Goal: Task Accomplishment & Management: Complete application form

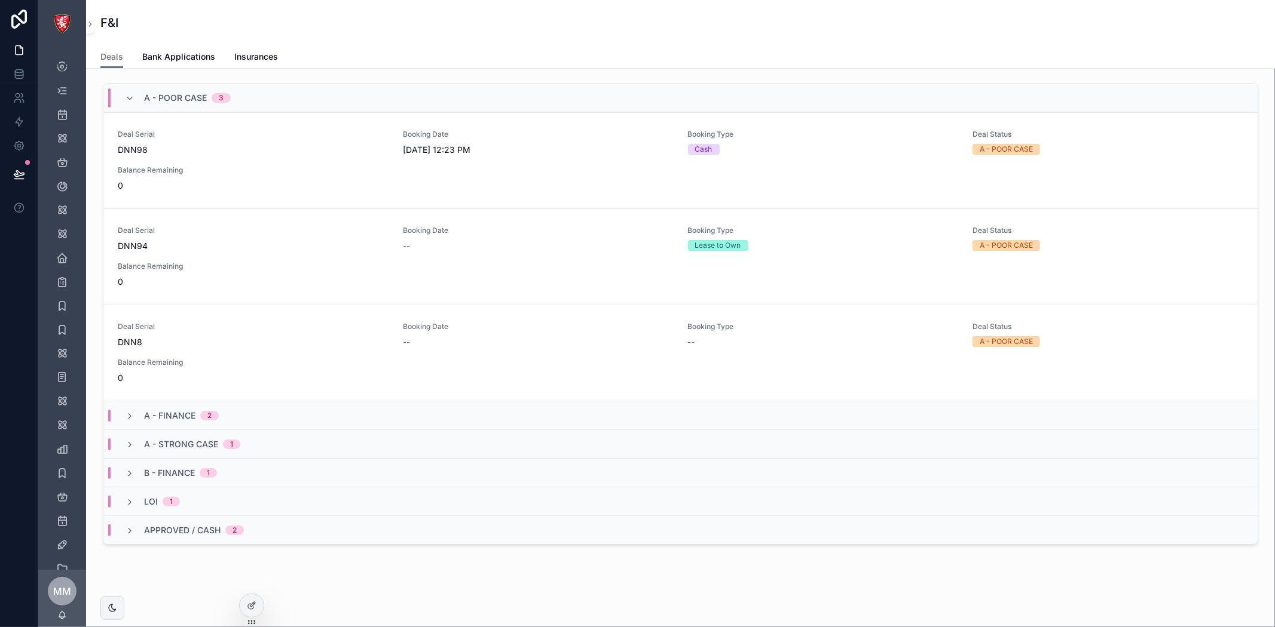
scroll to position [560, 0]
click at [16, 46] on icon at bounding box center [19, 50] width 12 height 12
click at [88, 26] on icon "scrollable content" at bounding box center [90, 24] width 8 height 9
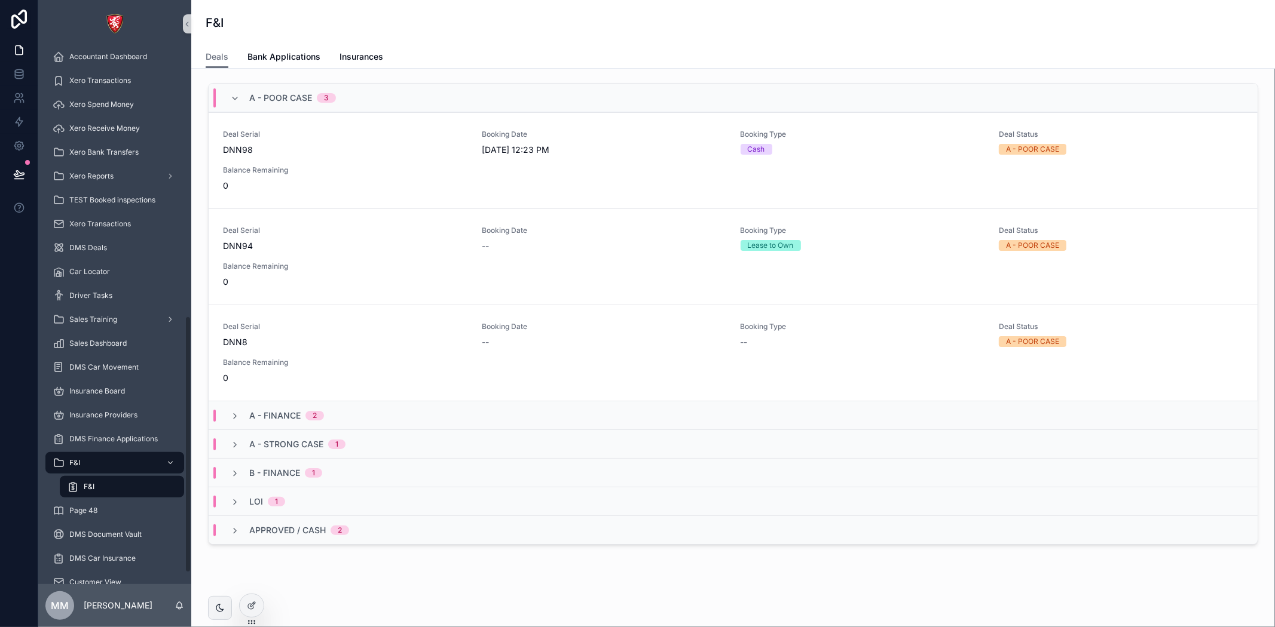
click at [121, 482] on div "F&I" at bounding box center [122, 486] width 110 height 19
click at [371, 53] on span "Insurances" at bounding box center [361, 57] width 44 height 12
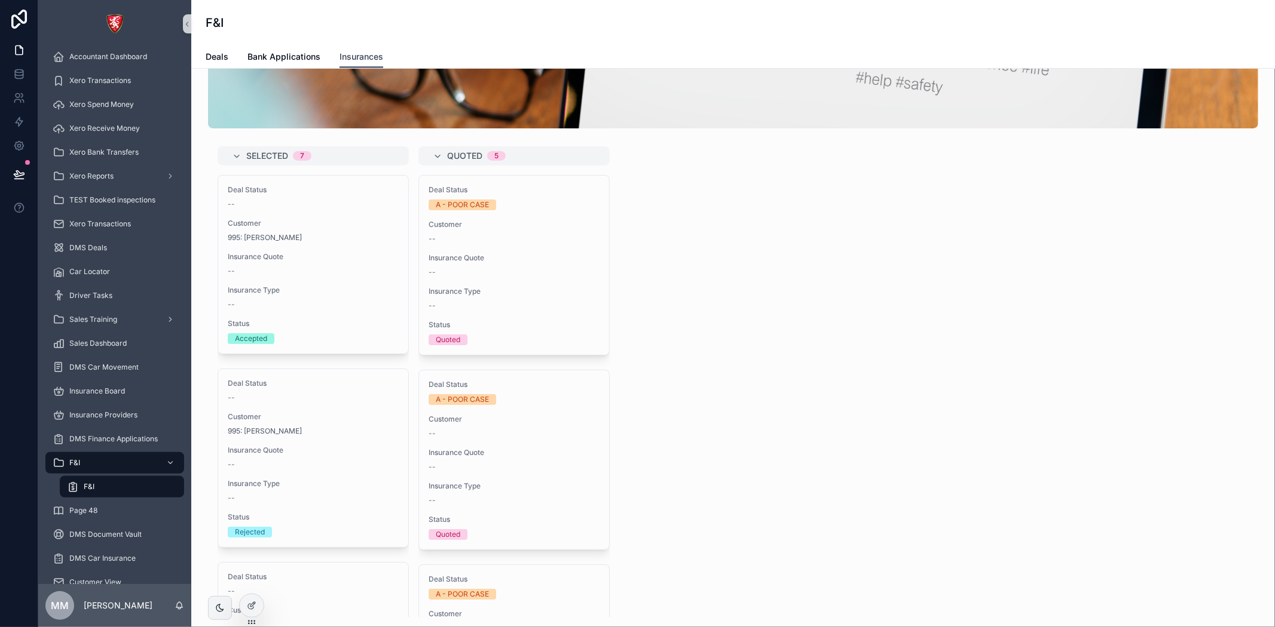
scroll to position [235, 0]
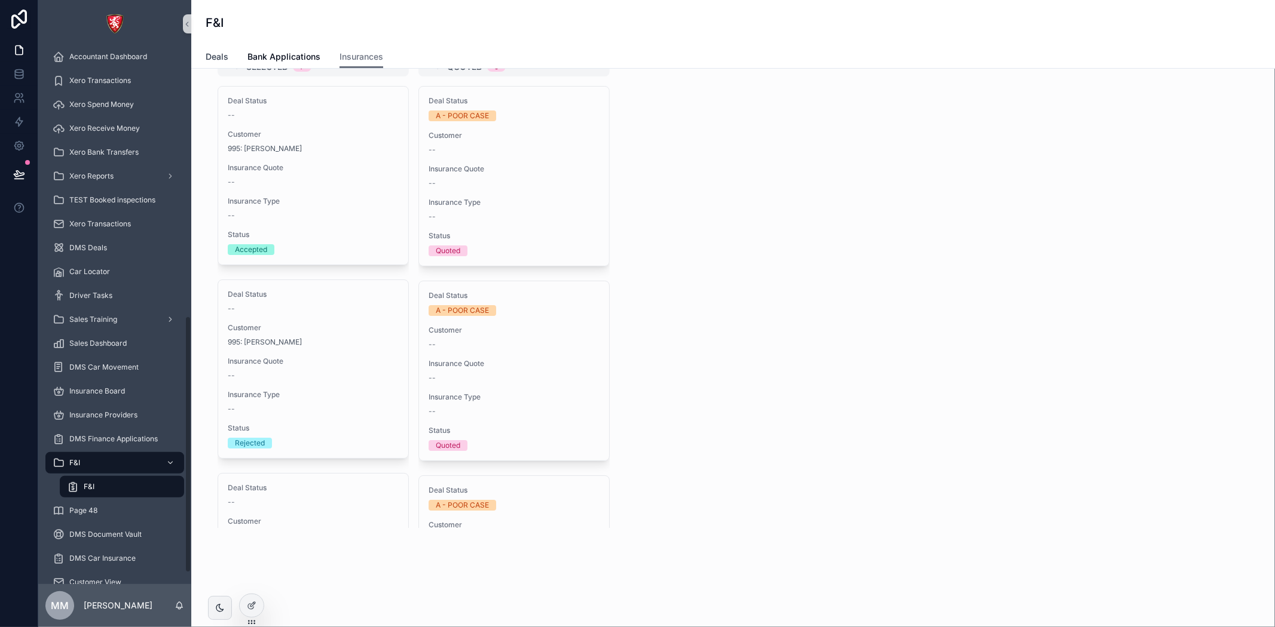
click at [215, 48] on link "Deals" at bounding box center [217, 58] width 23 height 24
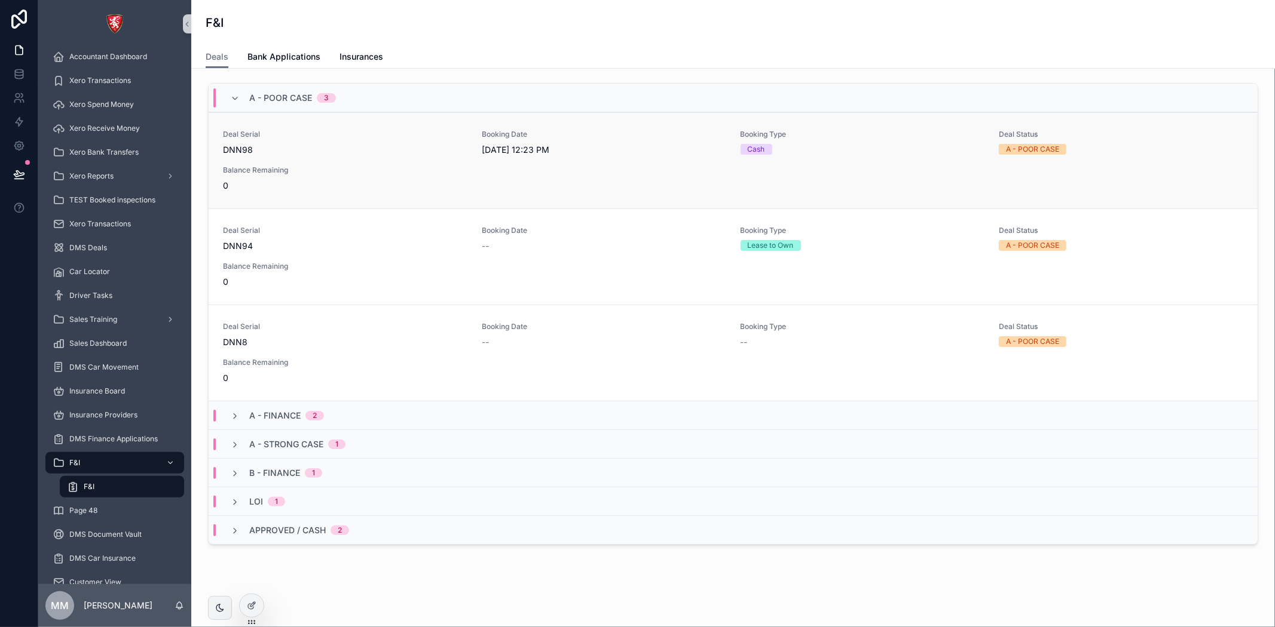
click at [427, 166] on span "Balance Remaining" at bounding box center [345, 171] width 244 height 10
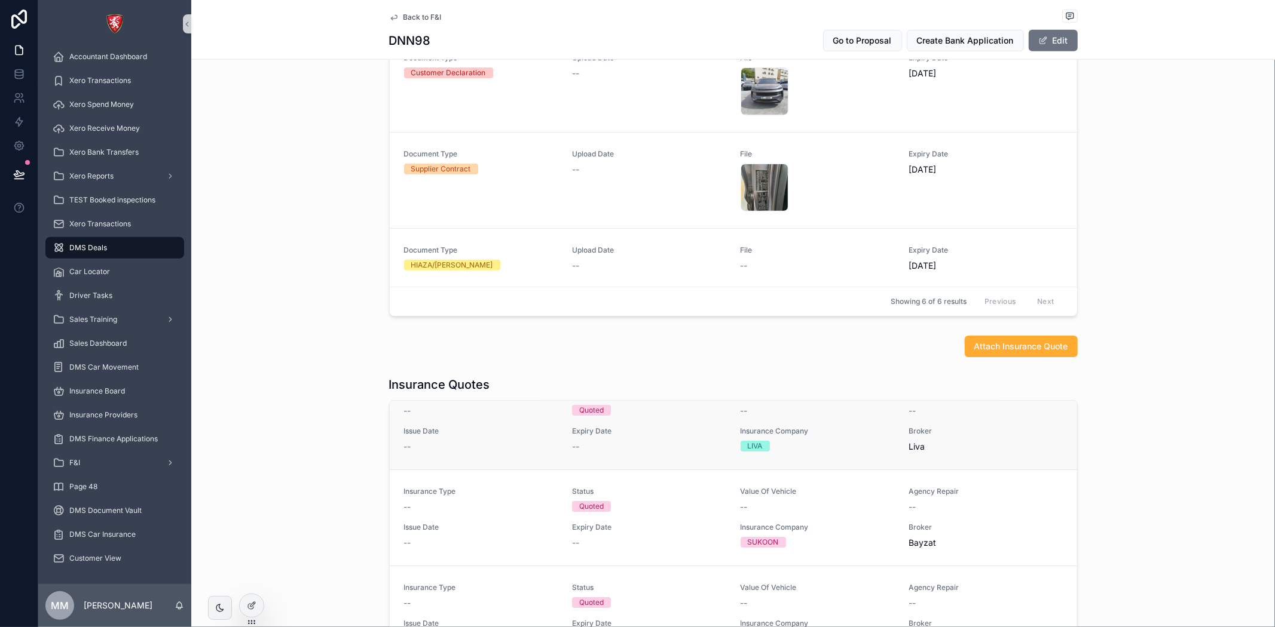
scroll to position [38, 0]
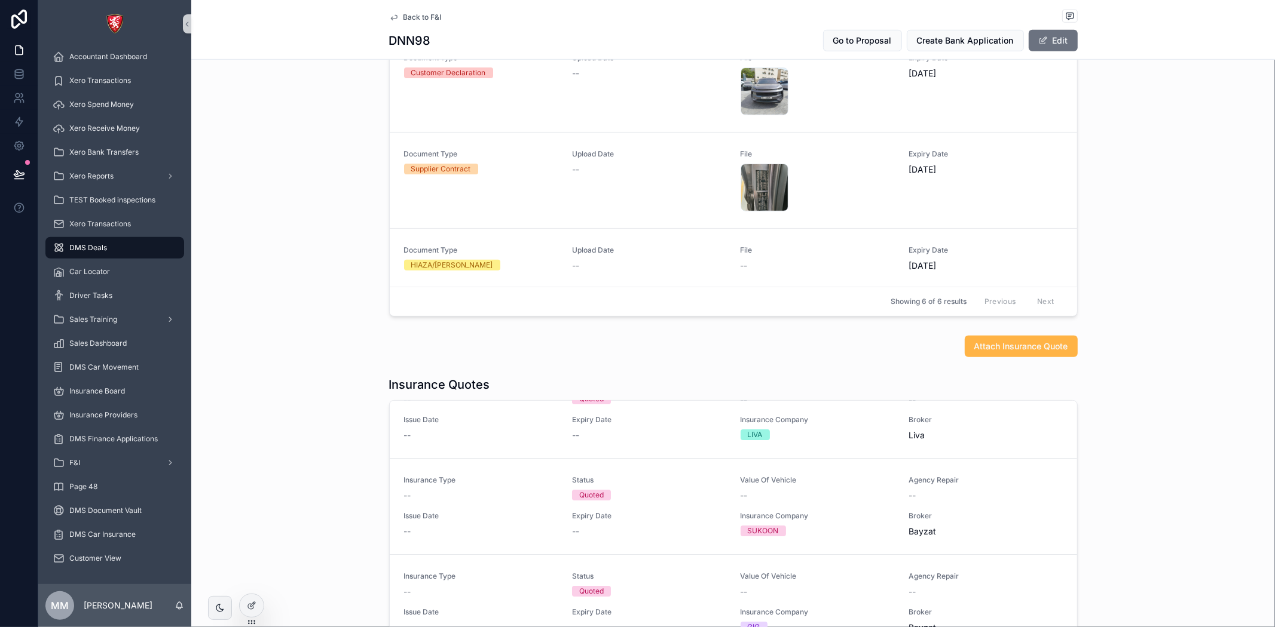
click at [1012, 347] on span "Attach Insurance Quote" at bounding box center [1021, 347] width 94 height 12
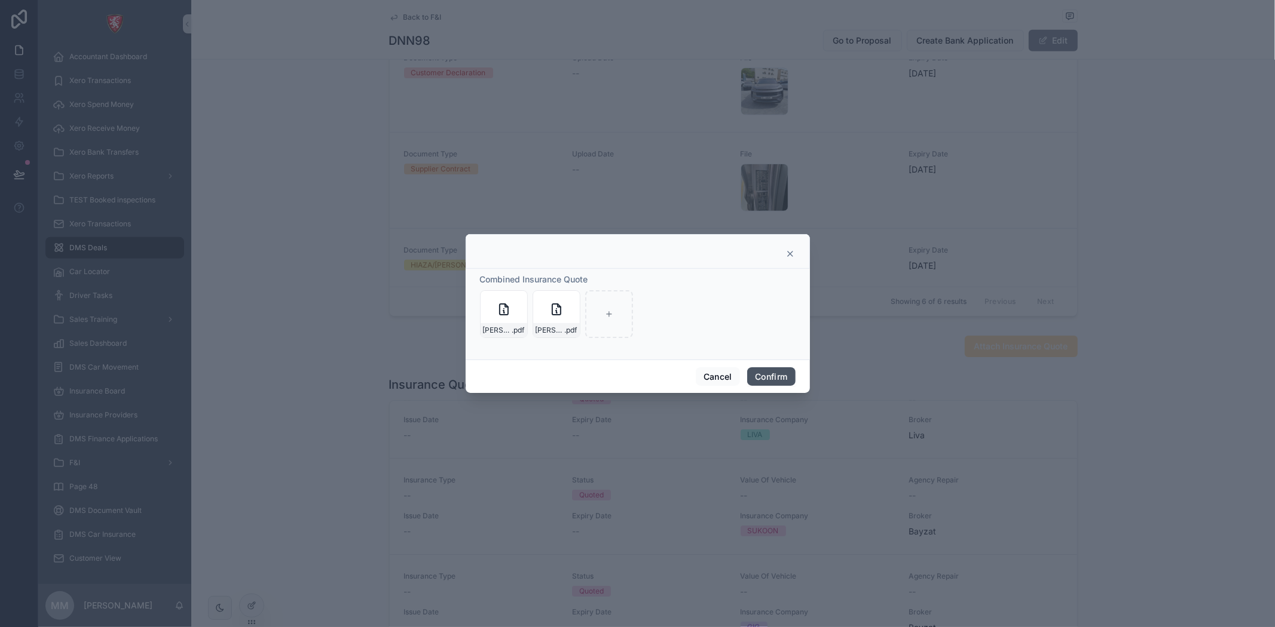
click at [774, 385] on button "Confirm" at bounding box center [771, 377] width 48 height 19
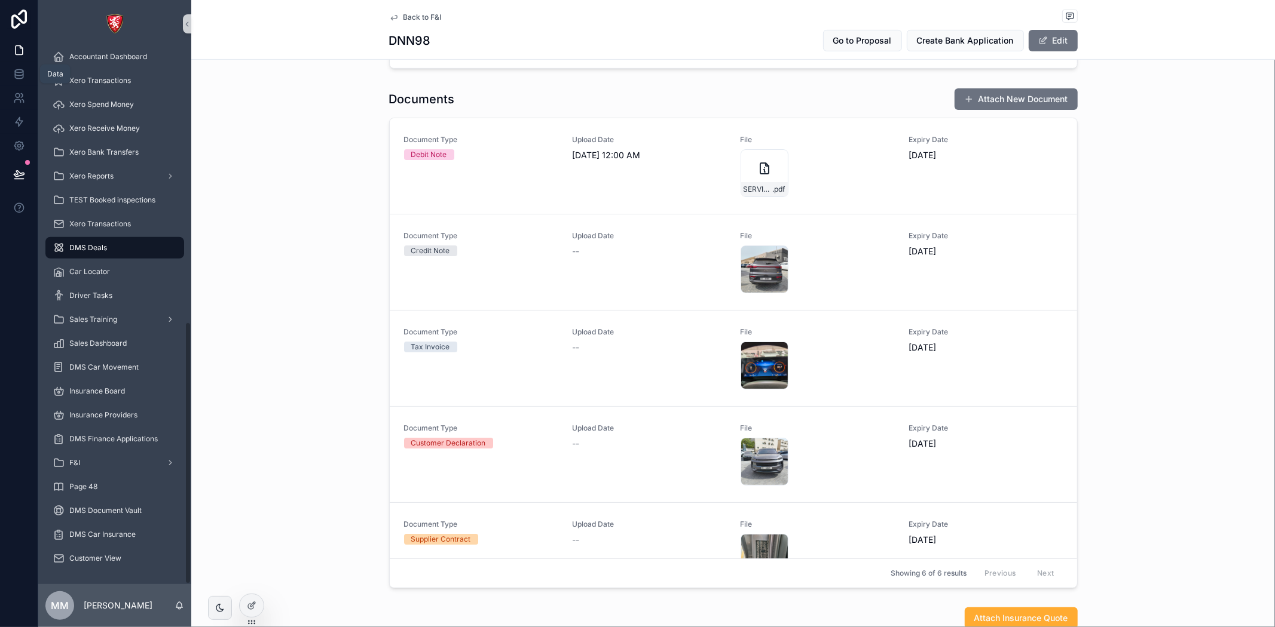
scroll to position [332, 0]
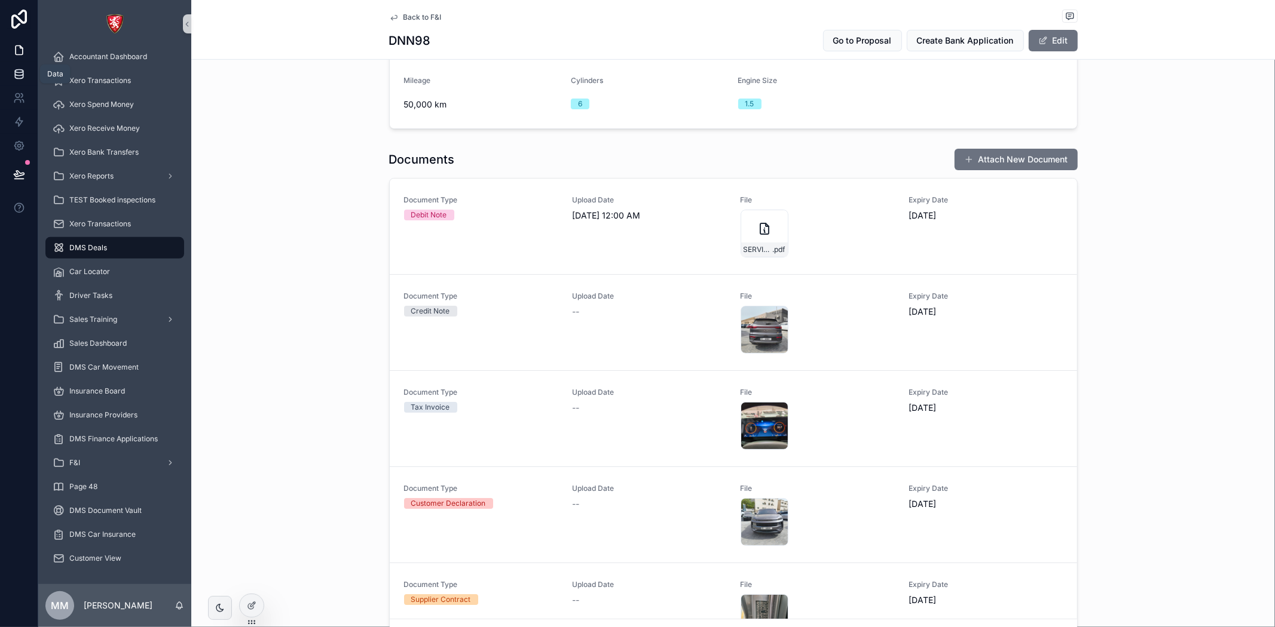
click at [17, 71] on icon at bounding box center [19, 74] width 12 height 12
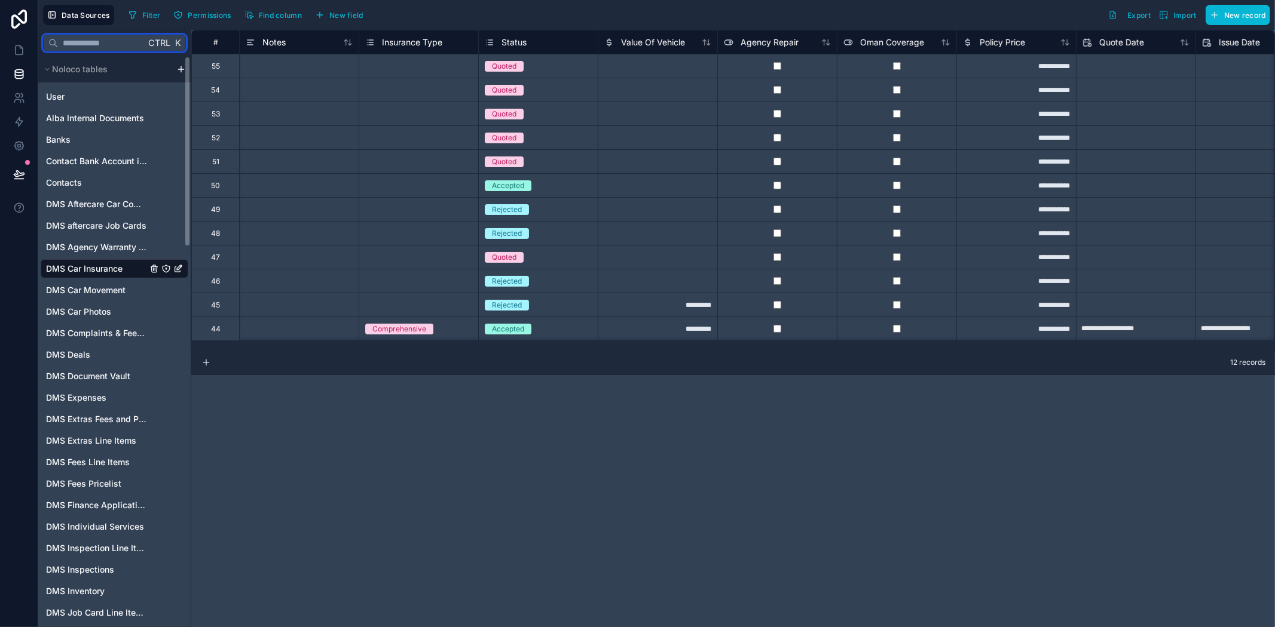
click at [80, 38] on input "text" at bounding box center [101, 43] width 87 height 22
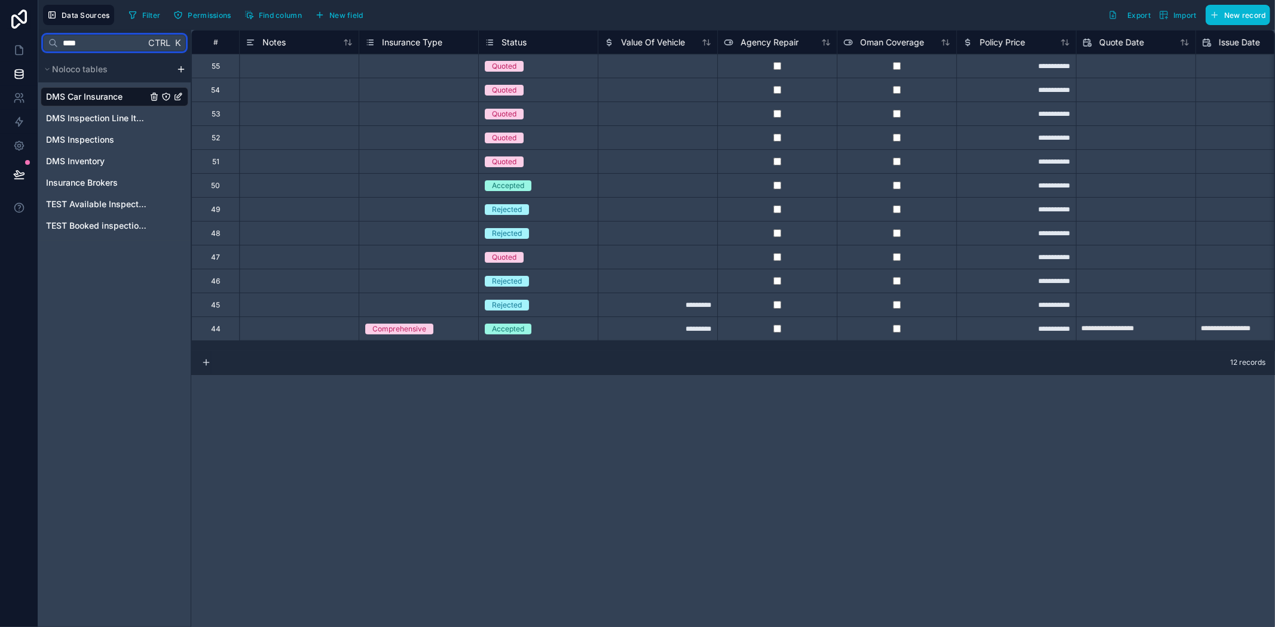
type input "****"
click at [73, 97] on span "DMS Car Insurance" at bounding box center [84, 97] width 76 height 12
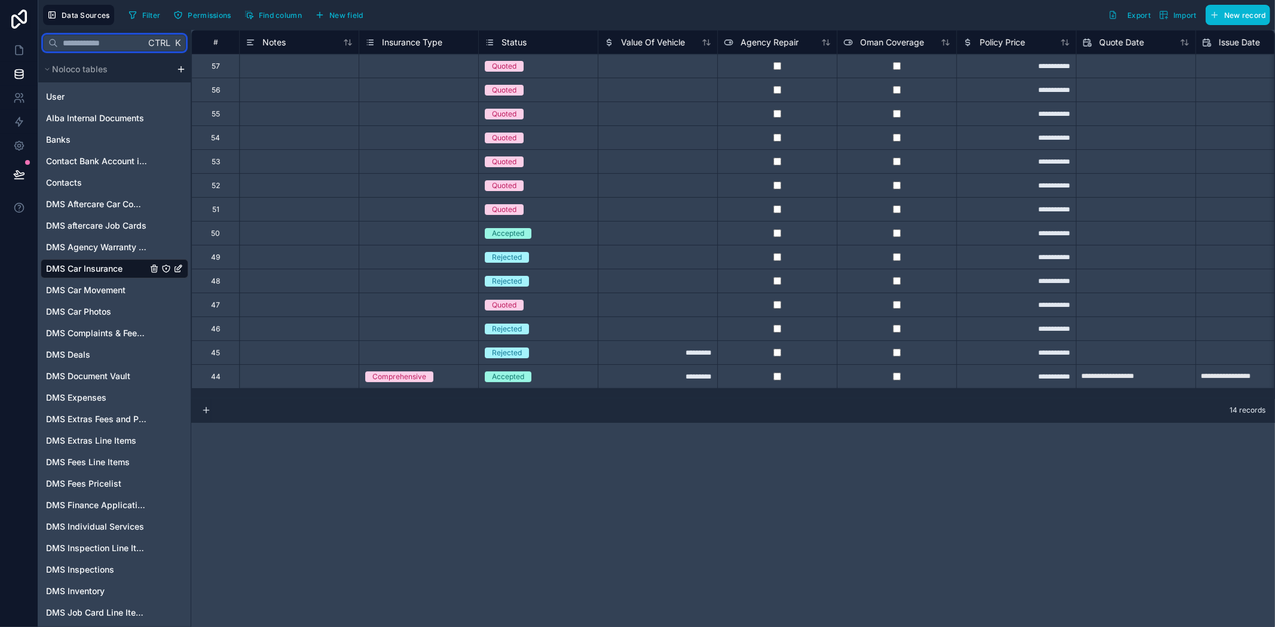
click at [68, 44] on input "text" at bounding box center [101, 43] width 87 height 22
click at [24, 48] on icon at bounding box center [19, 50] width 12 height 12
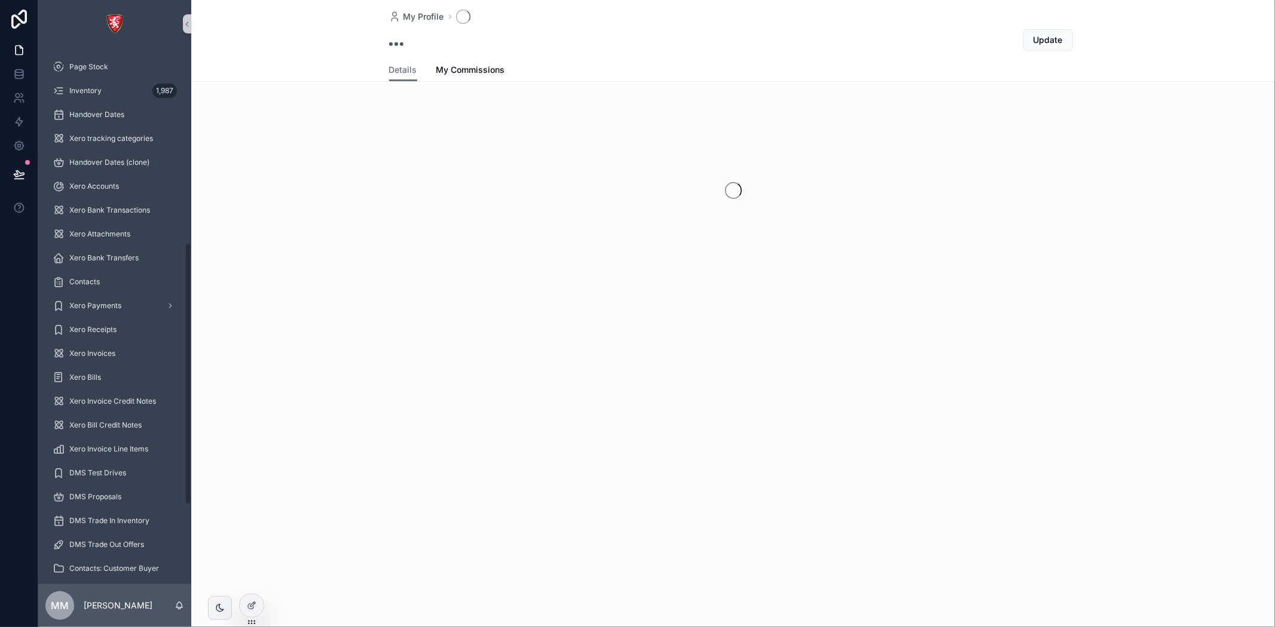
scroll to position [398, 0]
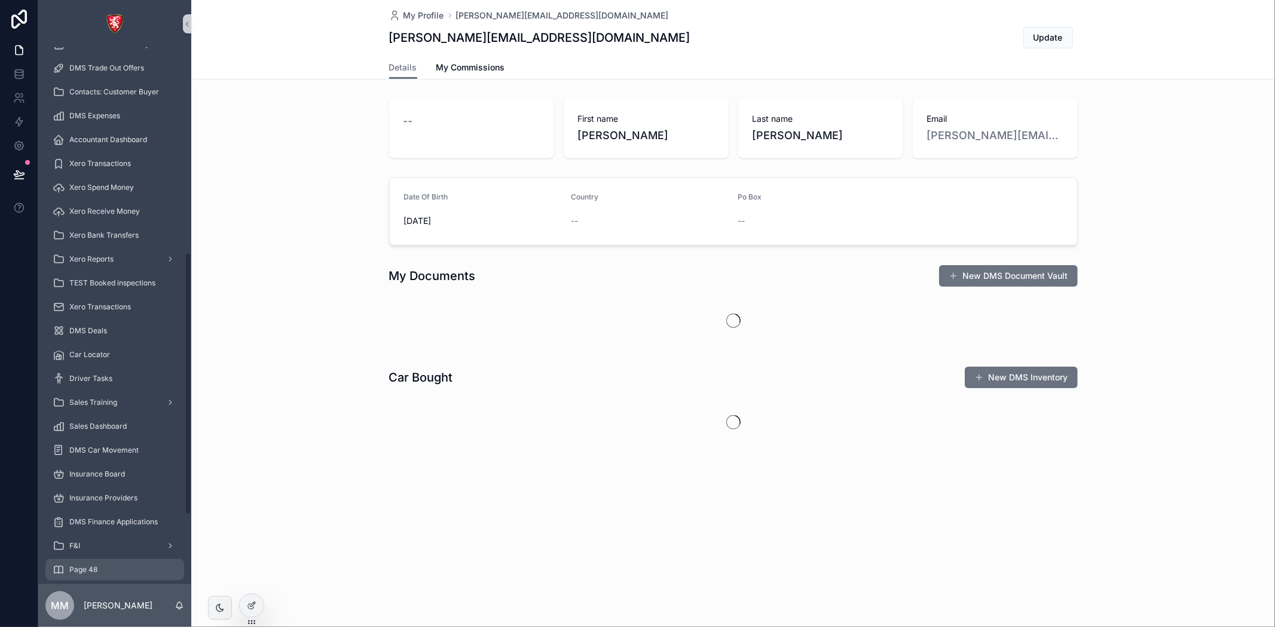
scroll to position [560, 0]
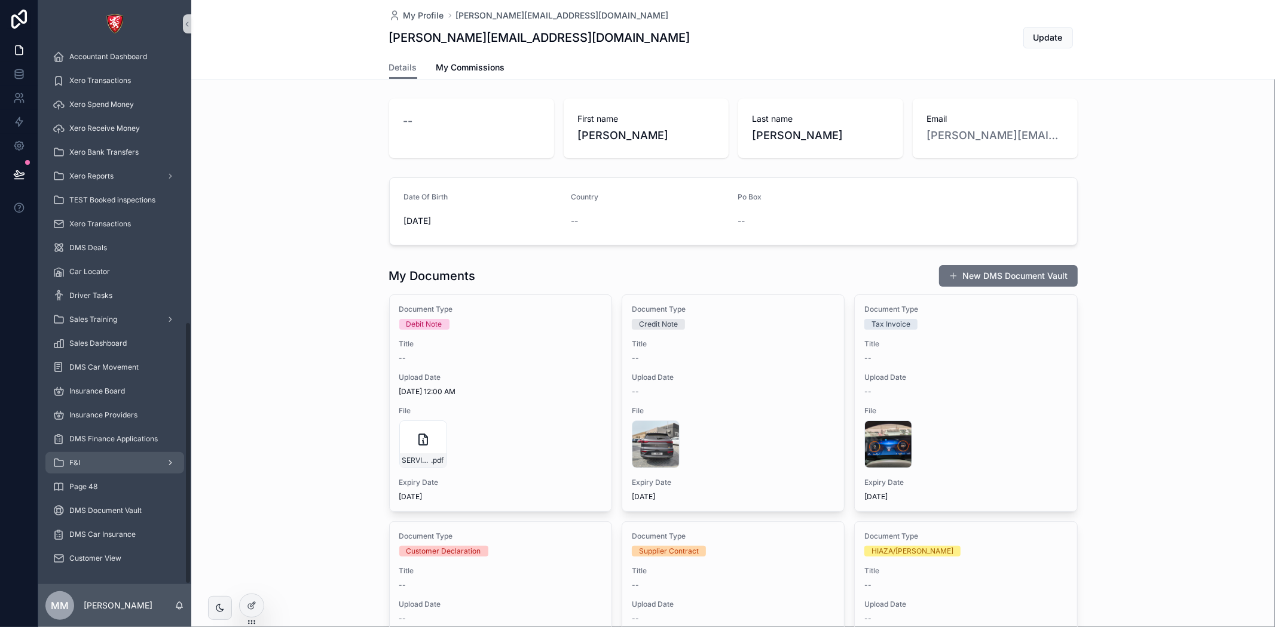
click at [81, 468] on div "F&I" at bounding box center [115, 463] width 124 height 19
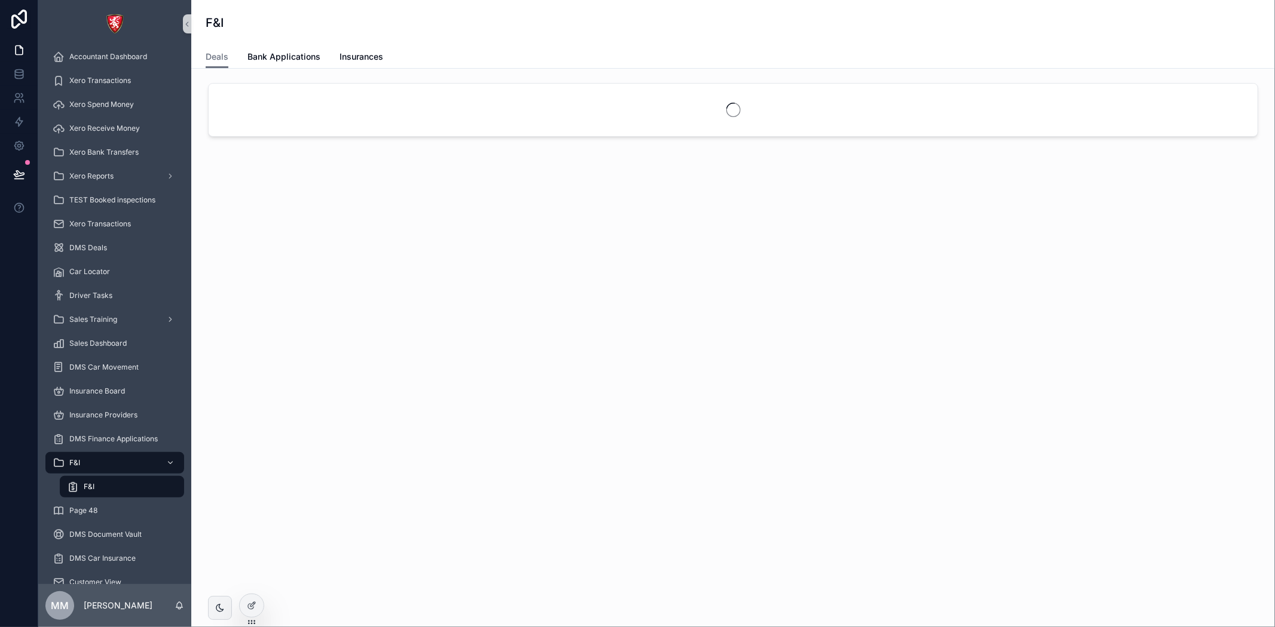
click at [88, 489] on span "F&I" at bounding box center [89, 487] width 11 height 10
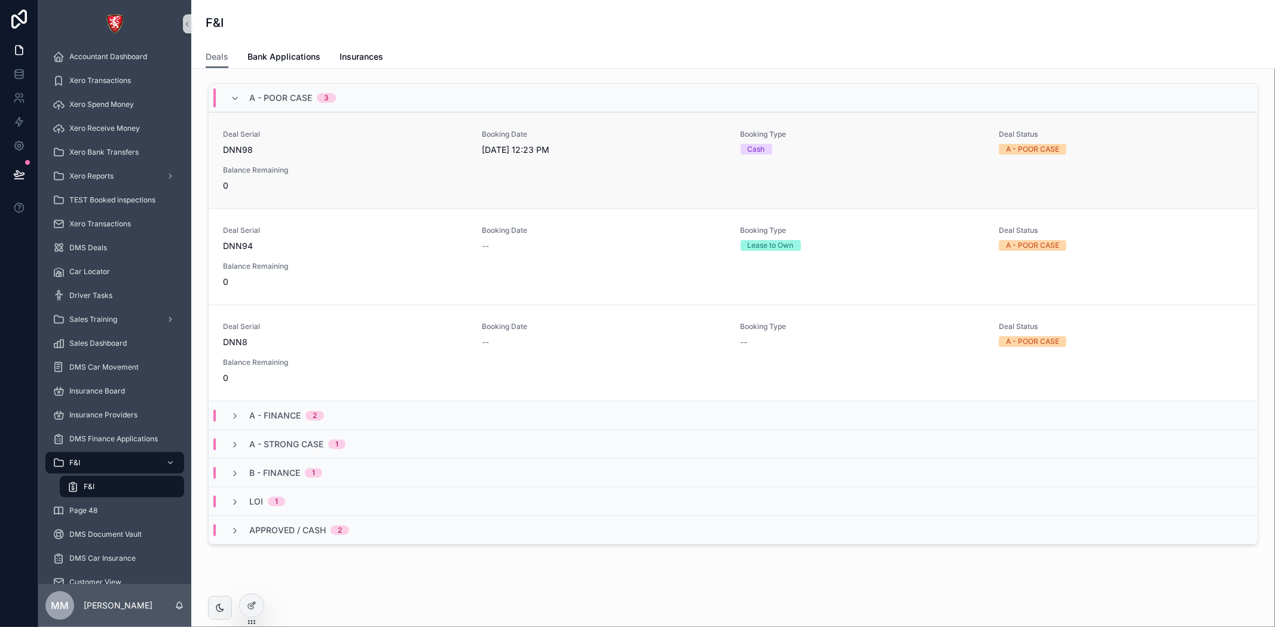
click at [517, 176] on div "Deal Serial DNN98 Booking Date 9/1/2025 12:23 PM Booking Type Cash Deal Status …" at bounding box center [733, 161] width 1020 height 62
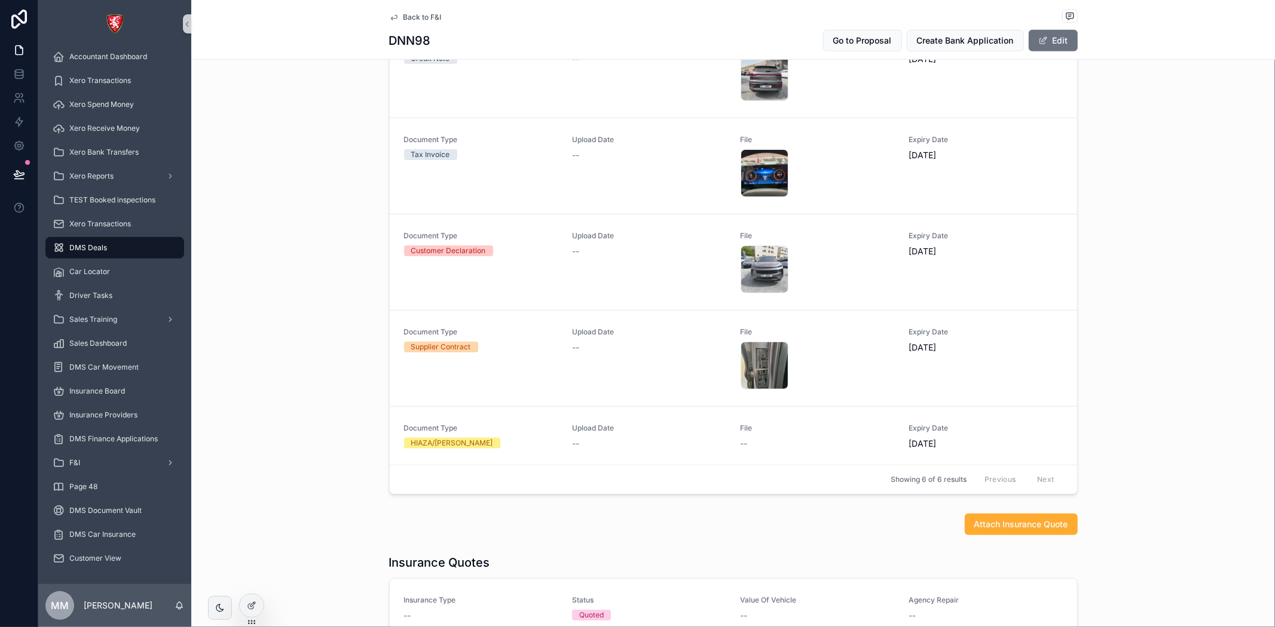
scroll to position [598, 0]
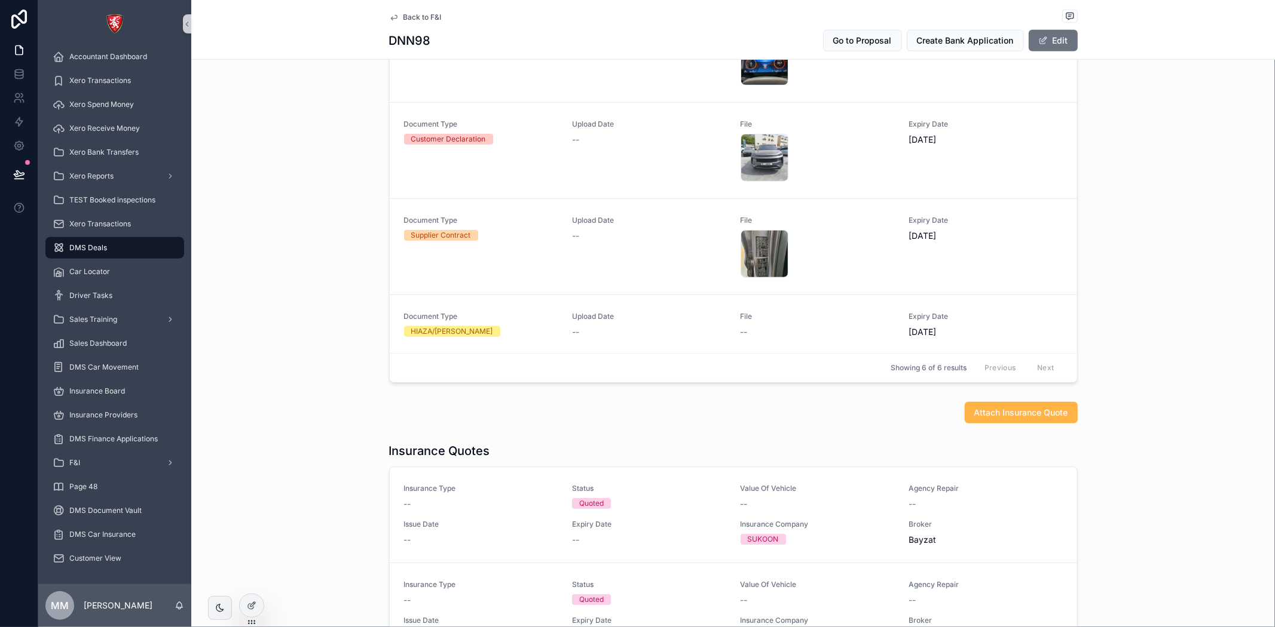
click at [1019, 408] on span "Attach Insurance Quote" at bounding box center [1021, 413] width 94 height 12
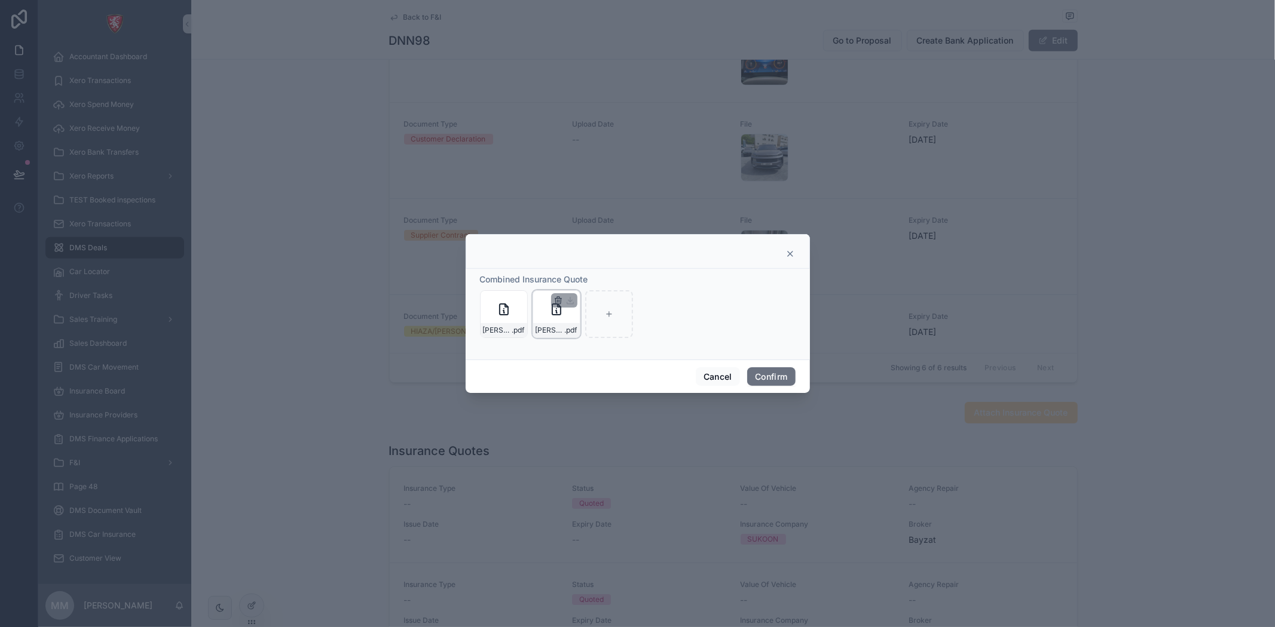
click at [556, 296] on icon "button" at bounding box center [558, 301] width 10 height 10
click at [578, 283] on icon "button" at bounding box center [583, 279] width 10 height 10
click at [503, 301] on icon "button" at bounding box center [506, 301] width 10 height 10
click at [530, 277] on icon "button" at bounding box center [530, 277] width 7 height 0
click at [509, 313] on div at bounding box center [504, 314] width 48 height 48
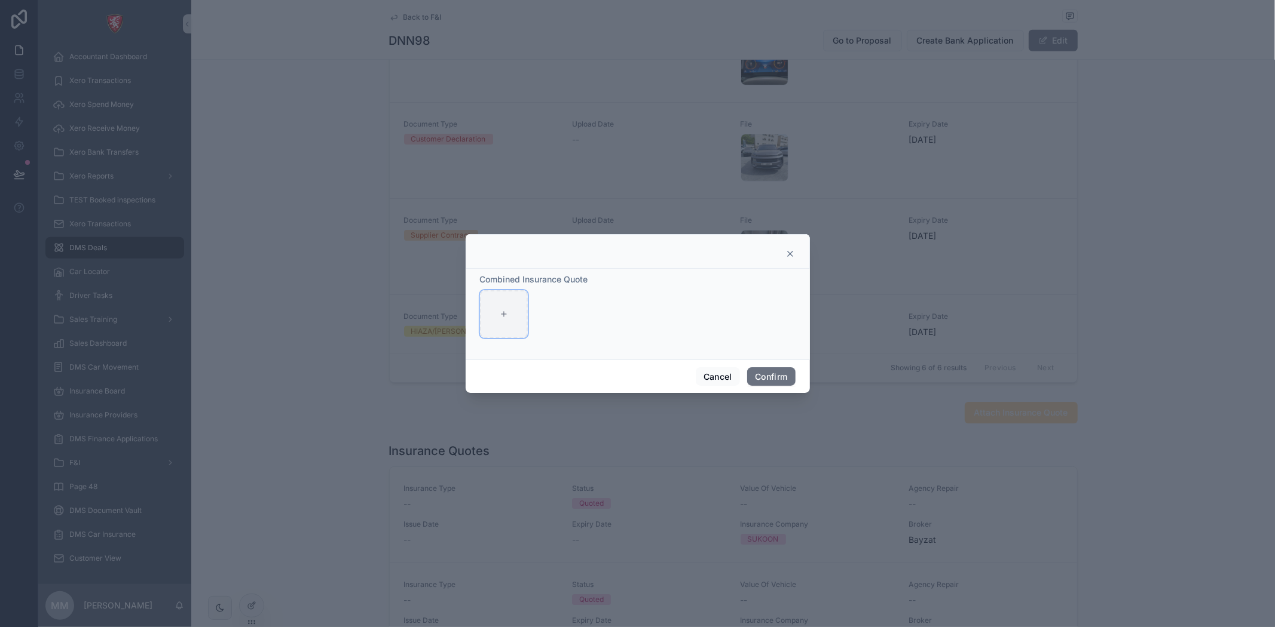
type input "**********"
click at [762, 374] on button "Confirm" at bounding box center [771, 377] width 48 height 19
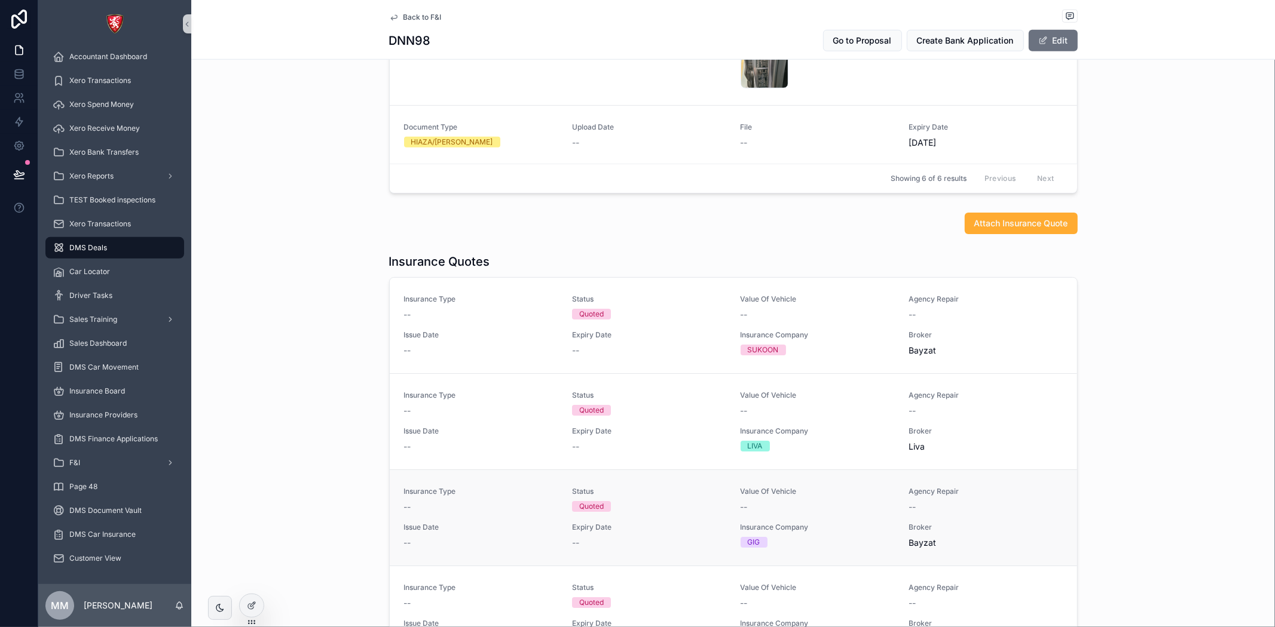
scroll to position [797, 0]
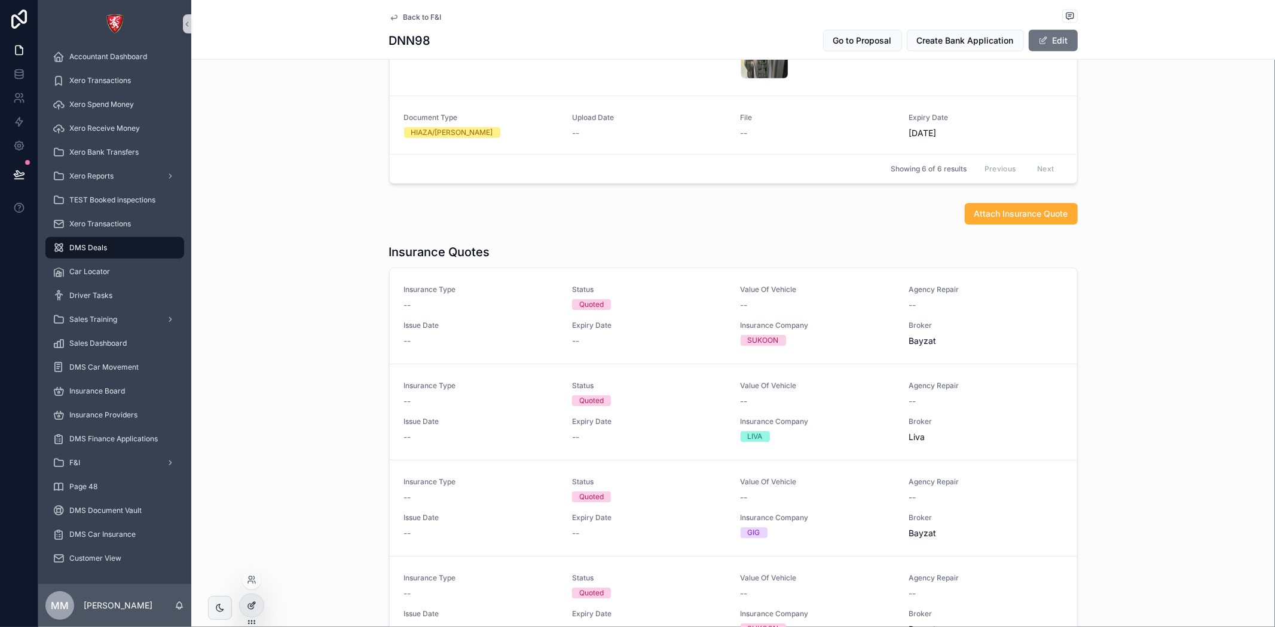
click at [255, 604] on icon at bounding box center [252, 606] width 10 height 10
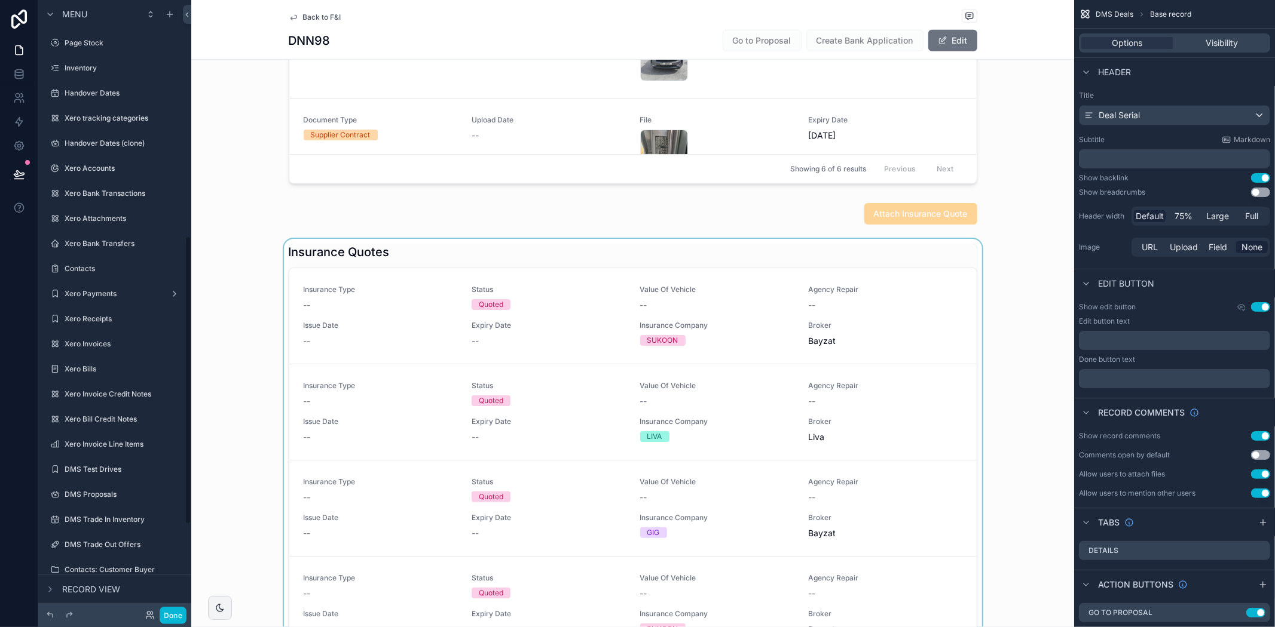
scroll to position [501, 0]
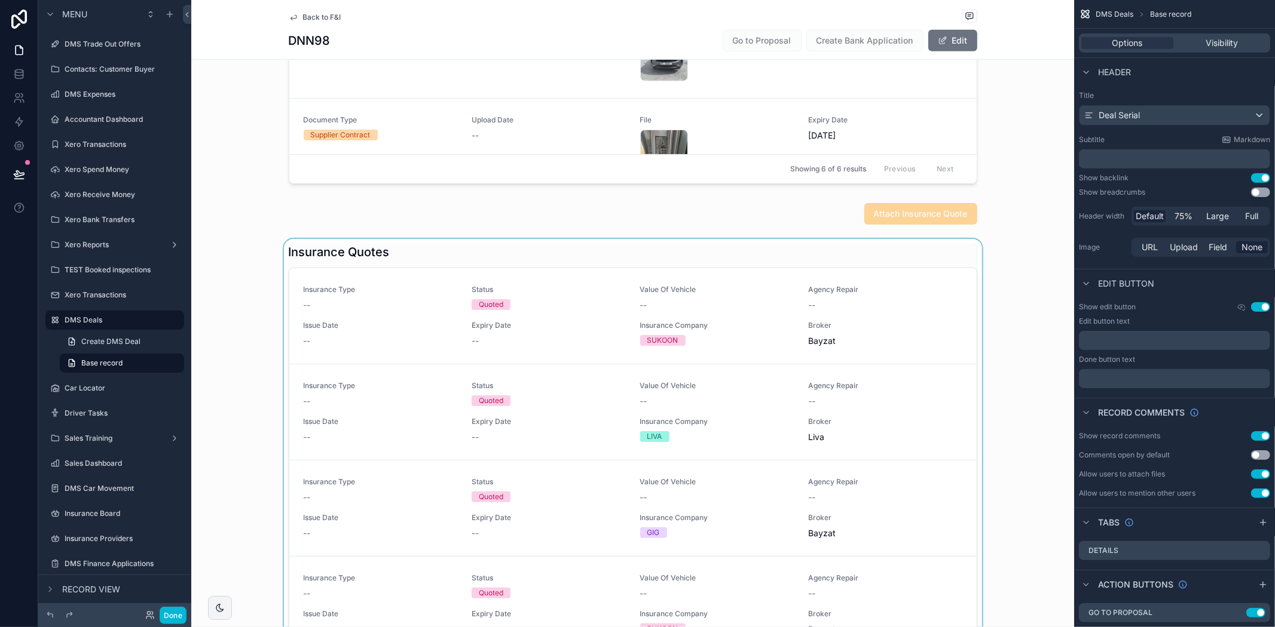
click at [859, 333] on div "scrollable content" at bounding box center [632, 491] width 883 height 504
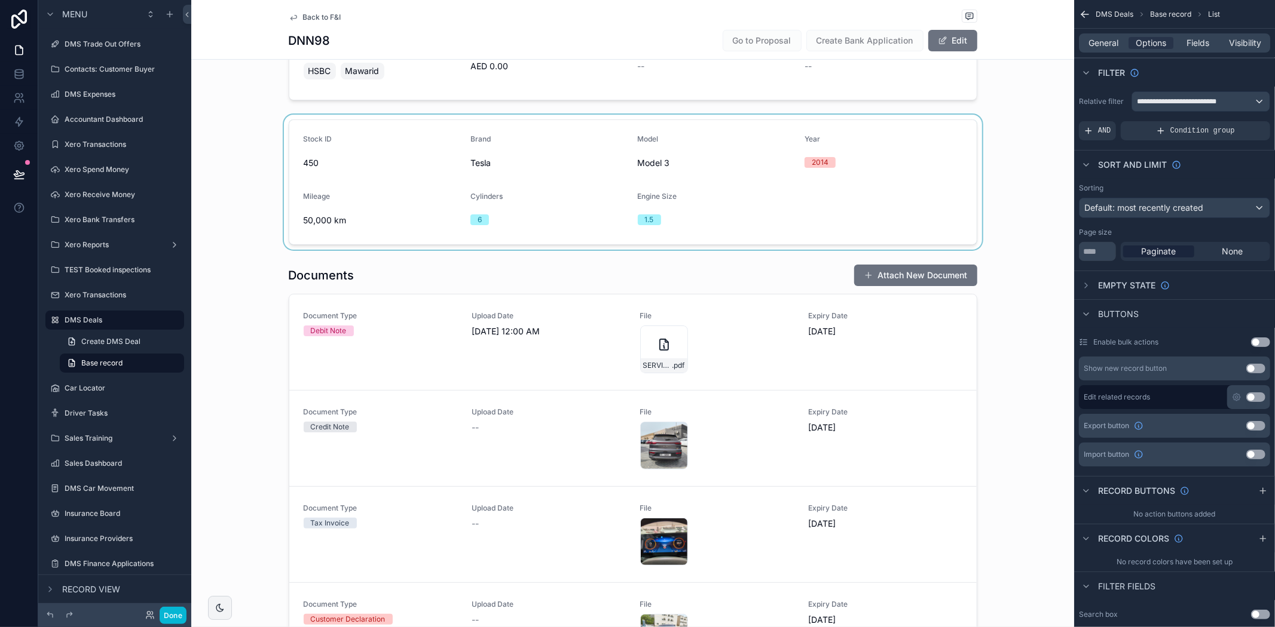
scroll to position [265, 0]
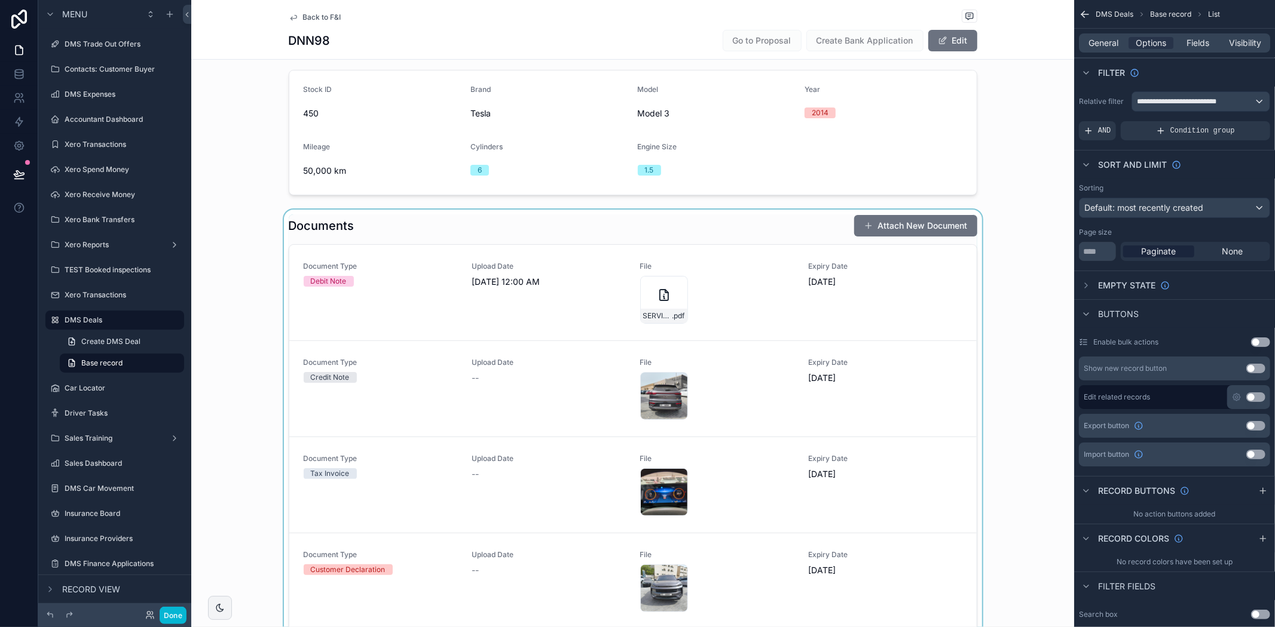
click at [844, 444] on div "scrollable content" at bounding box center [632, 465] width 883 height 510
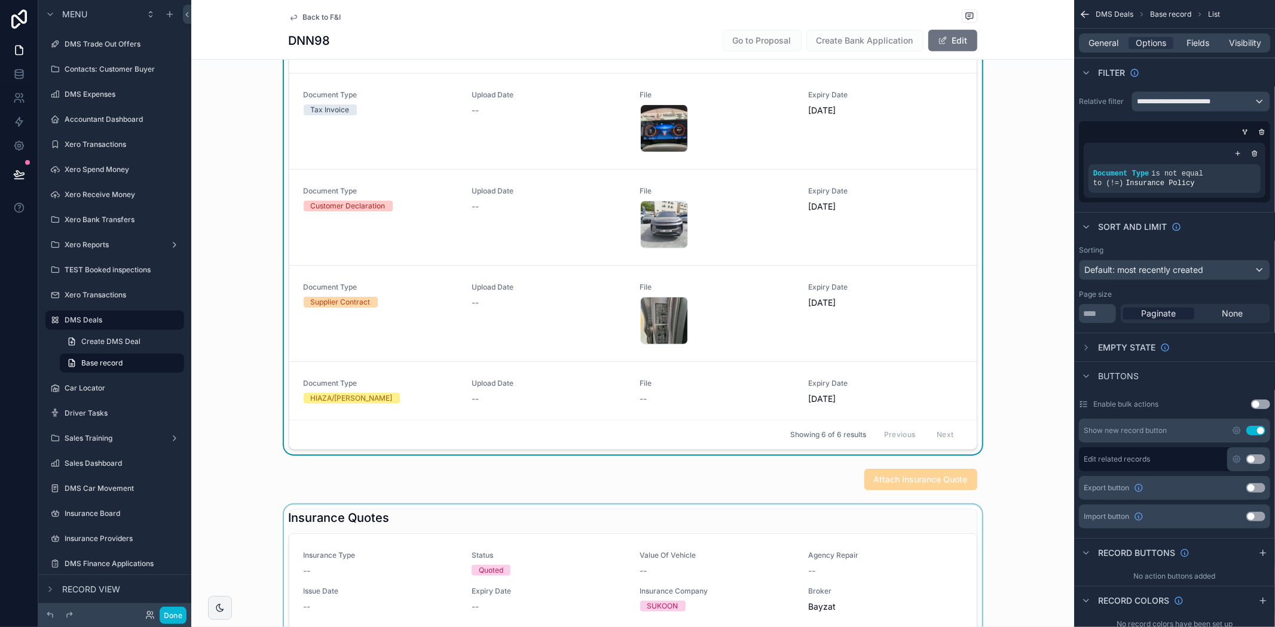
scroll to position [863, 0]
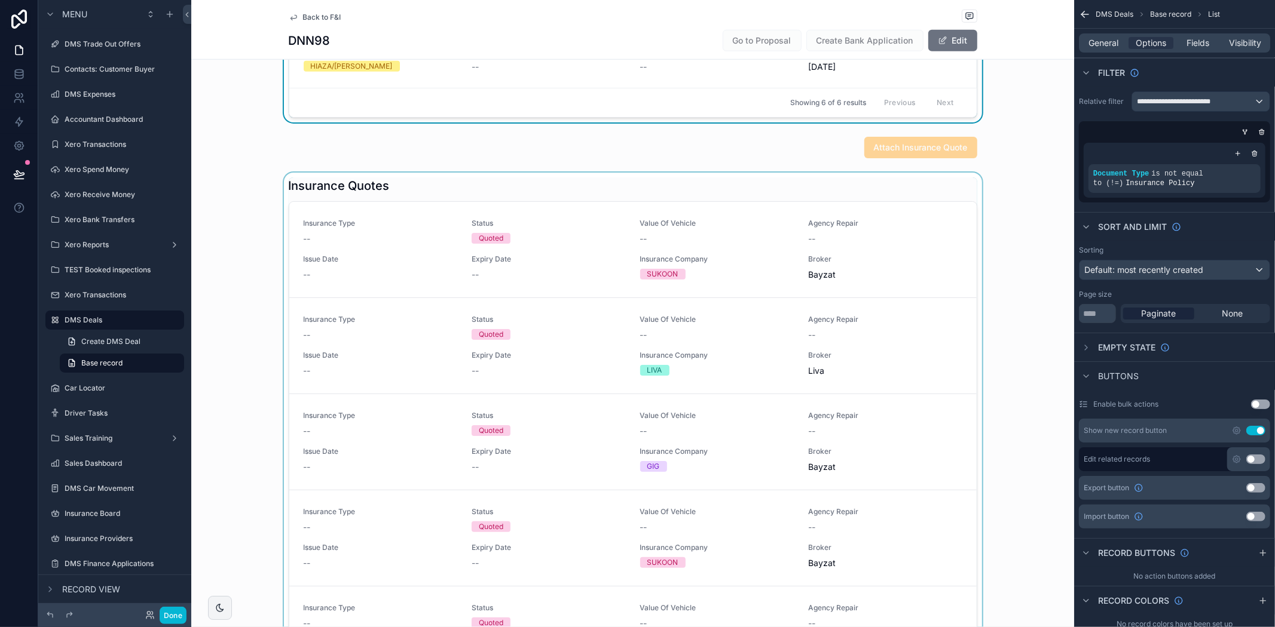
click at [810, 250] on div "scrollable content" at bounding box center [632, 425] width 883 height 504
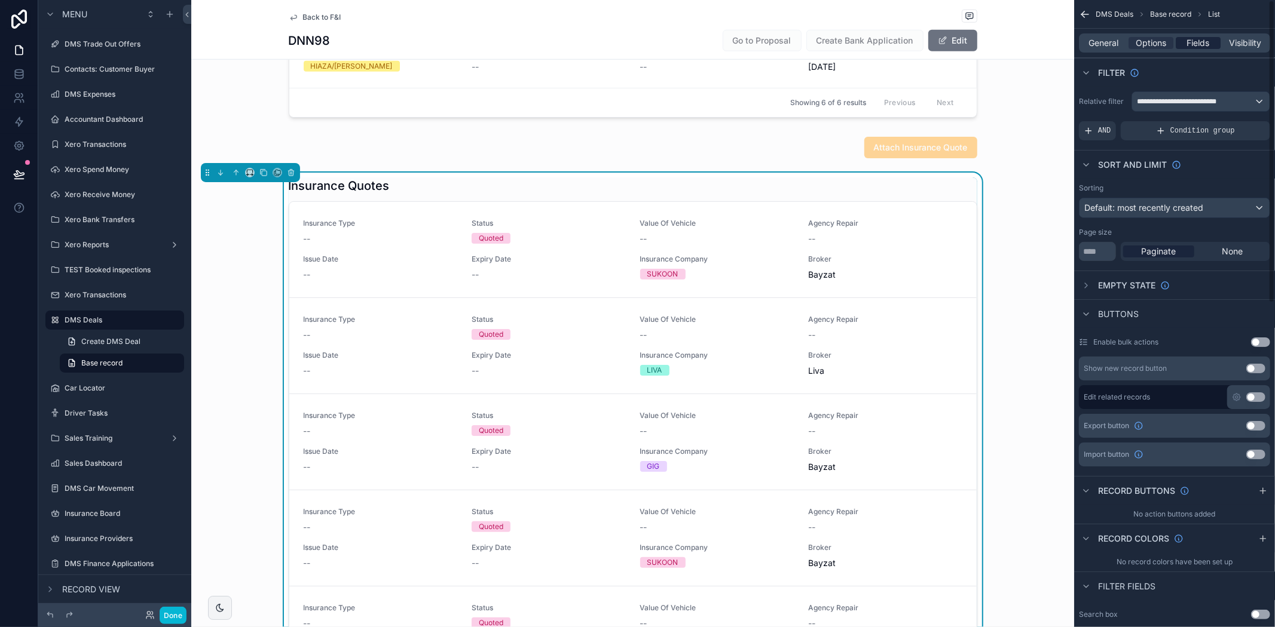
click at [1199, 37] on span "Fields" at bounding box center [1198, 43] width 23 height 12
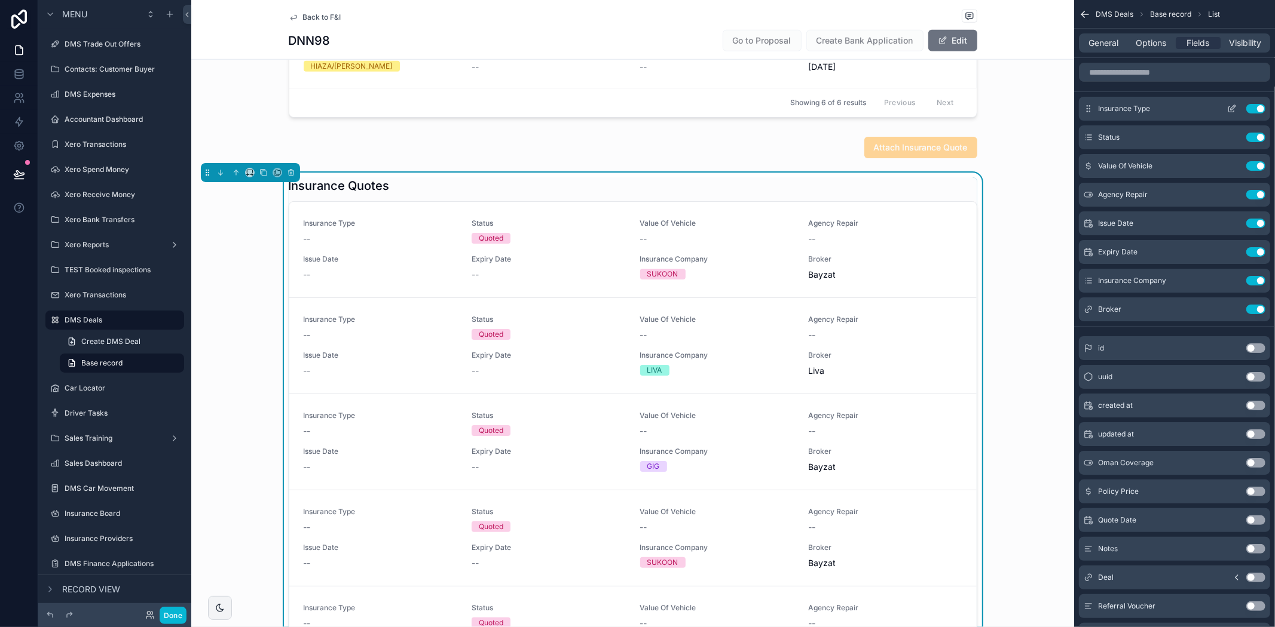
click at [1257, 110] on button "Use setting" at bounding box center [1255, 109] width 19 height 10
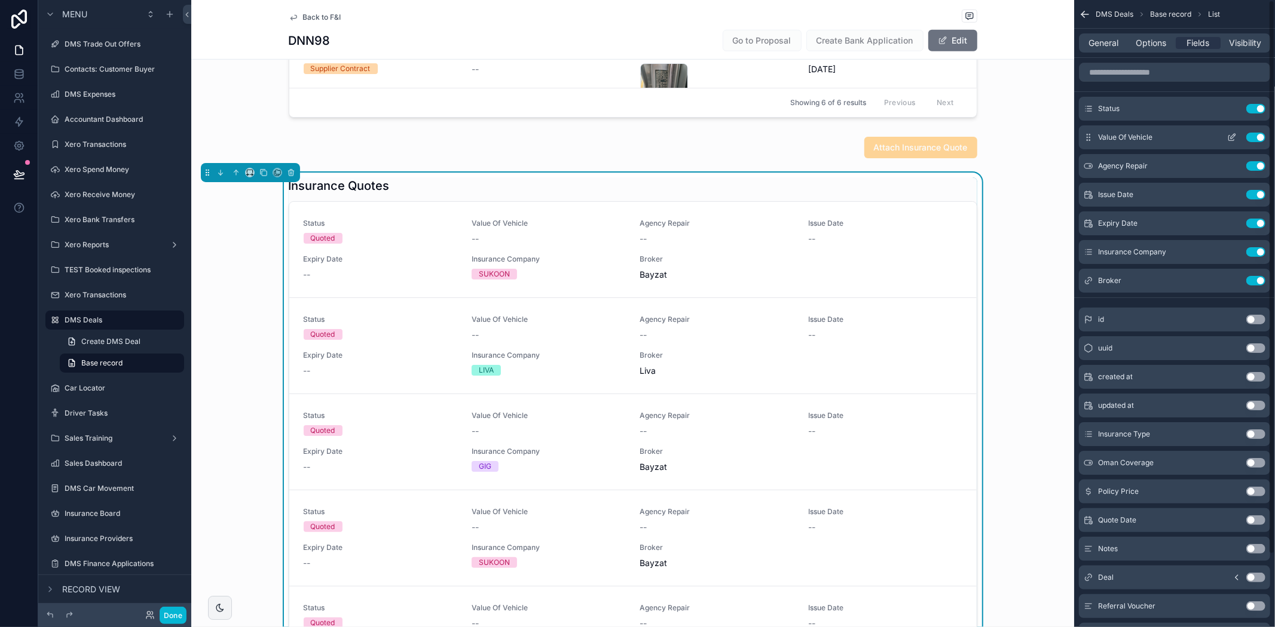
click at [1262, 135] on button "Use setting" at bounding box center [1255, 138] width 19 height 10
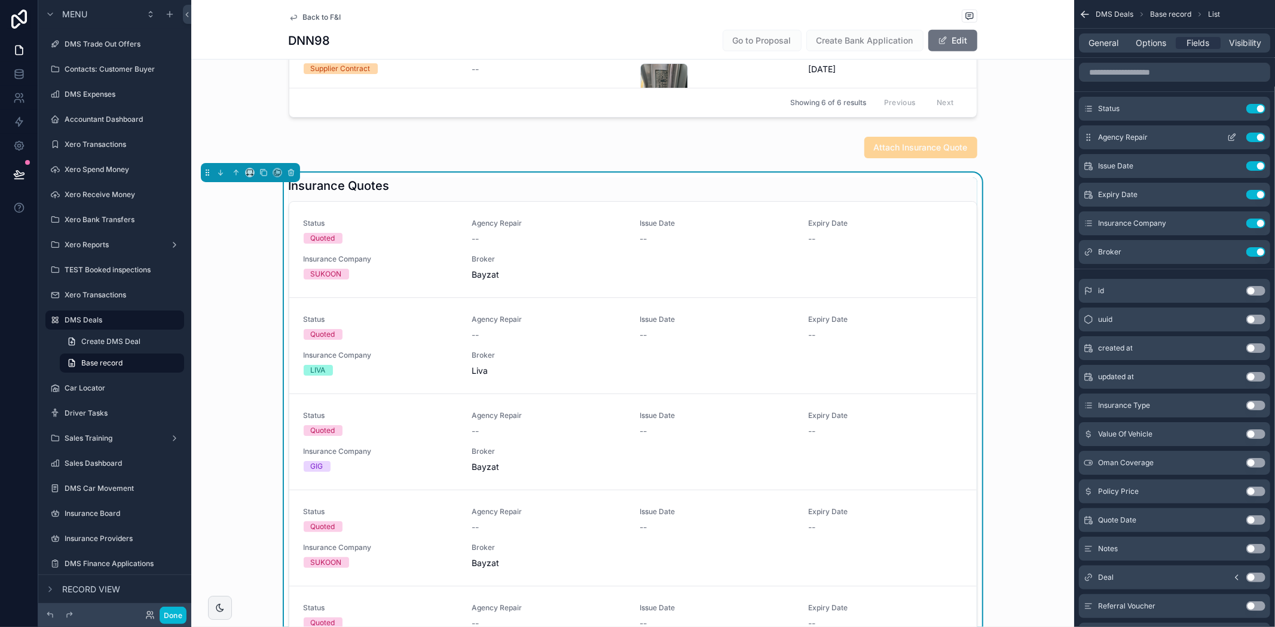
click at [1252, 136] on button "Use setting" at bounding box center [1255, 138] width 19 height 10
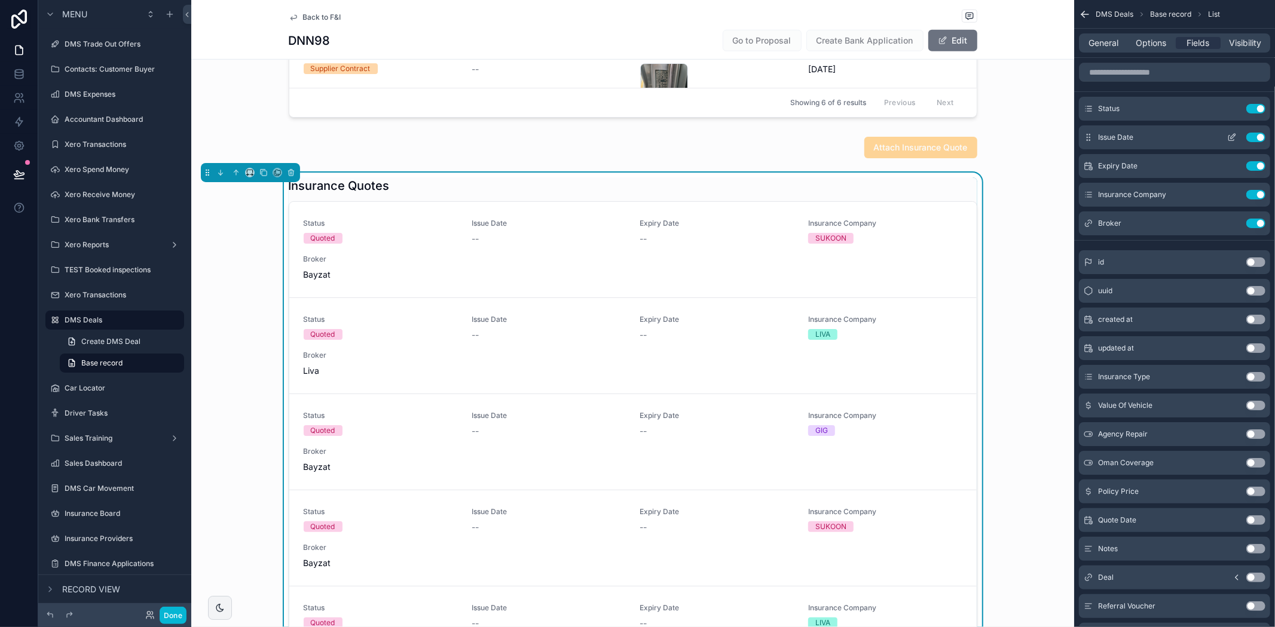
click at [1252, 139] on button "Use setting" at bounding box center [1255, 138] width 19 height 10
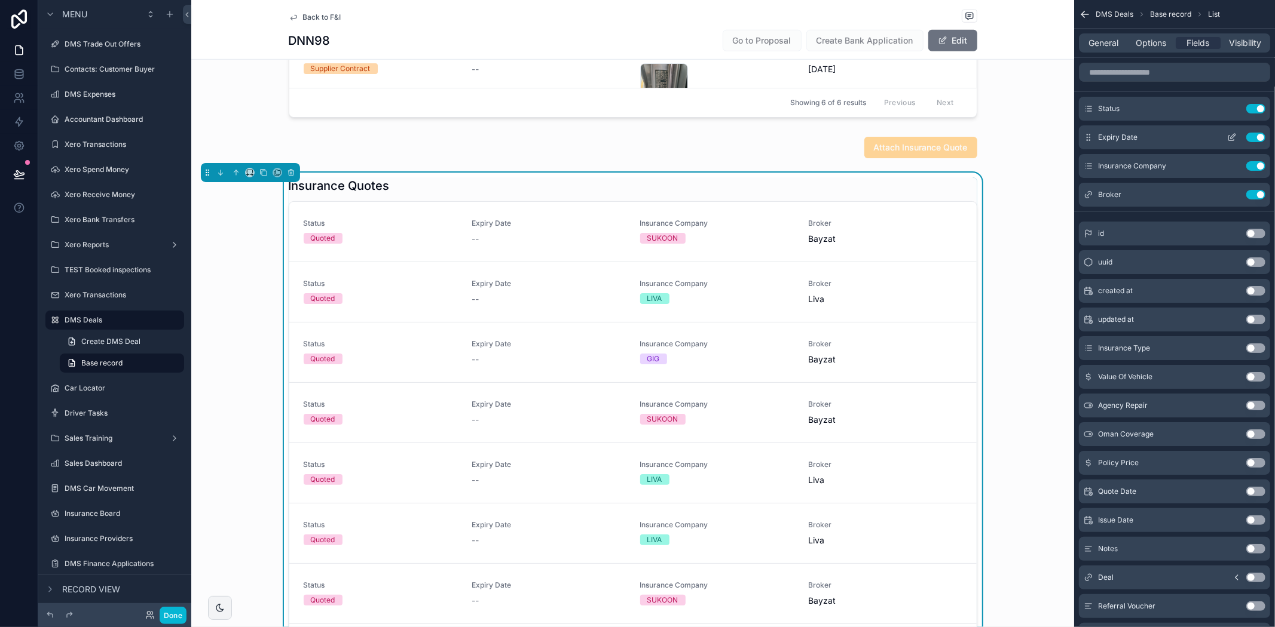
click at [1252, 136] on button "Use setting" at bounding box center [1255, 138] width 19 height 10
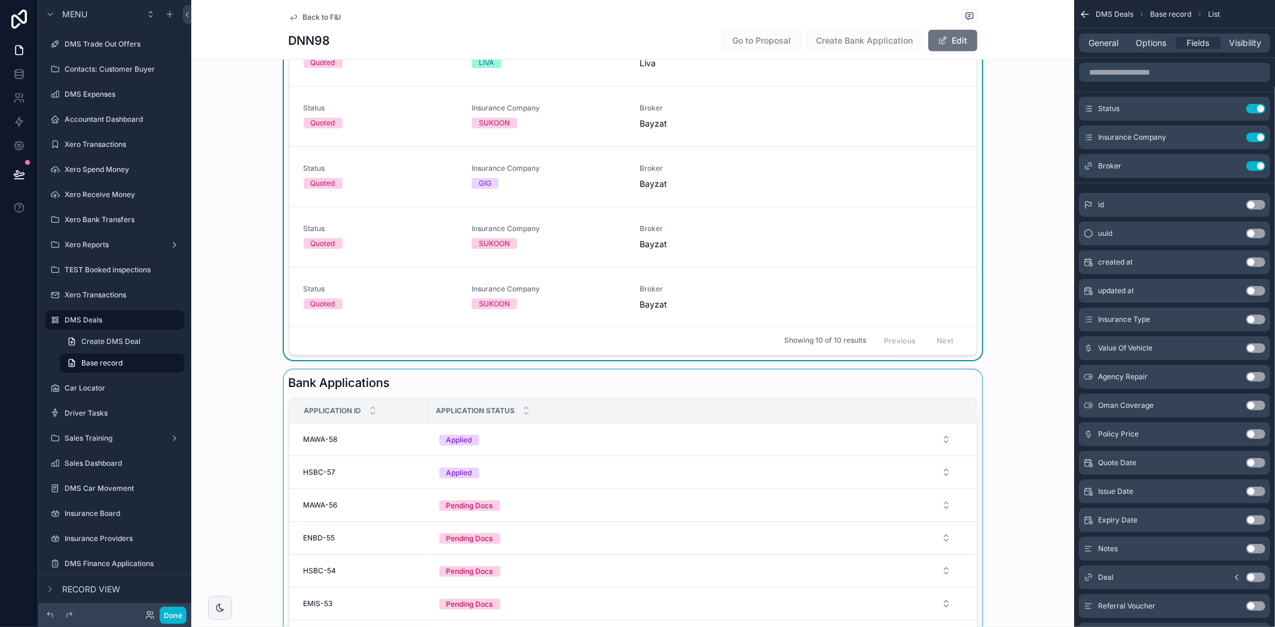
scroll to position [1394, 0]
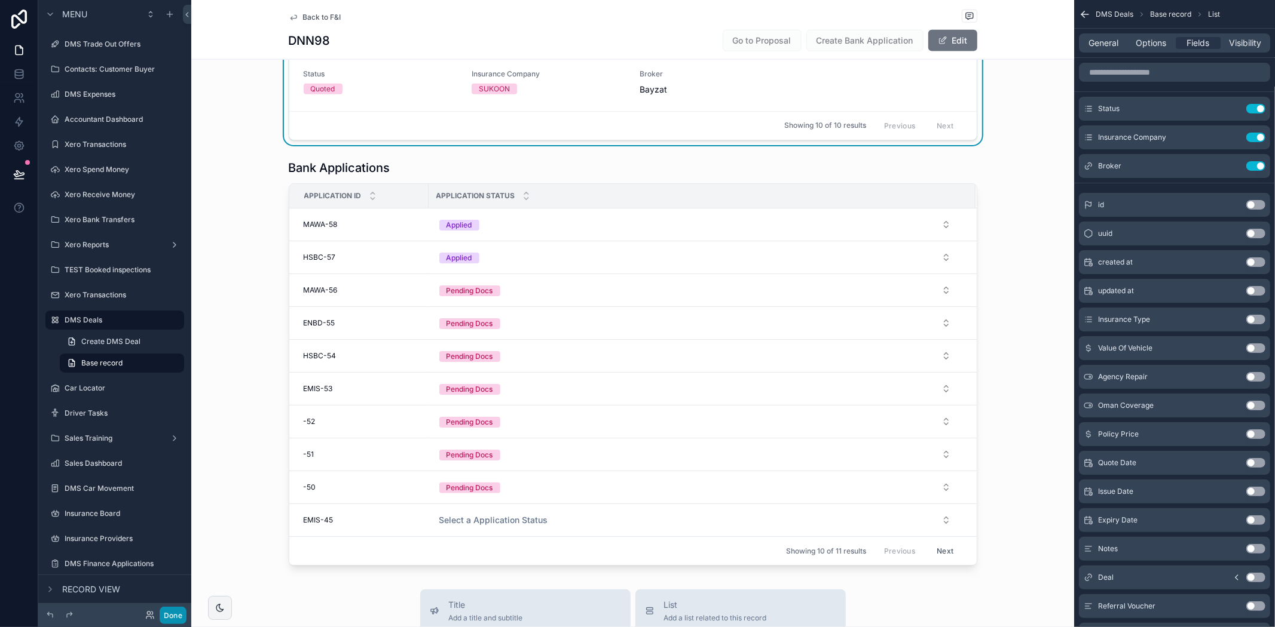
click at [169, 613] on button "Done" at bounding box center [173, 615] width 27 height 17
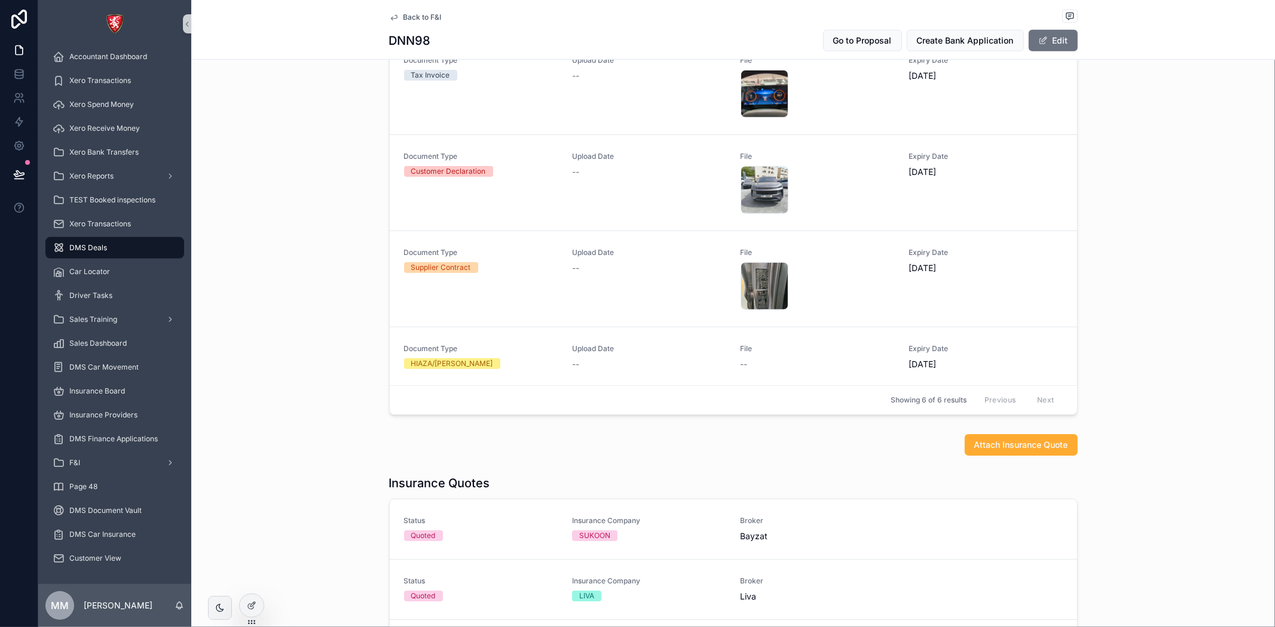
scroll to position [598, 0]
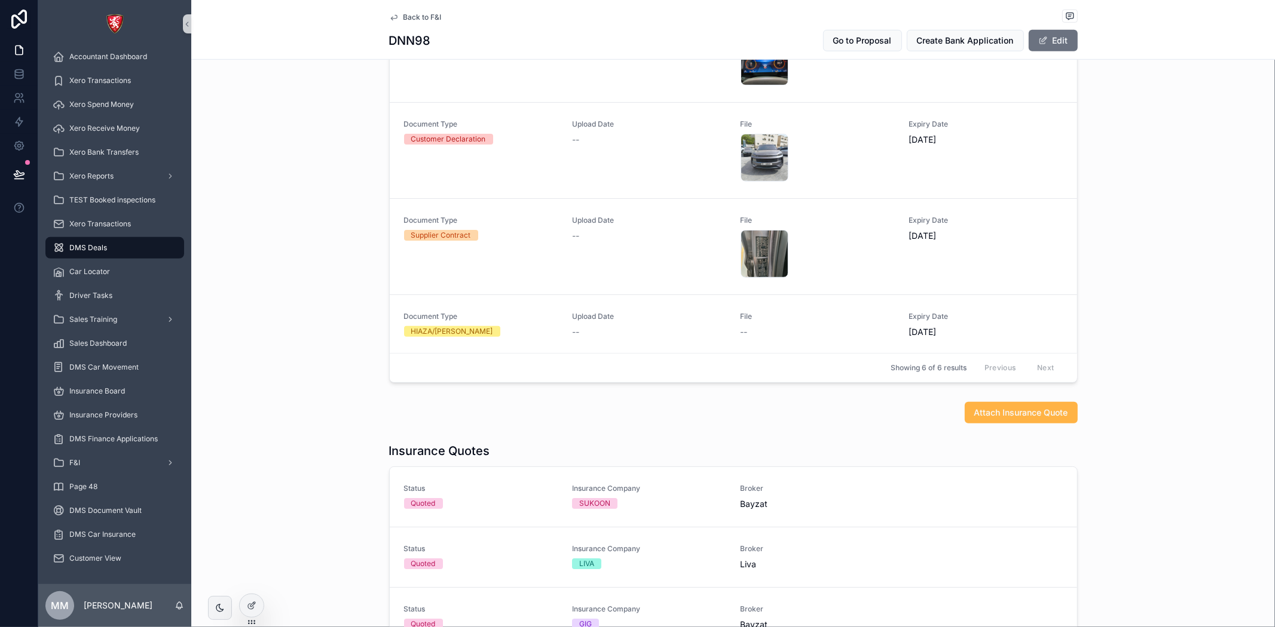
click at [1002, 414] on span "Attach Insurance Quote" at bounding box center [1021, 413] width 94 height 12
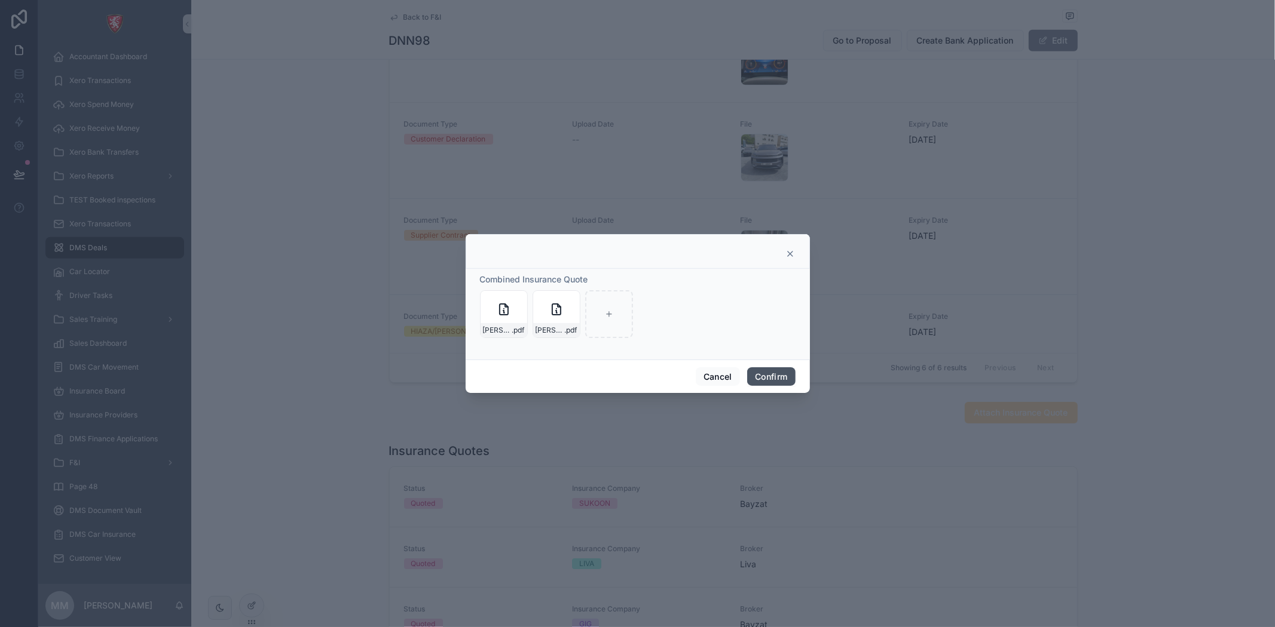
click at [765, 379] on button "Confirm" at bounding box center [771, 377] width 48 height 19
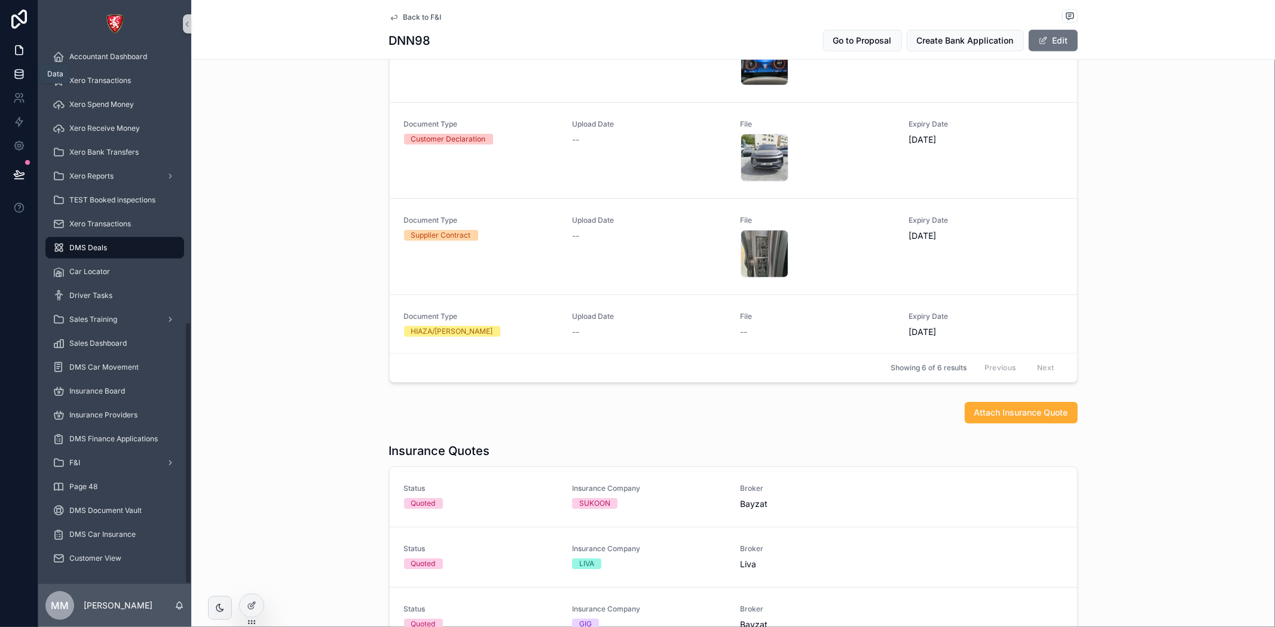
click at [13, 69] on icon at bounding box center [19, 74] width 12 height 12
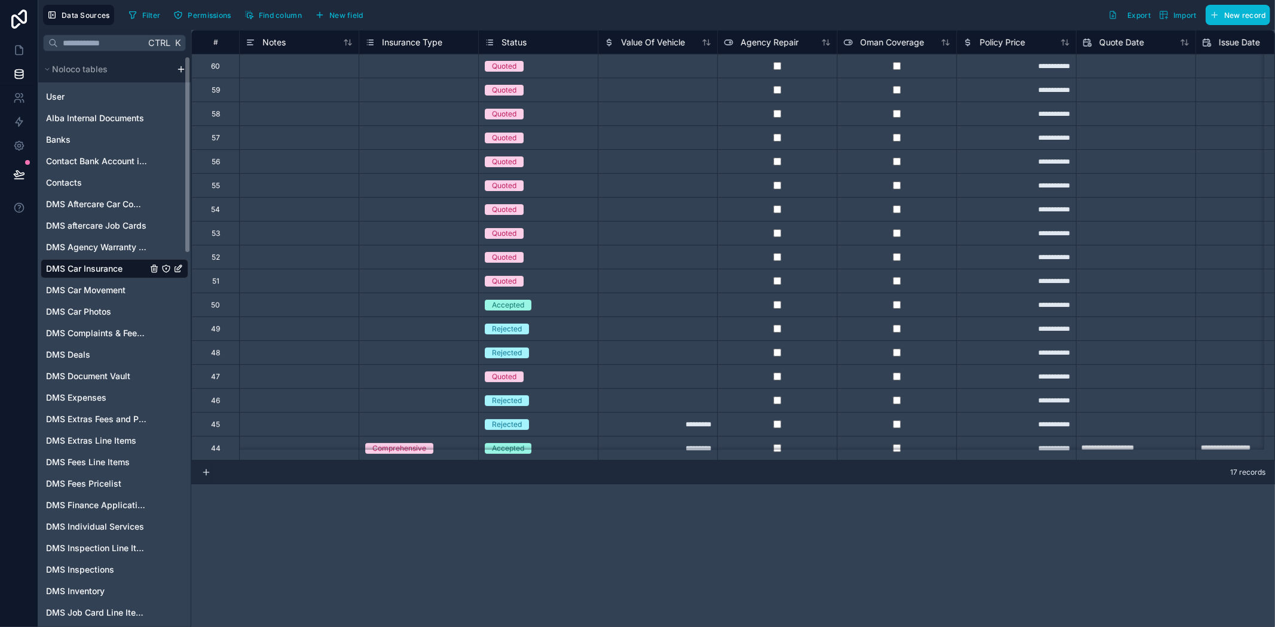
click at [71, 267] on span "DMS Car Insurance" at bounding box center [84, 269] width 76 height 12
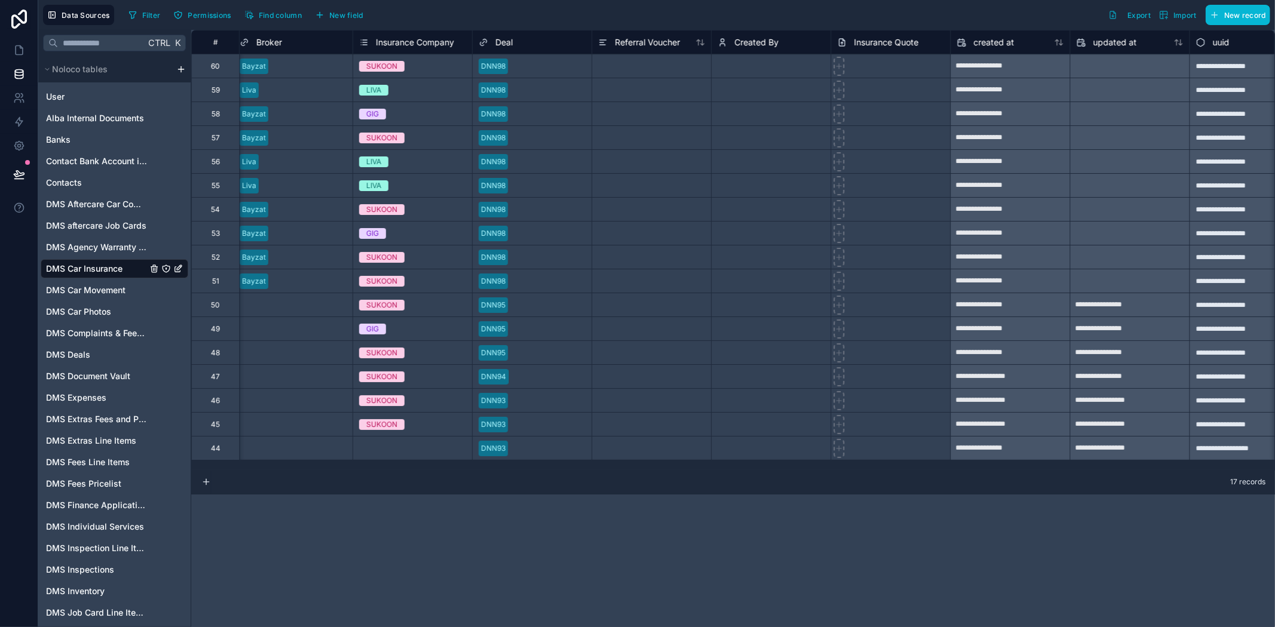
scroll to position [0, 1196]
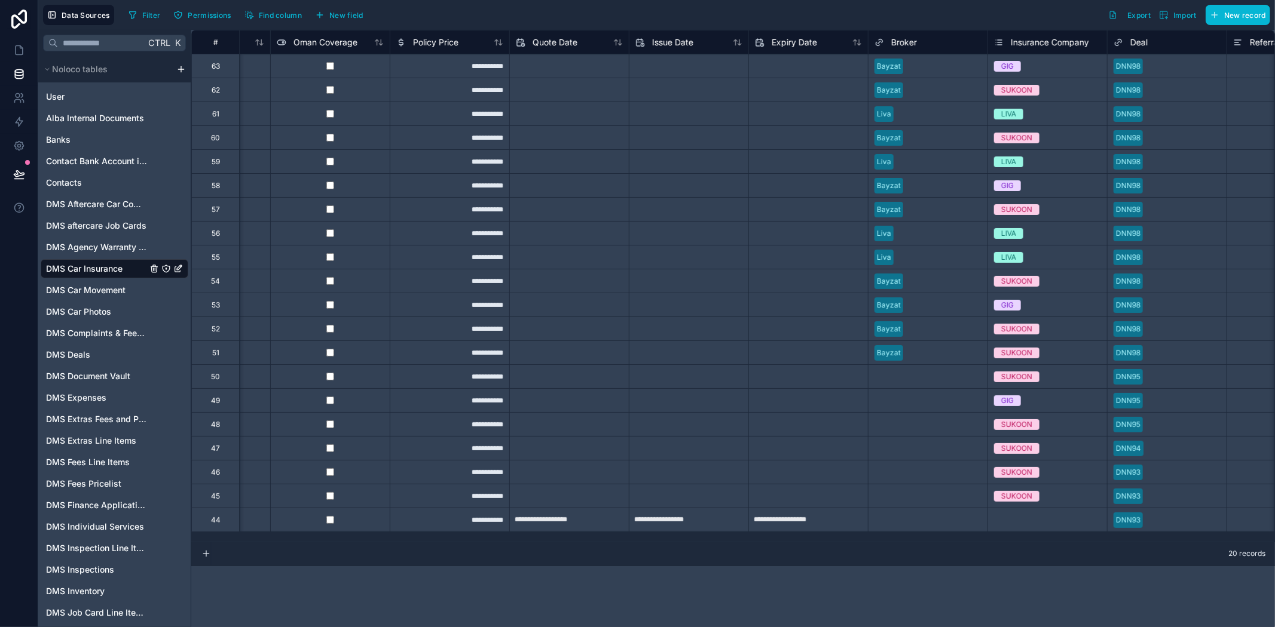
scroll to position [0, 515]
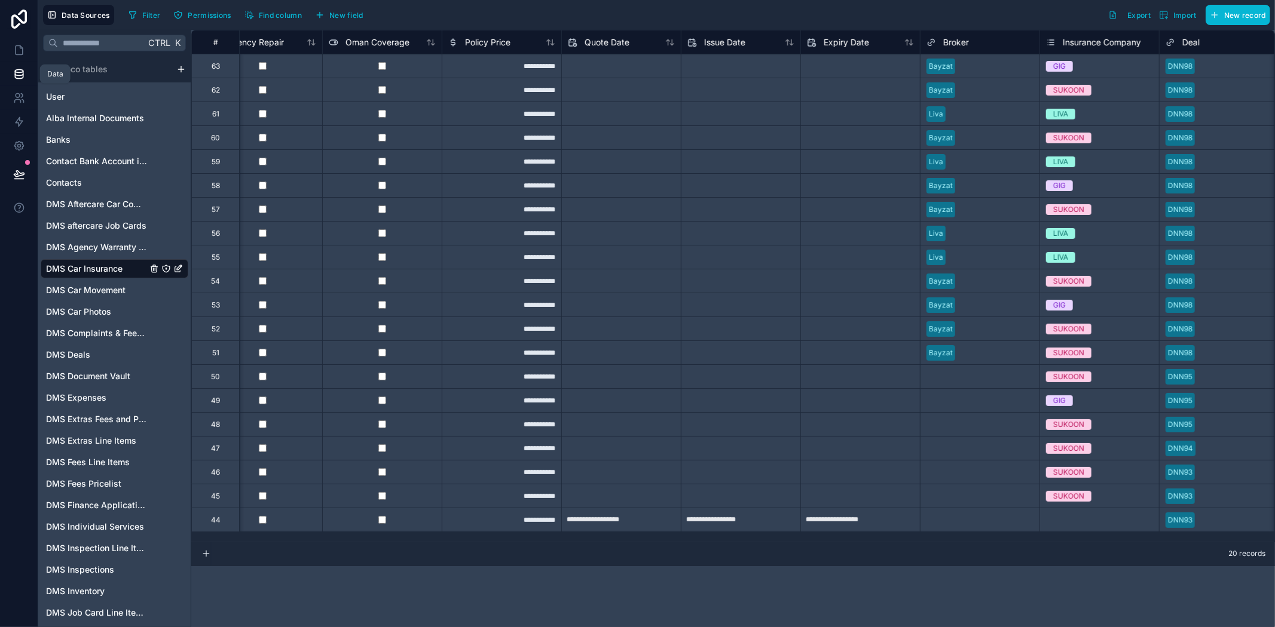
click at [17, 76] on icon at bounding box center [19, 74] width 12 height 12
click at [16, 54] on icon at bounding box center [19, 50] width 7 height 9
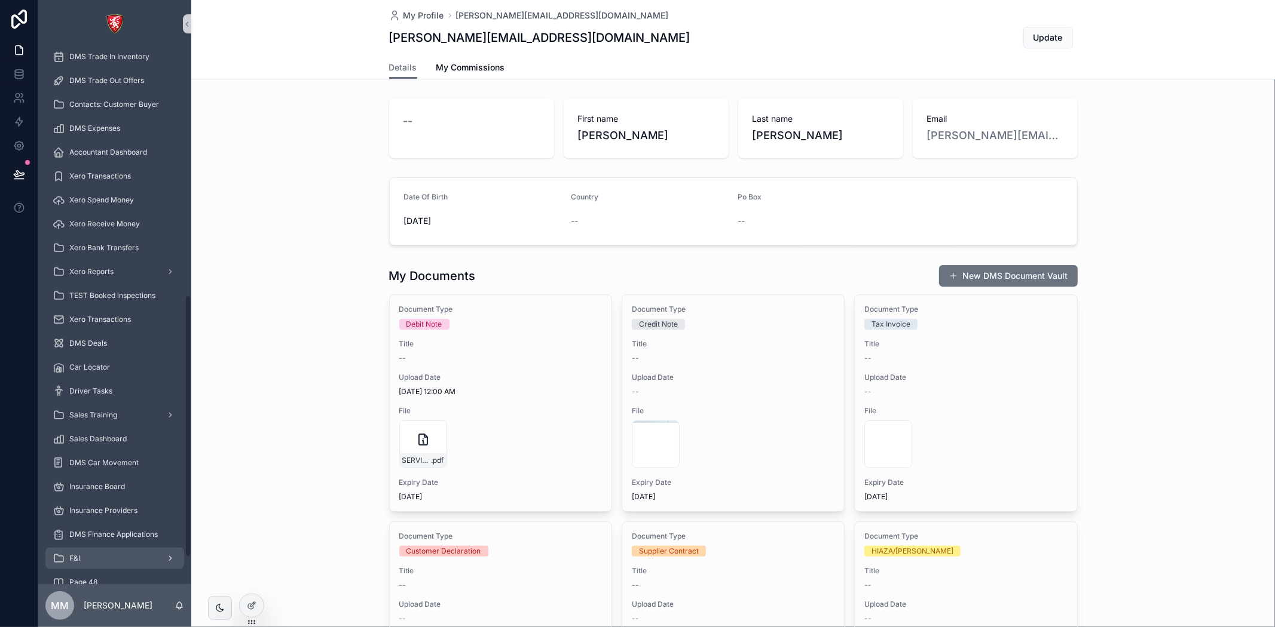
scroll to position [560, 0]
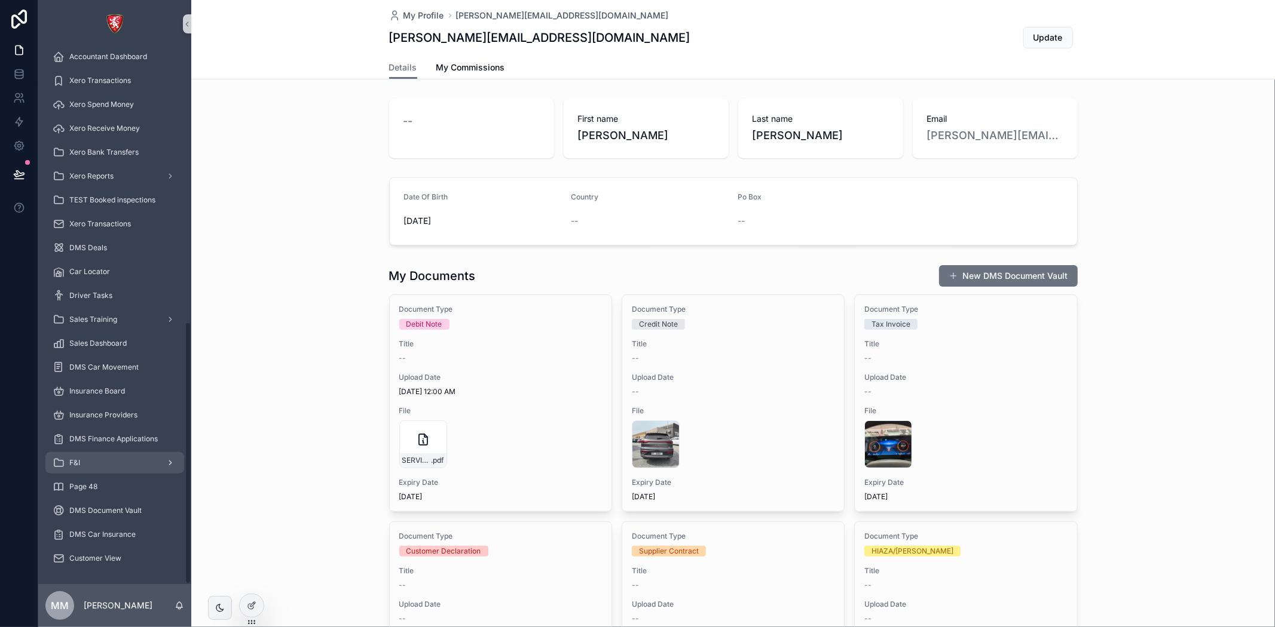
click at [128, 461] on div "F&I" at bounding box center [115, 463] width 124 height 19
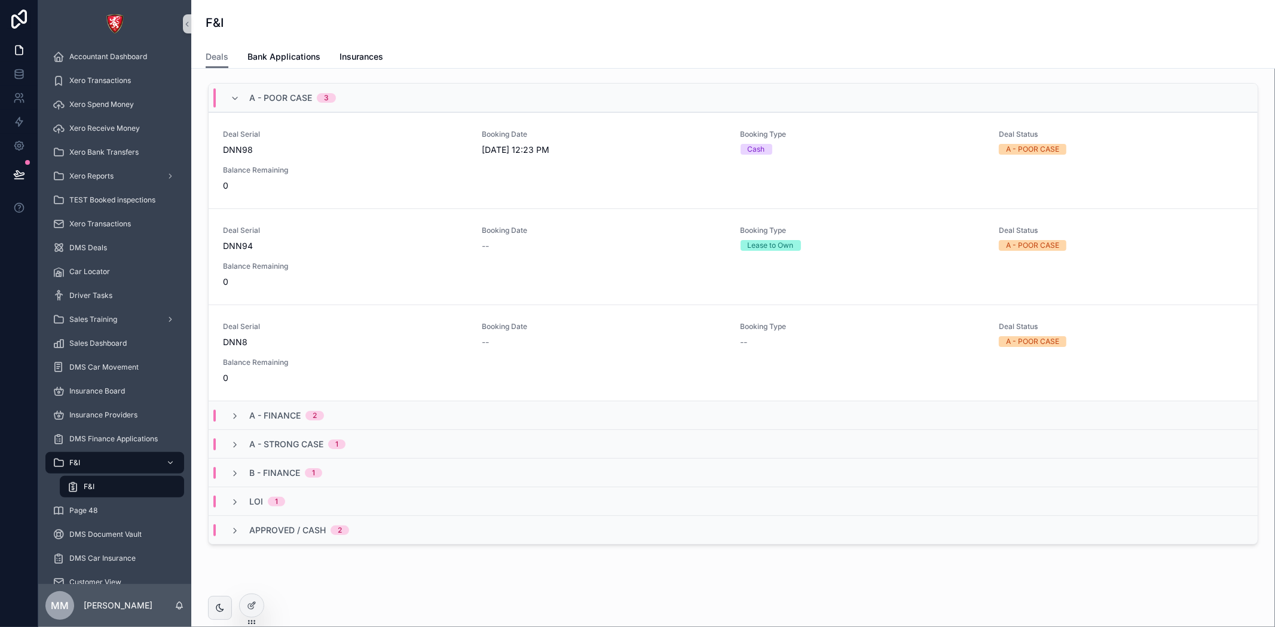
click at [120, 491] on div "F&I" at bounding box center [122, 486] width 110 height 19
click at [558, 148] on span "[DATE] 12:23 PM" at bounding box center [604, 150] width 244 height 12
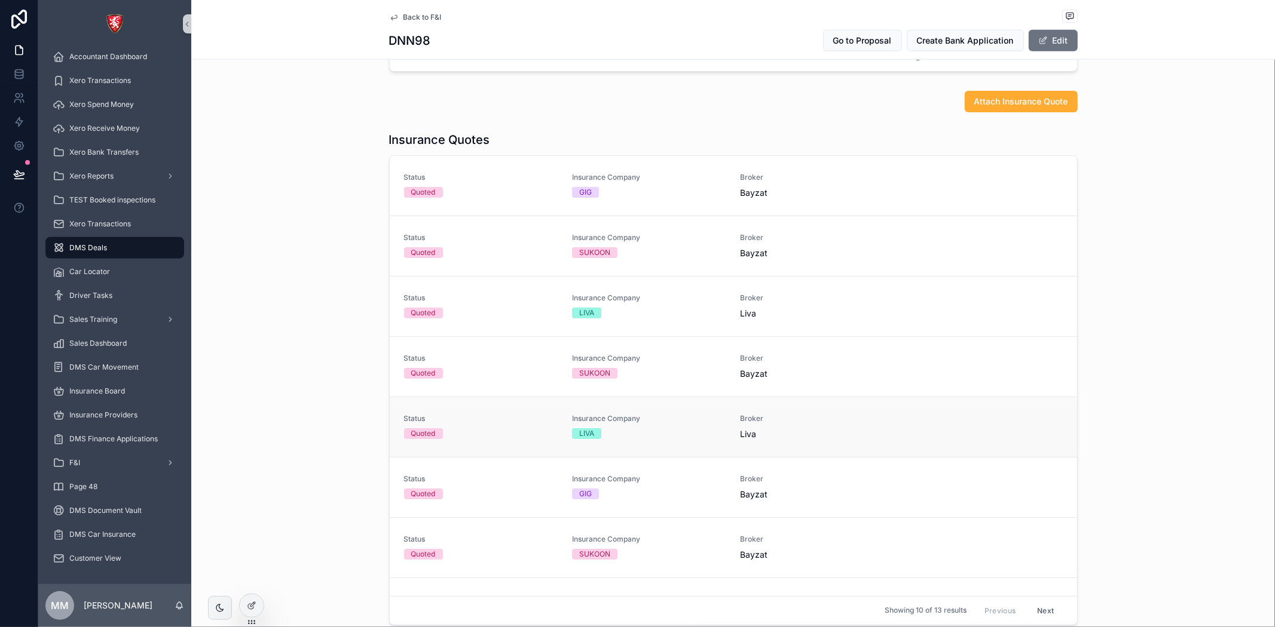
scroll to position [929, 0]
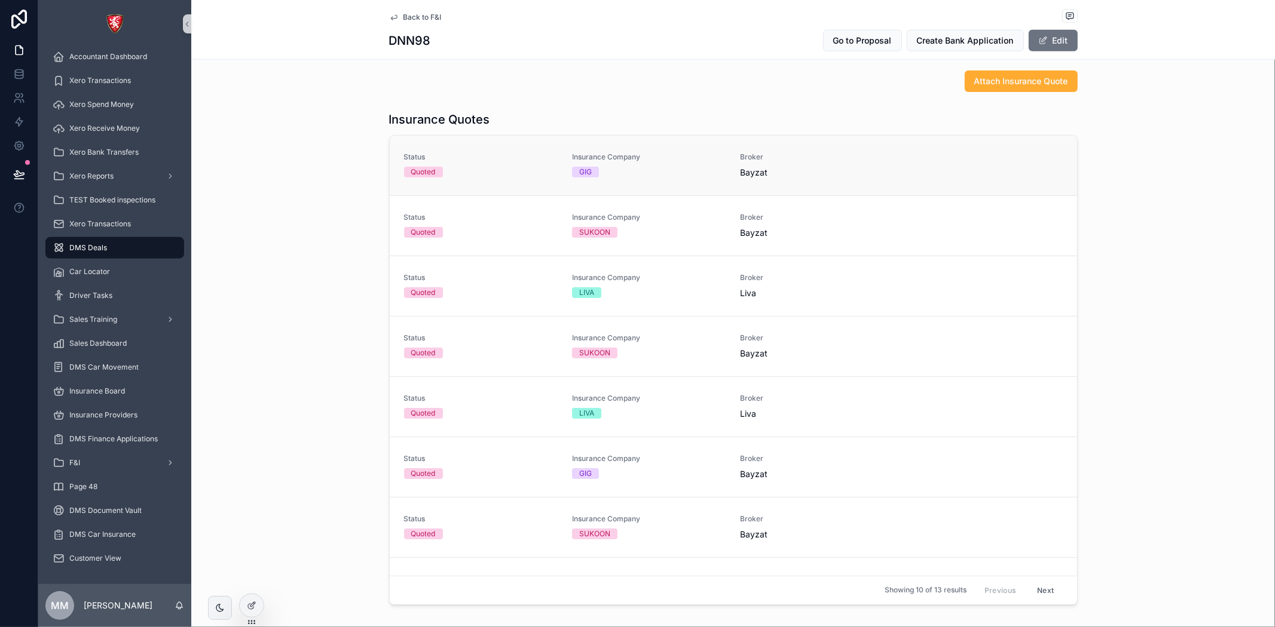
click at [808, 177] on div "Bayzat" at bounding box center [817, 173] width 154 height 12
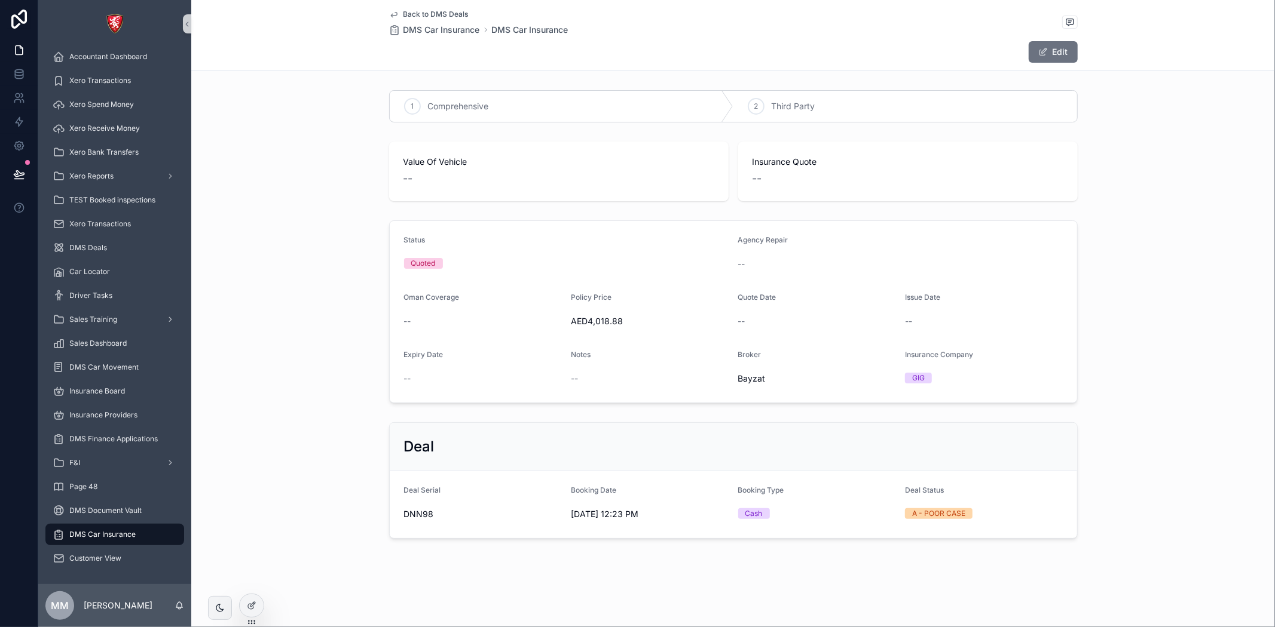
click at [411, 13] on span "Back to DMS Deals" at bounding box center [435, 15] width 65 height 10
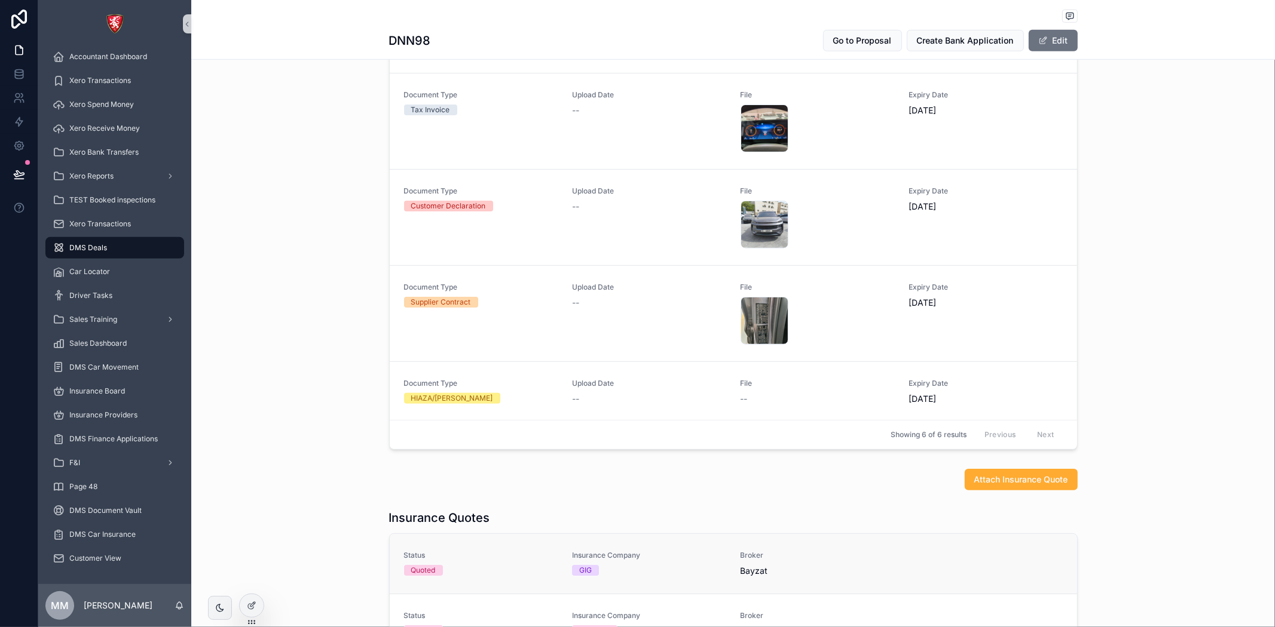
scroll to position [161, 0]
click at [249, 599] on div at bounding box center [252, 606] width 24 height 23
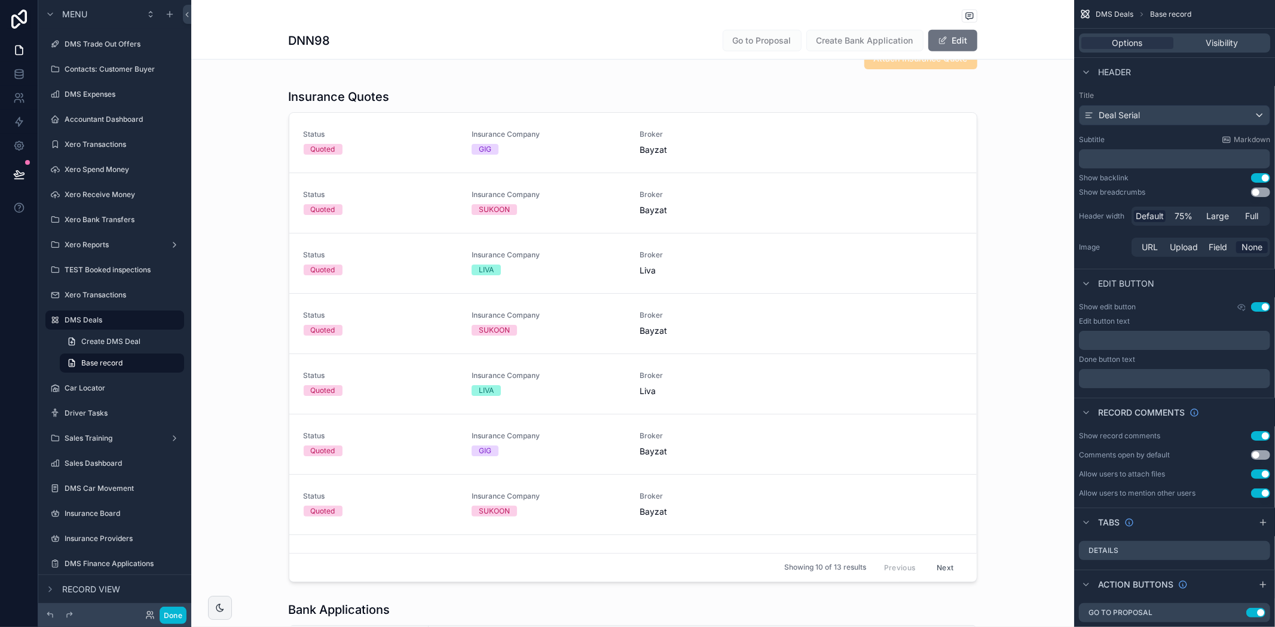
scroll to position [863, 0]
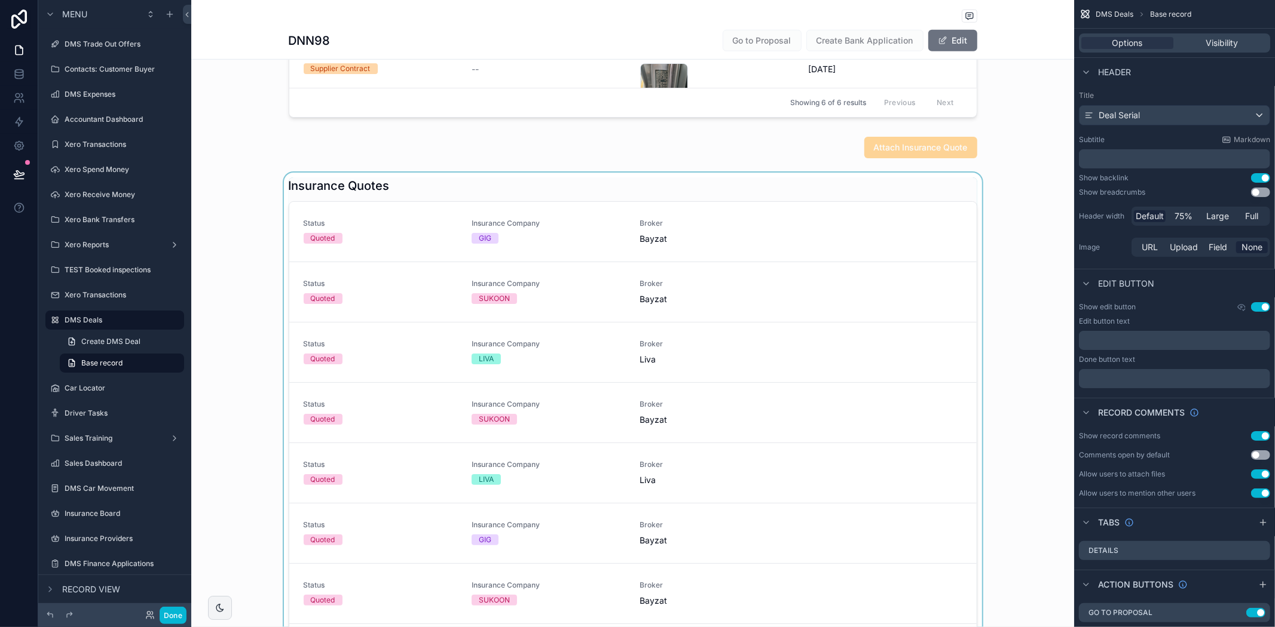
click at [409, 195] on div "scrollable content" at bounding box center [632, 425] width 883 height 504
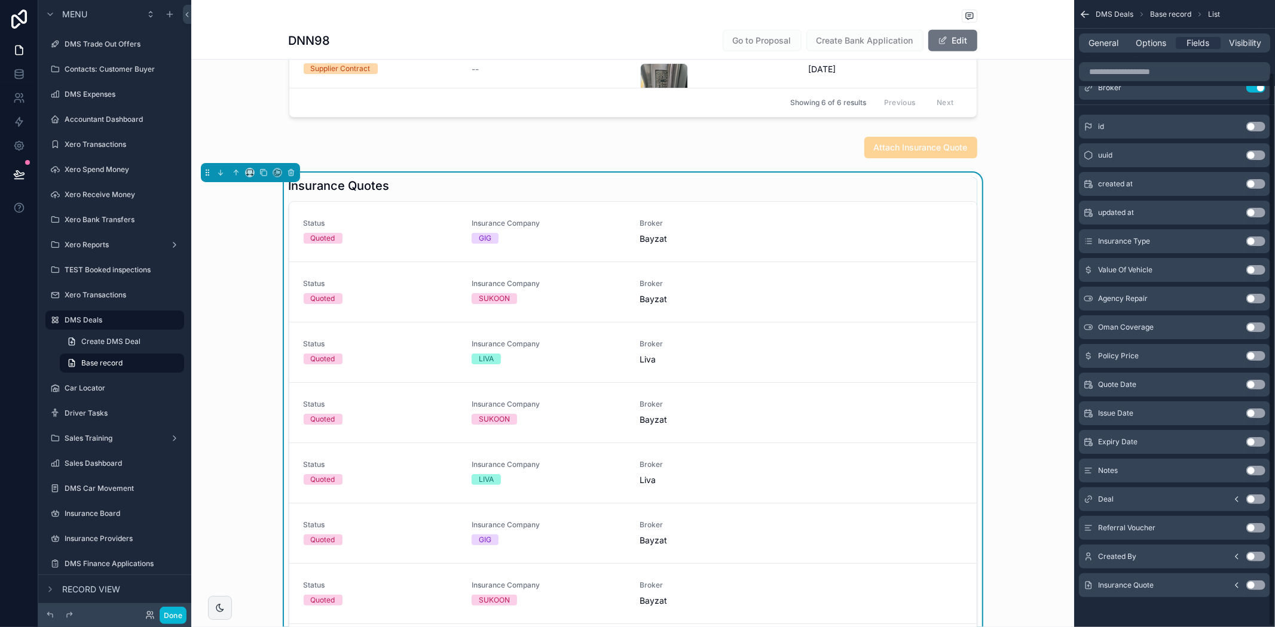
scroll to position [81, 0]
click at [1250, 353] on button "Use setting" at bounding box center [1255, 353] width 19 height 10
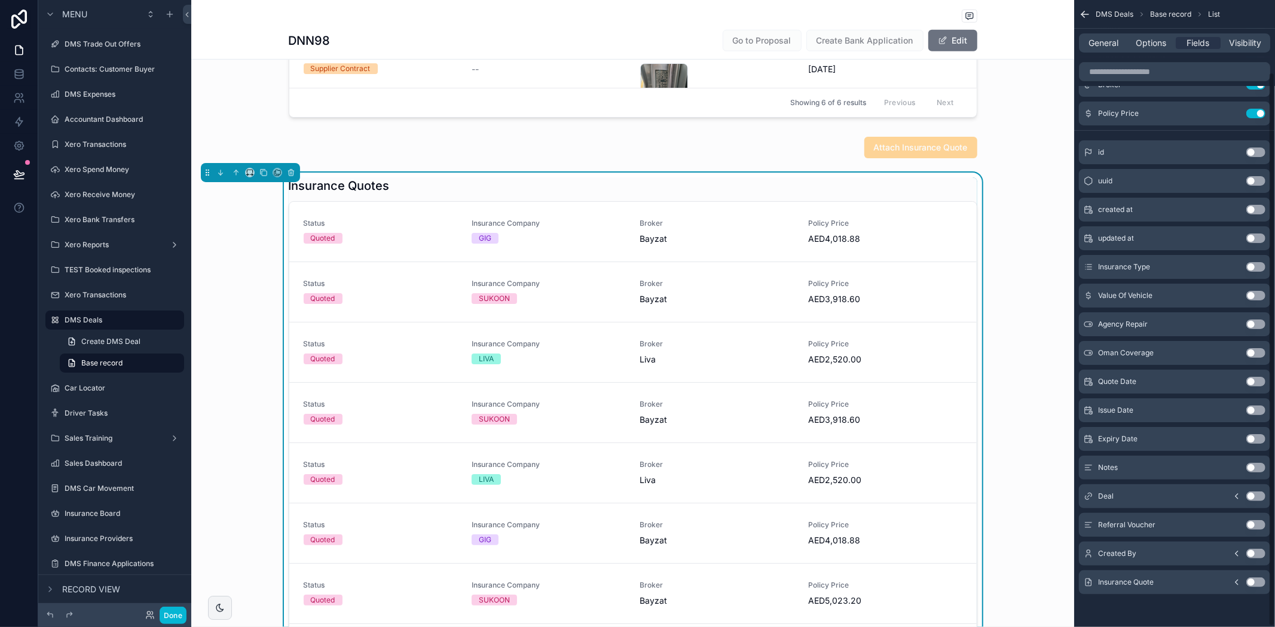
drag, startPoint x: 1021, startPoint y: 144, endPoint x: 1073, endPoint y: 45, distance: 112.3
click at [1021, 144] on div "scrollable content" at bounding box center [632, 147] width 883 height 31
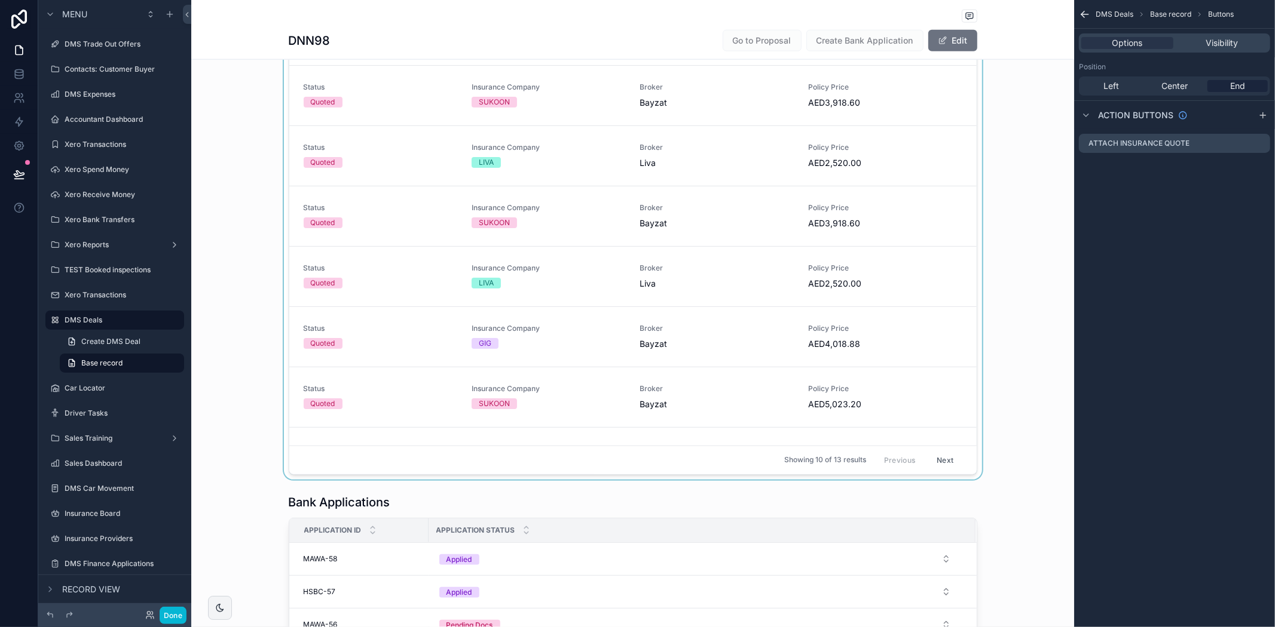
scroll to position [929, 0]
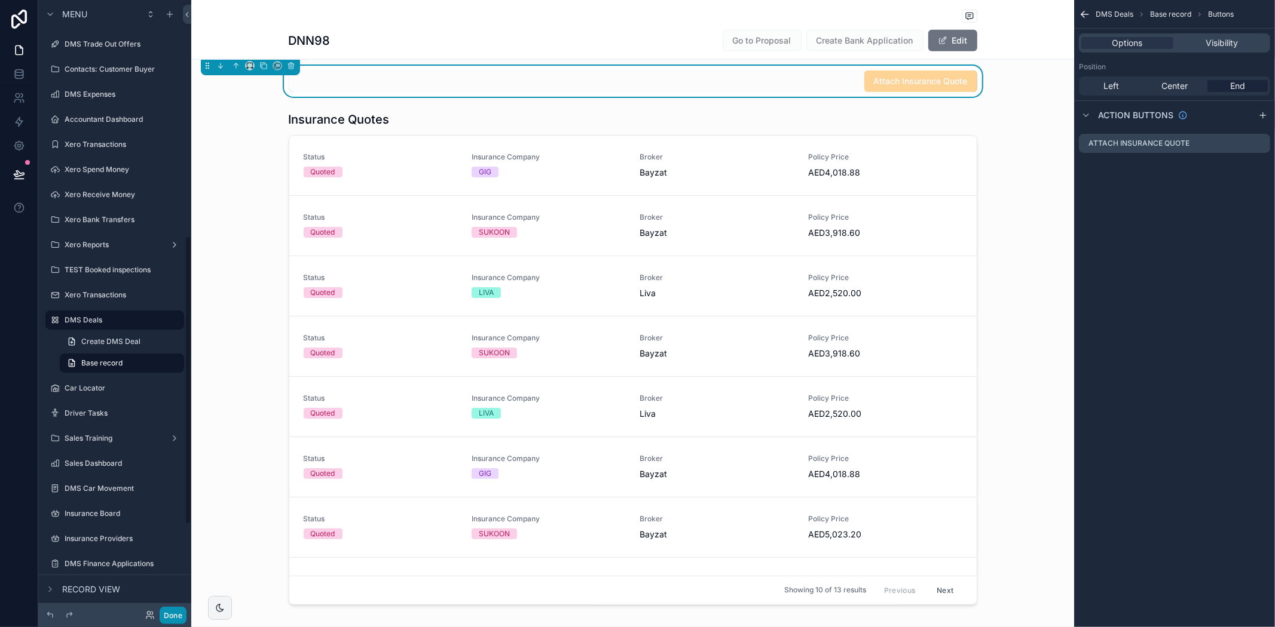
click at [177, 617] on button "Done" at bounding box center [173, 615] width 27 height 17
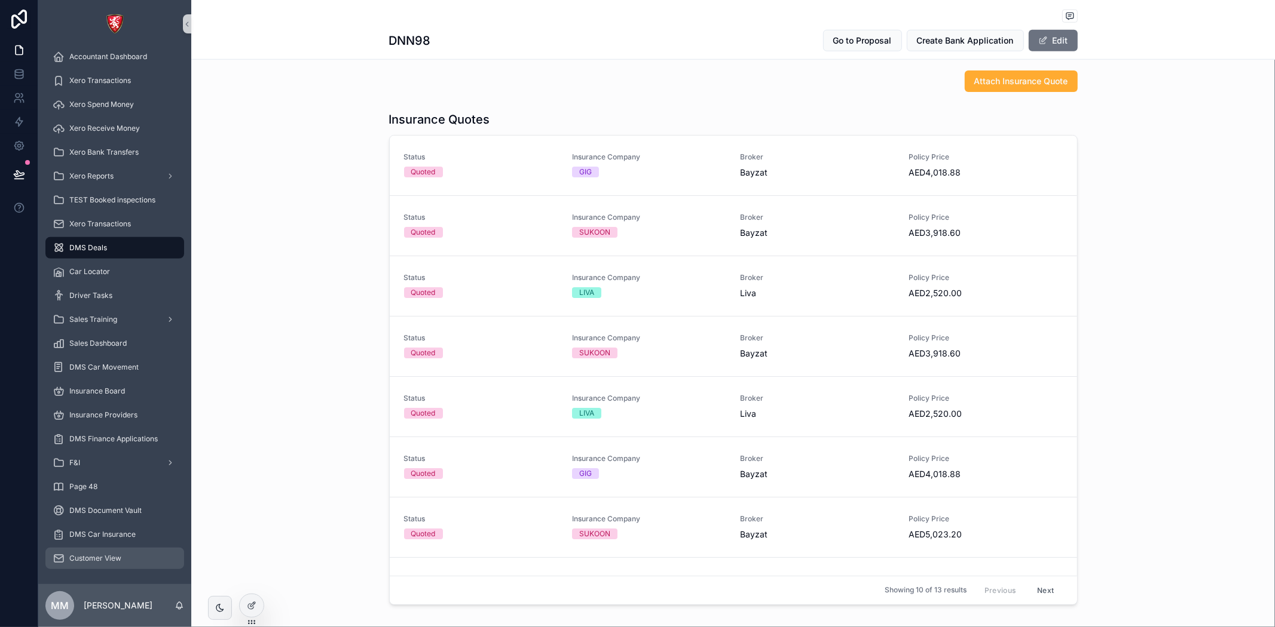
click at [106, 556] on span "Customer View" at bounding box center [95, 559] width 52 height 10
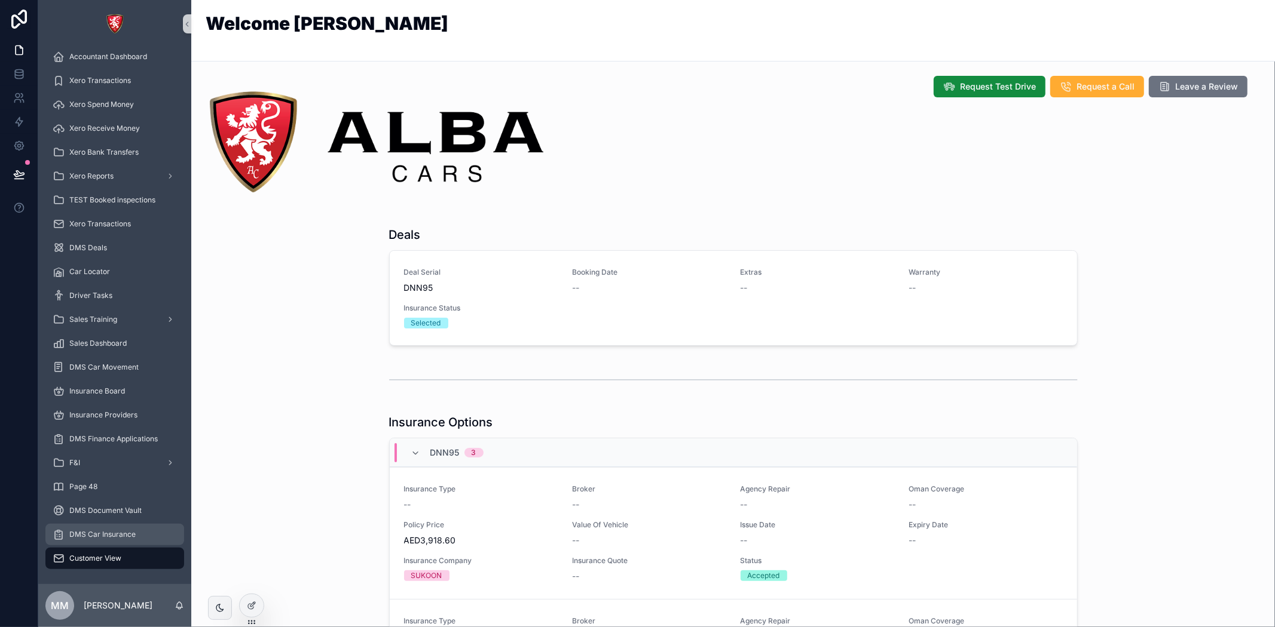
click at [99, 534] on span "DMS Car Insurance" at bounding box center [102, 535] width 66 height 10
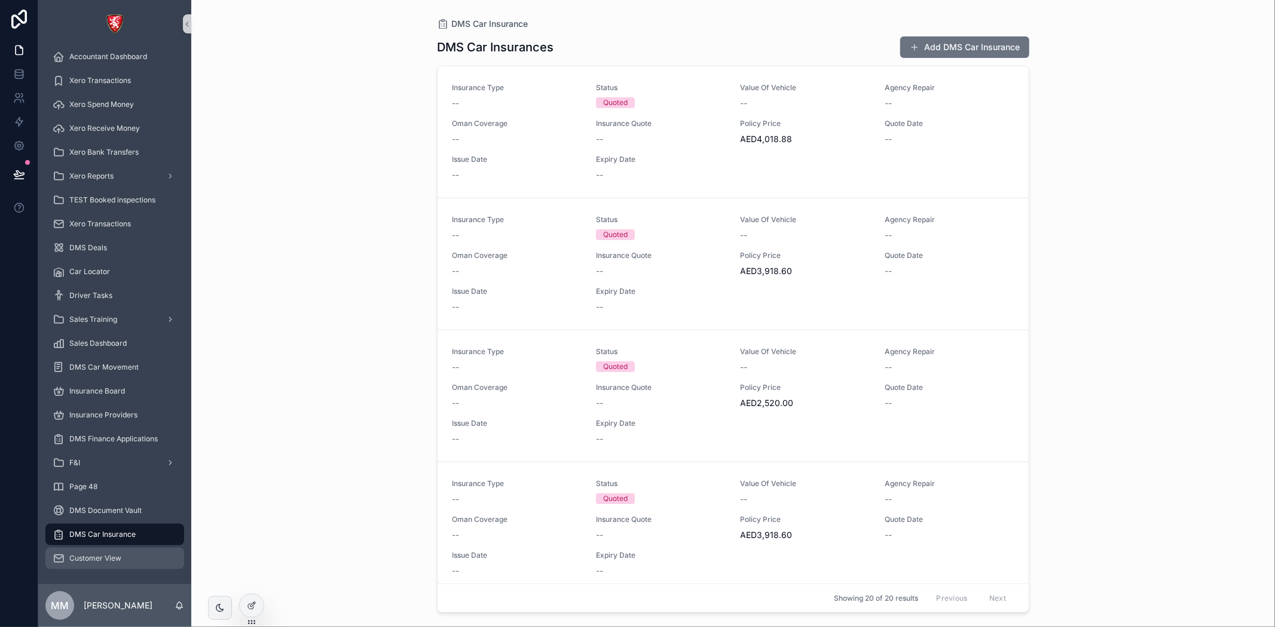
click at [114, 555] on span "Customer View" at bounding box center [95, 559] width 52 height 10
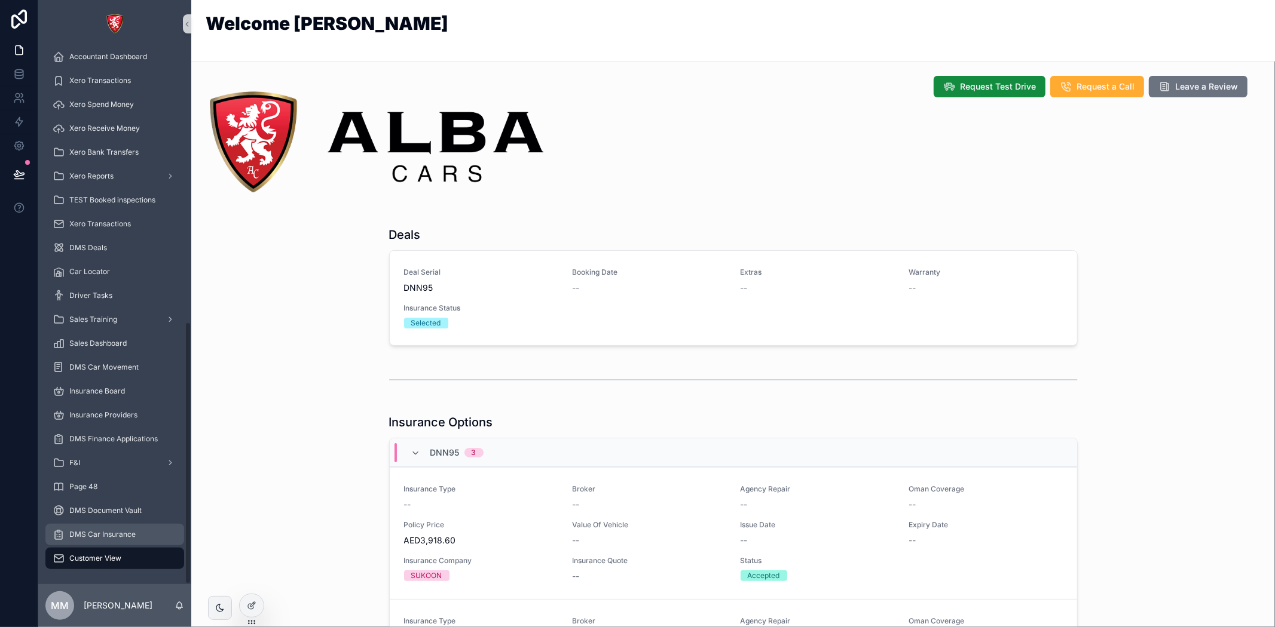
click at [108, 539] on div "DMS Car Insurance" at bounding box center [115, 534] width 124 height 19
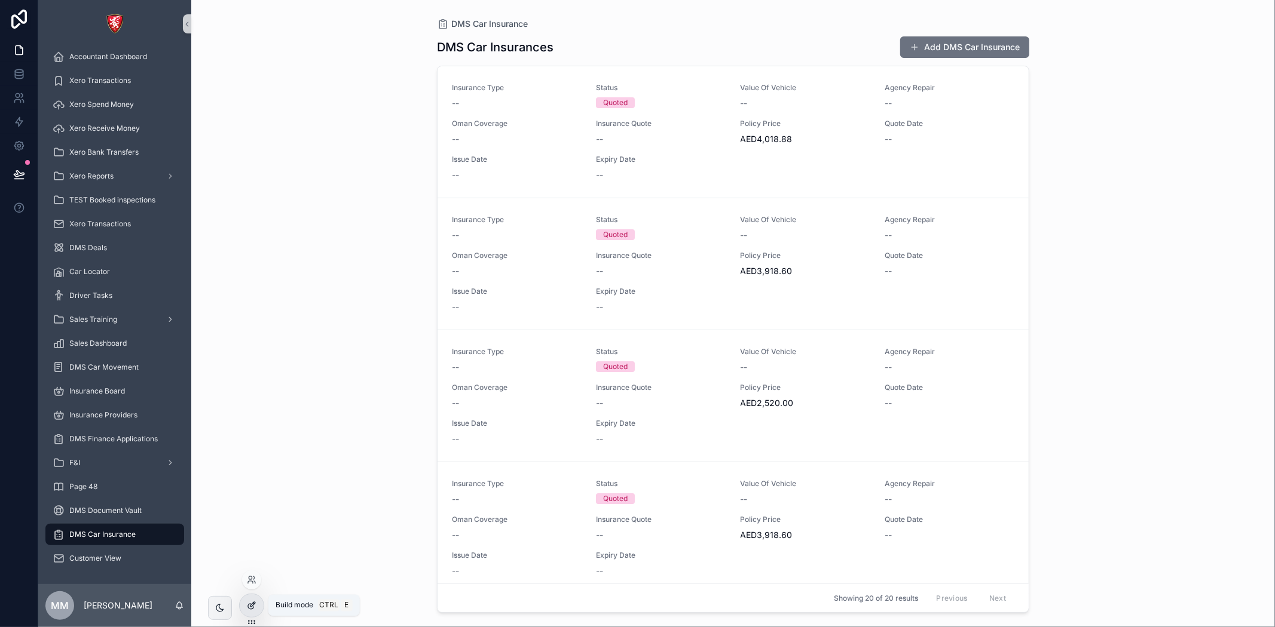
click at [253, 613] on div at bounding box center [252, 606] width 24 height 23
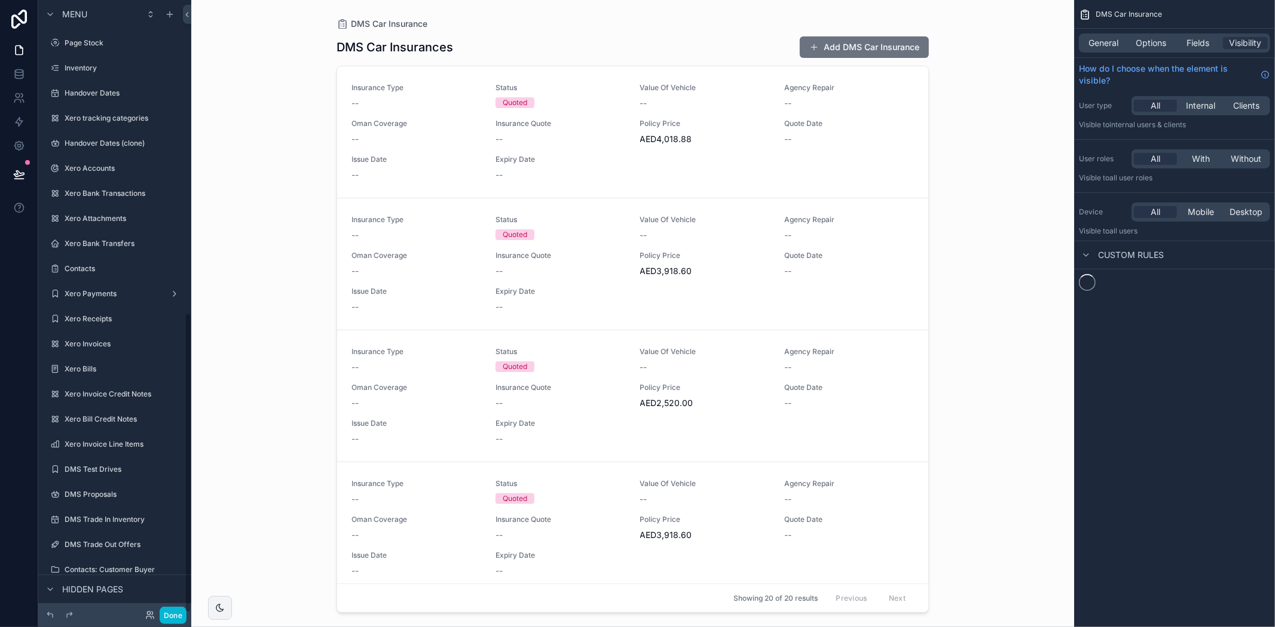
scroll to position [638, 0]
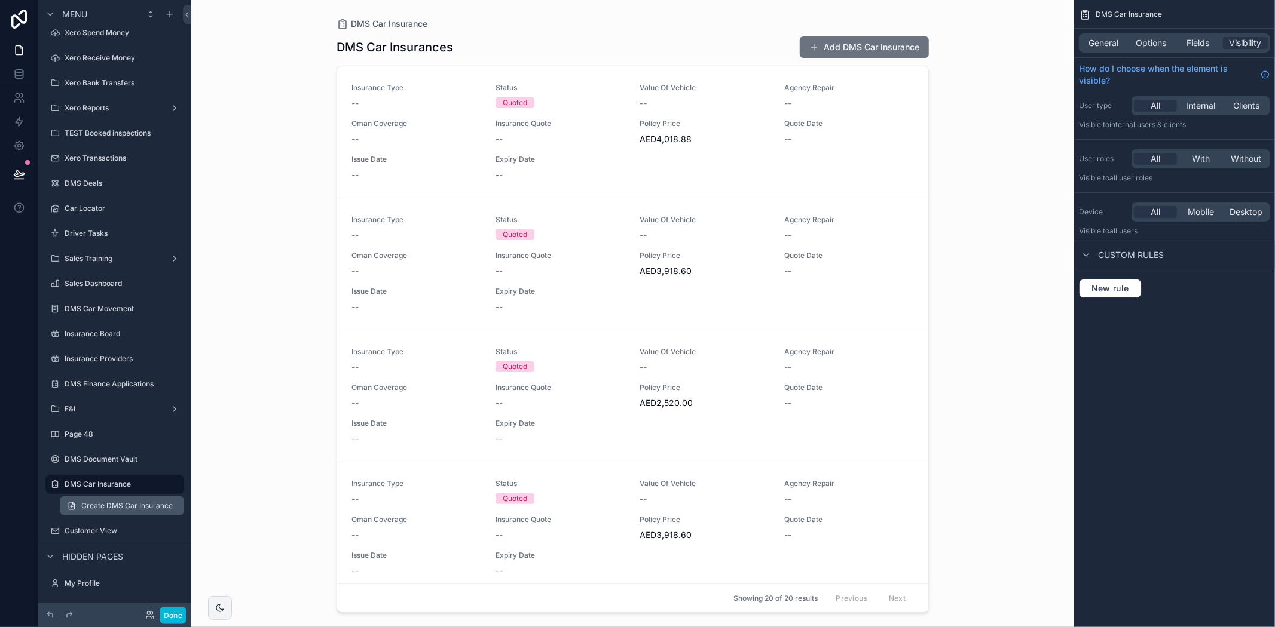
click at [120, 502] on span "Create DMS Car Insurance" at bounding box center [126, 506] width 91 height 10
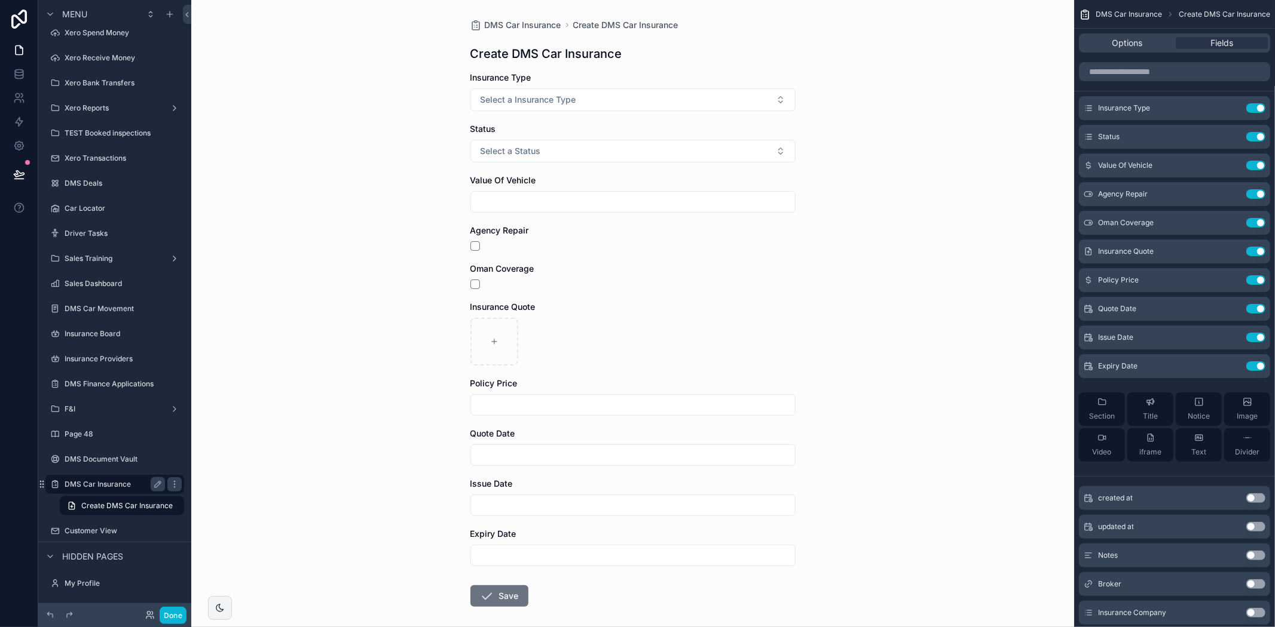
click at [93, 482] on label "DMS Car Insurance" at bounding box center [113, 485] width 96 height 10
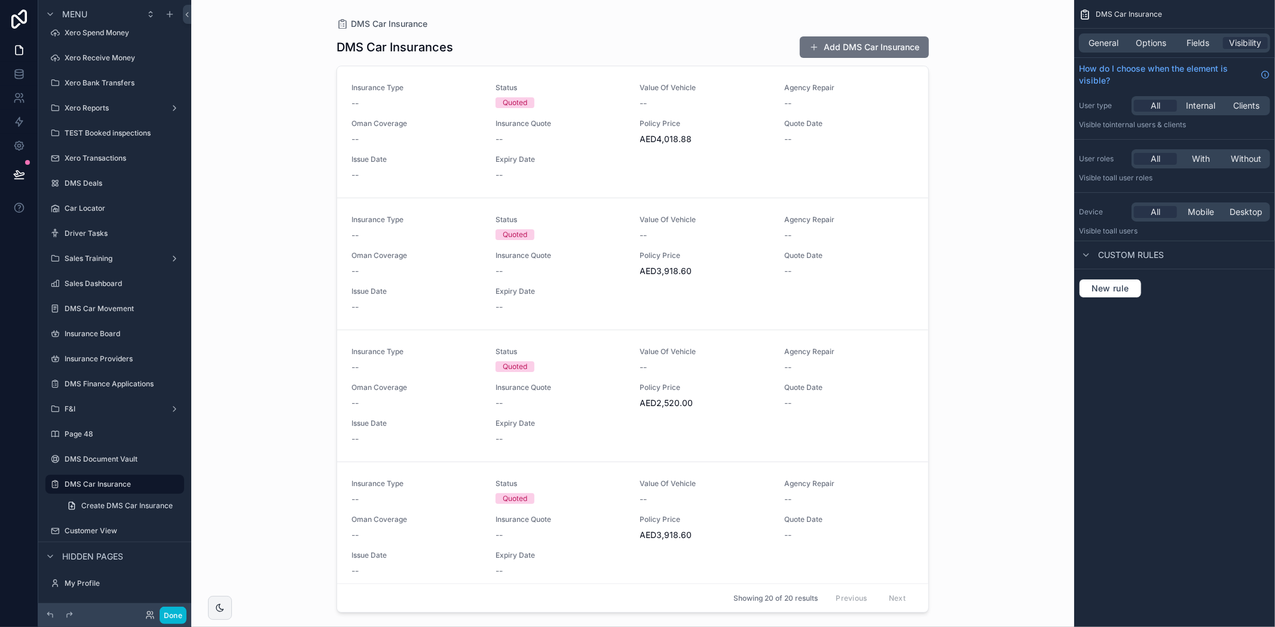
click at [761, 135] on div "scrollable content" at bounding box center [632, 306] width 611 height 613
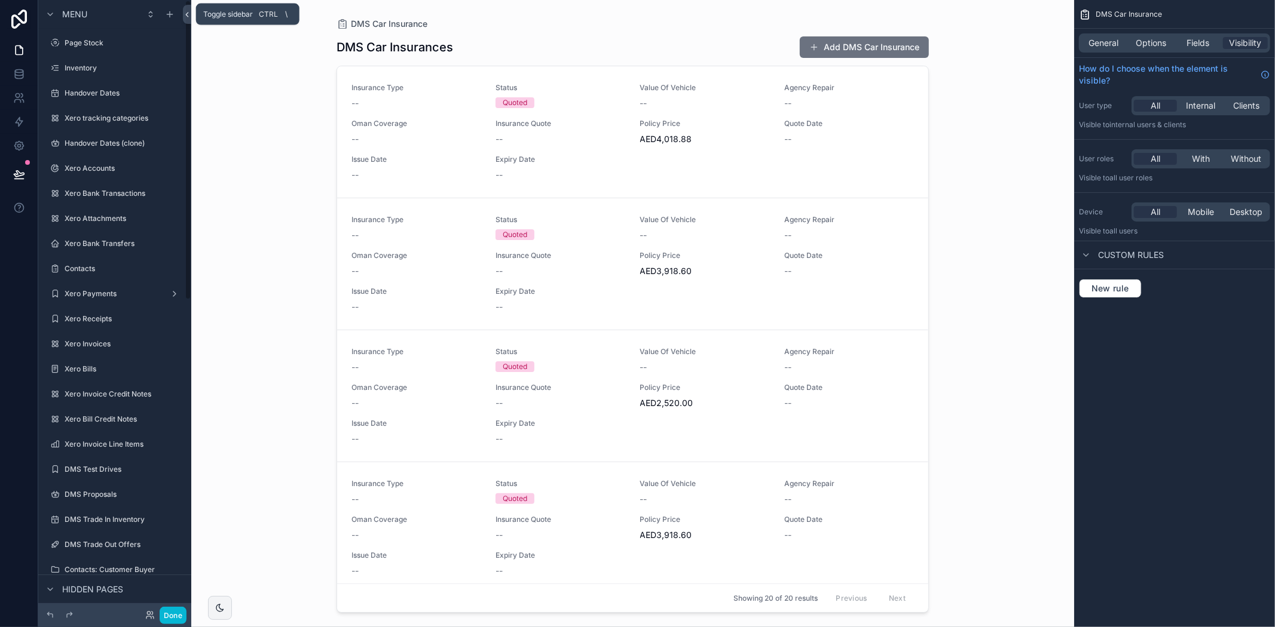
click at [184, 14] on icon at bounding box center [187, 14] width 8 height 9
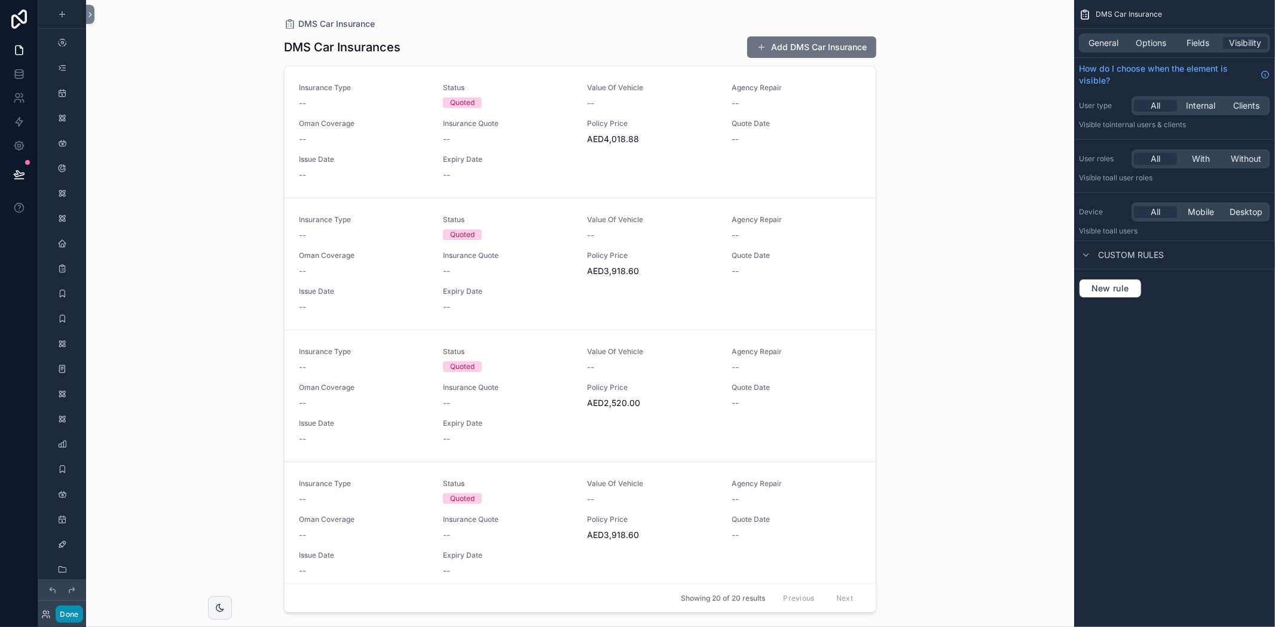
drag, startPoint x: 66, startPoint y: 618, endPoint x: 148, endPoint y: 614, distance: 82.0
click at [66, 618] on button "Done" at bounding box center [69, 614] width 27 height 17
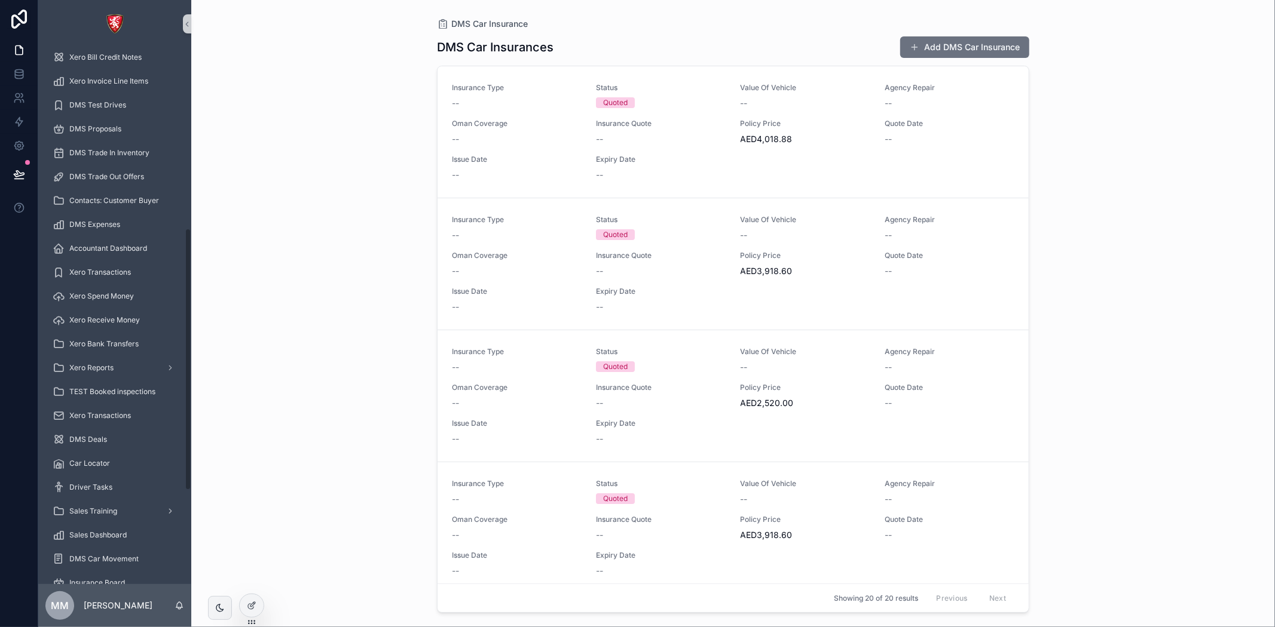
scroll to position [494, 0]
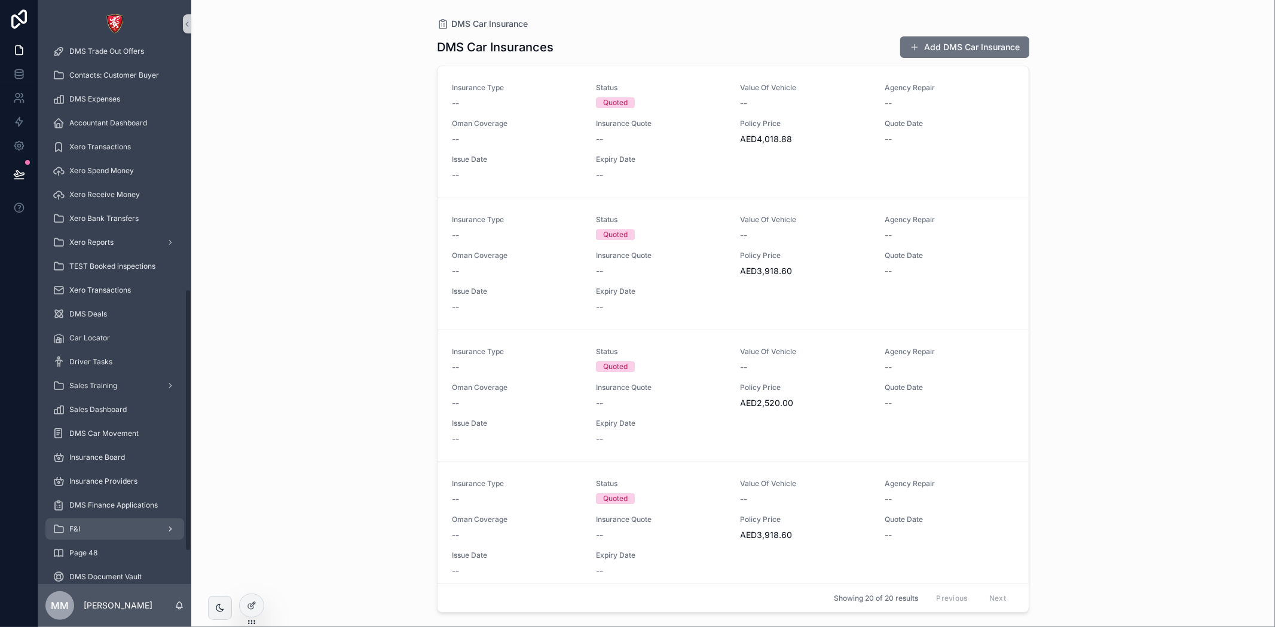
click at [114, 522] on div "F&I" at bounding box center [115, 529] width 124 height 19
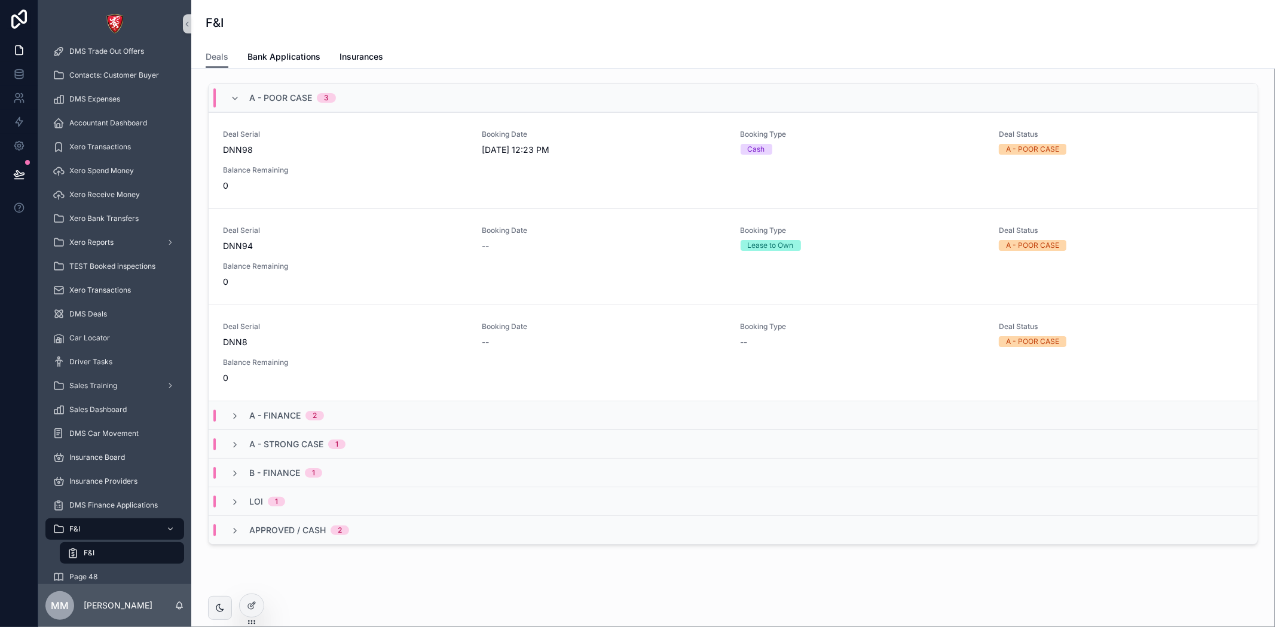
click at [111, 554] on div "F&I" at bounding box center [122, 553] width 110 height 19
click at [228, 96] on div "A - POOR CASE 3" at bounding box center [283, 97] width 134 height 19
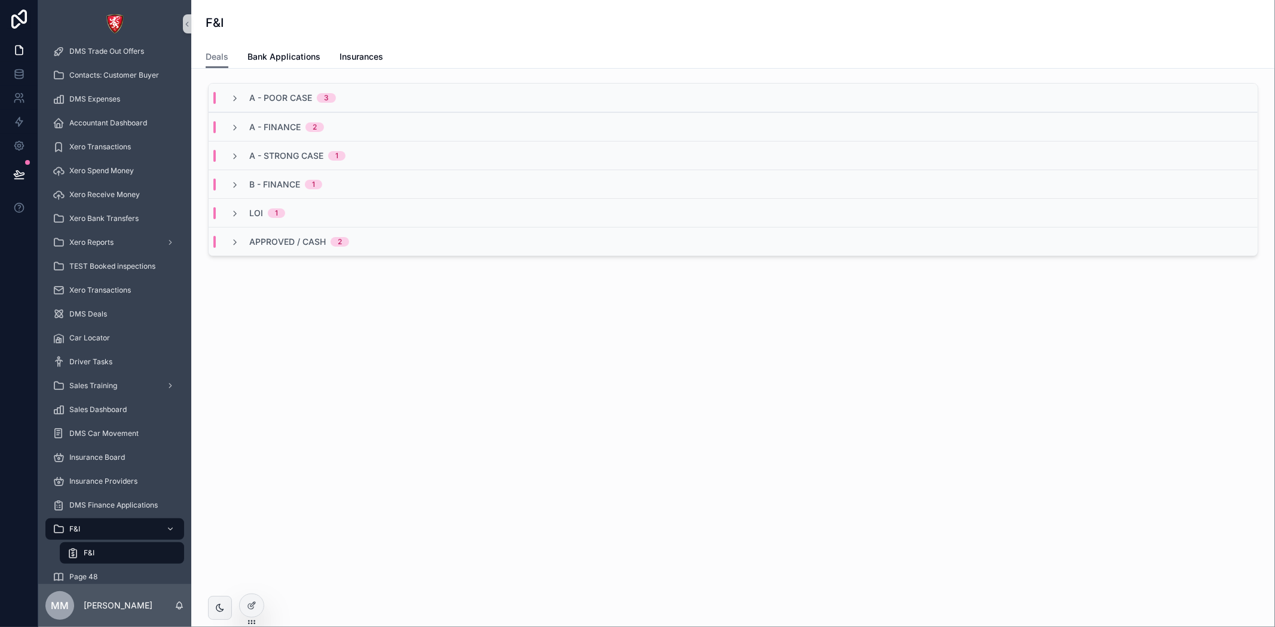
click at [228, 96] on div "A - POOR CASE 3" at bounding box center [283, 98] width 134 height 12
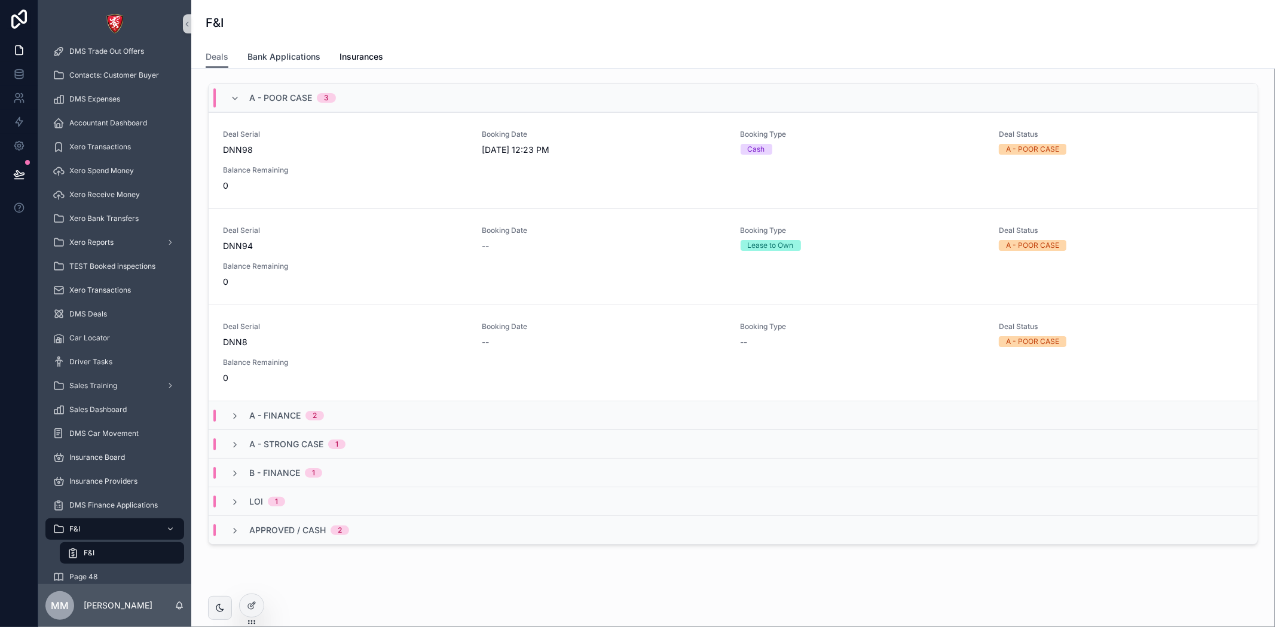
click at [296, 60] on span "Bank Applications" at bounding box center [283, 57] width 73 height 12
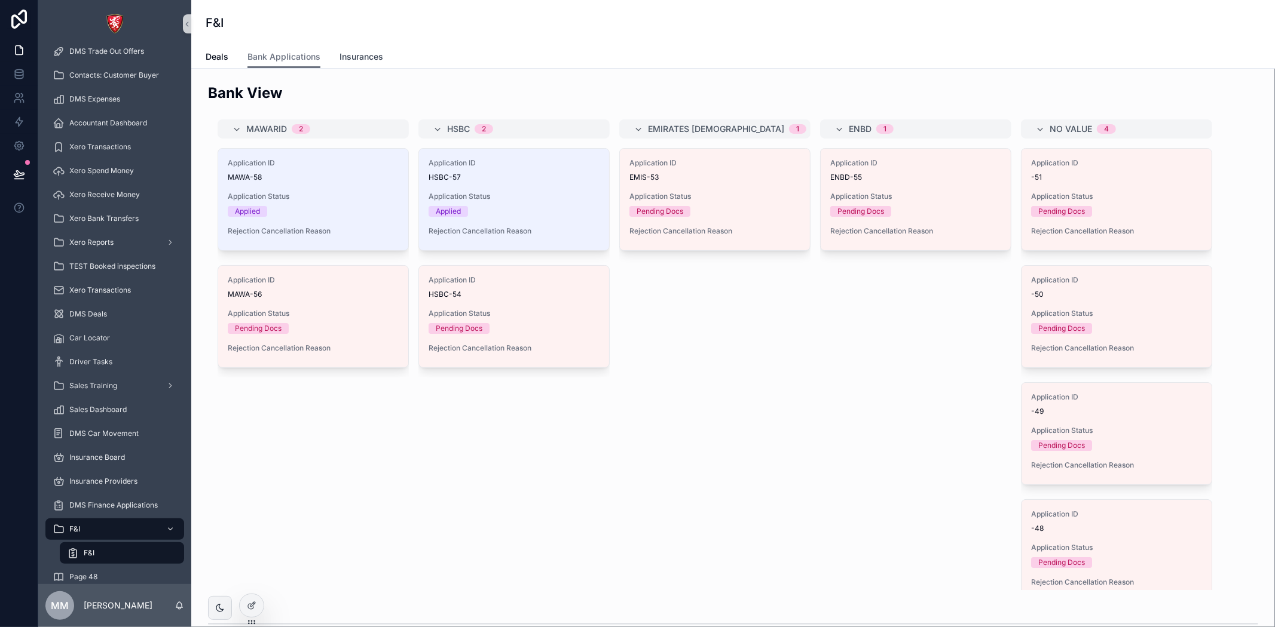
click at [372, 62] on span "Insurances" at bounding box center [361, 57] width 44 height 12
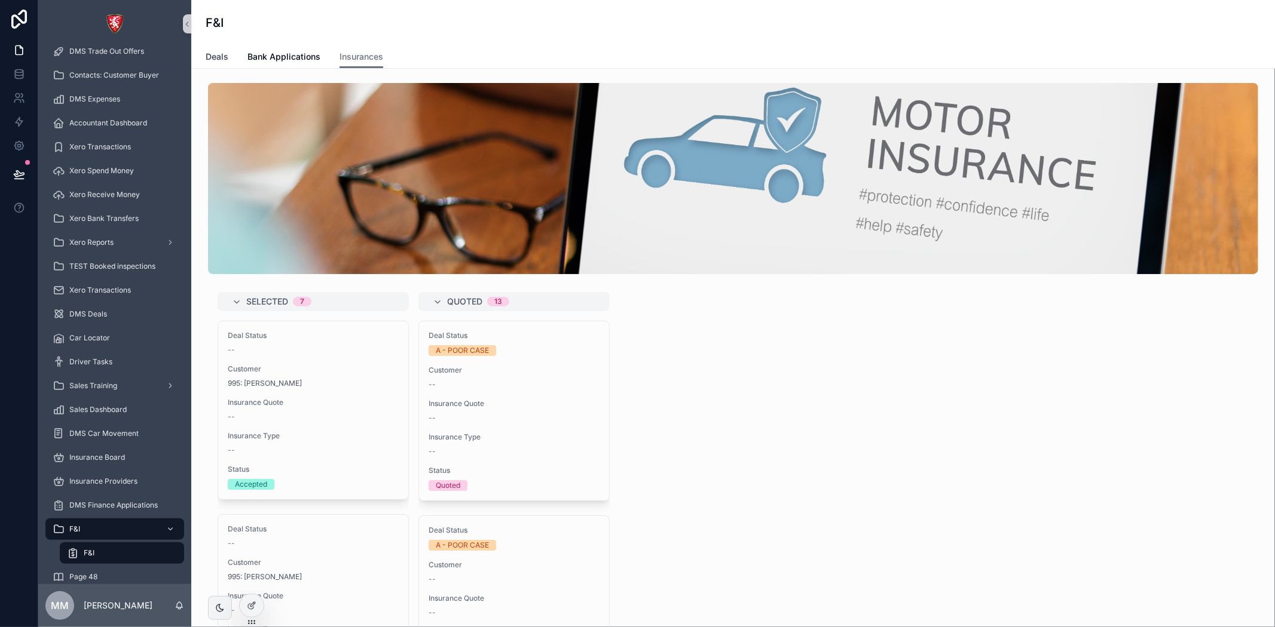
click at [219, 52] on span "Deals" at bounding box center [217, 57] width 23 height 12
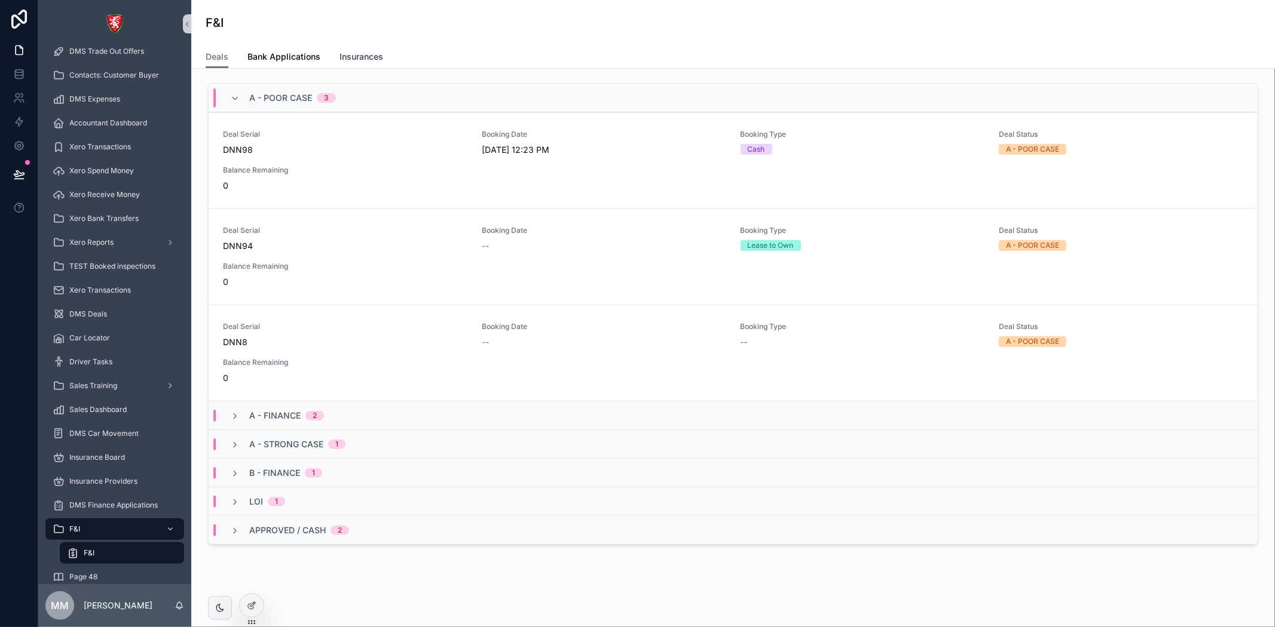
click at [356, 64] on link "Insurances" at bounding box center [361, 58] width 44 height 24
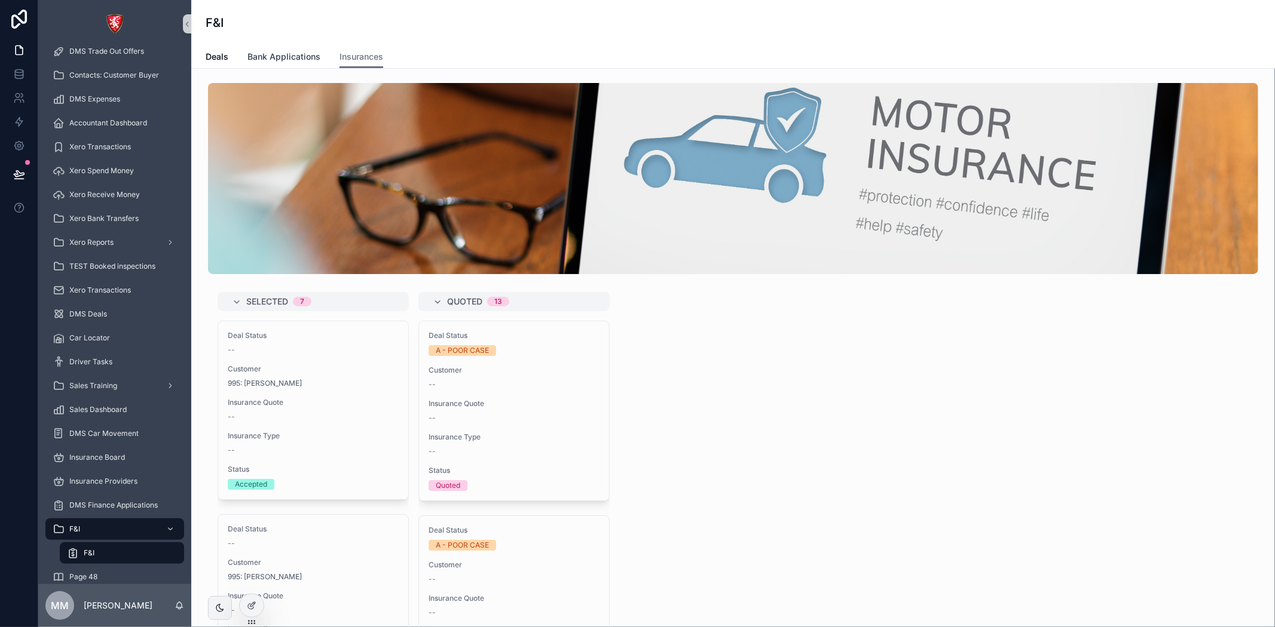
click at [307, 58] on span "Bank Applications" at bounding box center [283, 57] width 73 height 12
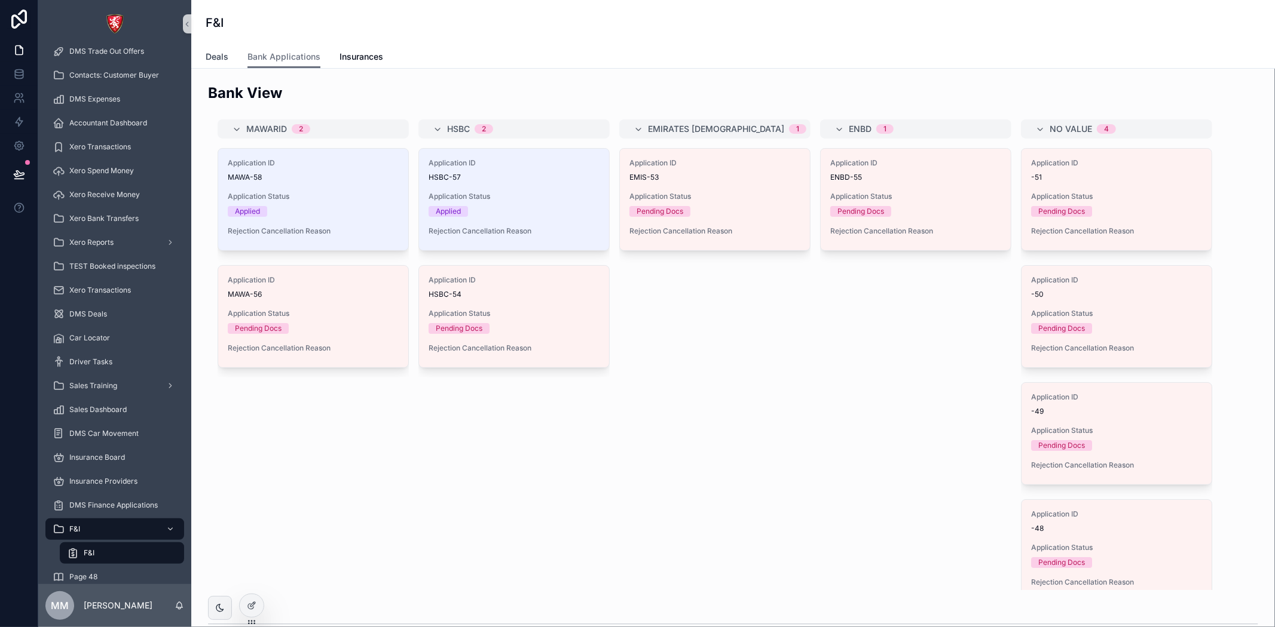
click at [223, 50] on link "Deals" at bounding box center [217, 58] width 23 height 24
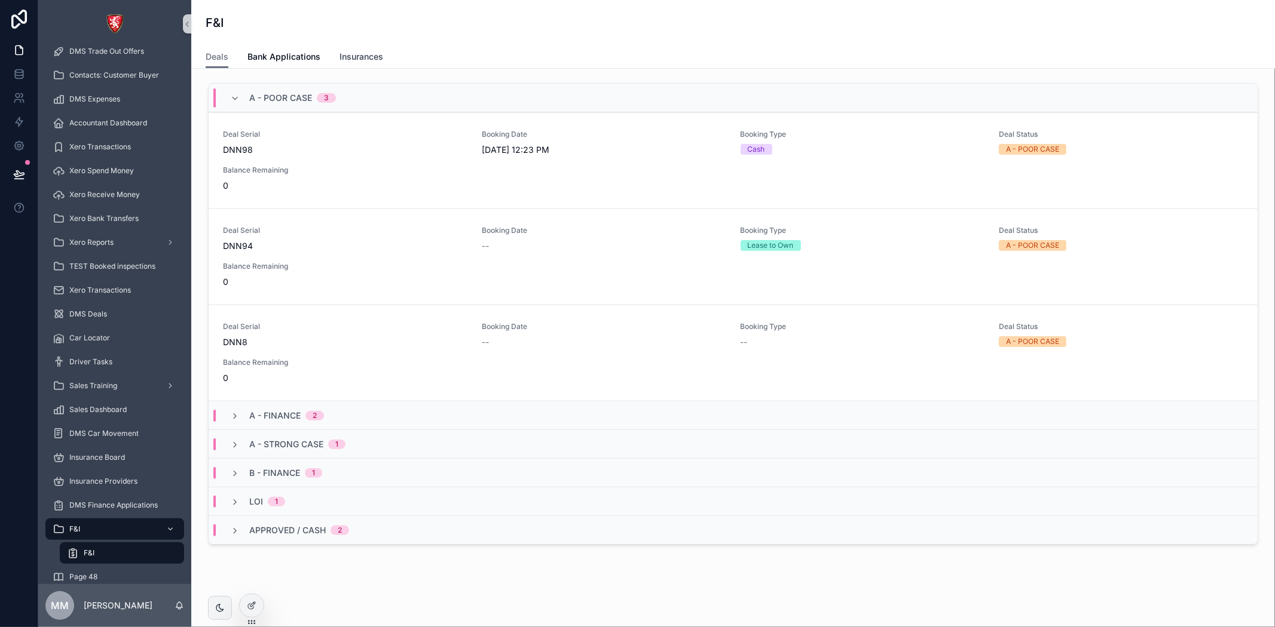
click at [359, 50] on link "Insurances" at bounding box center [361, 58] width 44 height 24
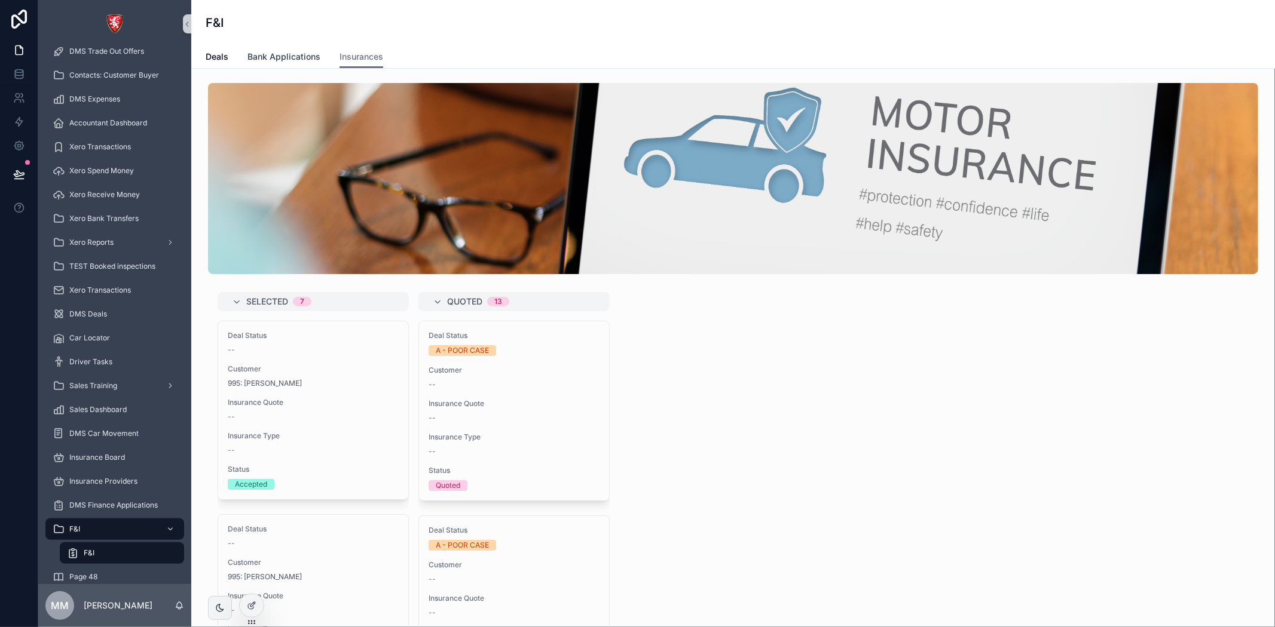
click at [290, 57] on span "Bank Applications" at bounding box center [283, 57] width 73 height 12
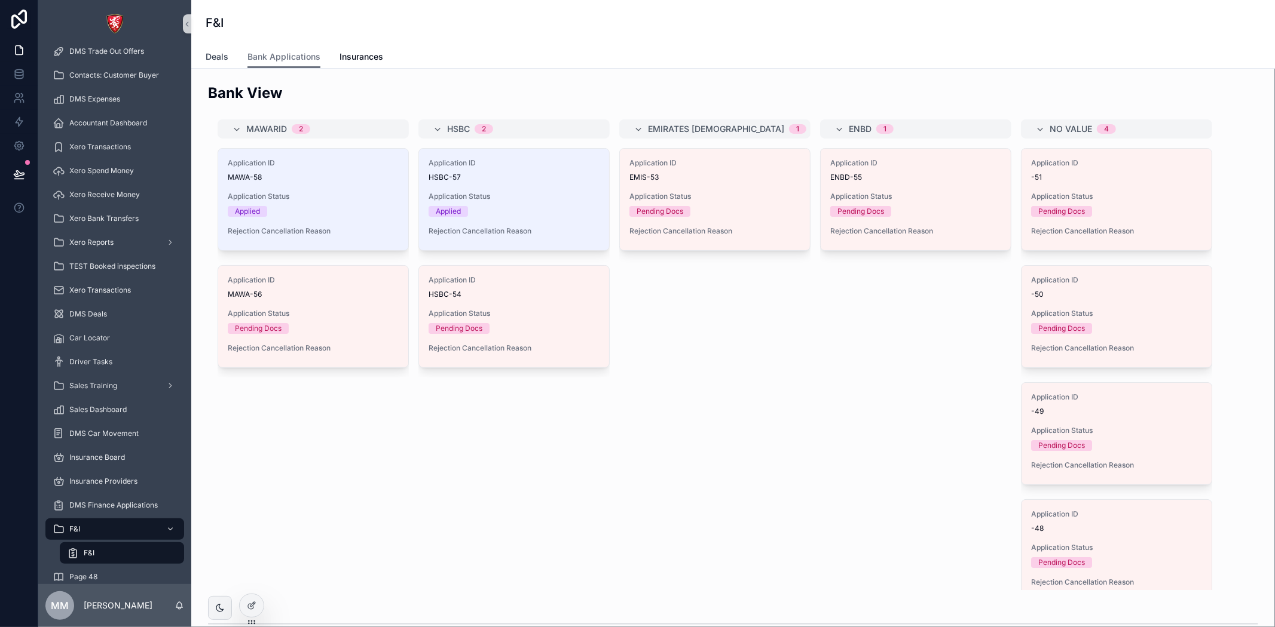
click at [220, 56] on span "Deals" at bounding box center [217, 57] width 23 height 12
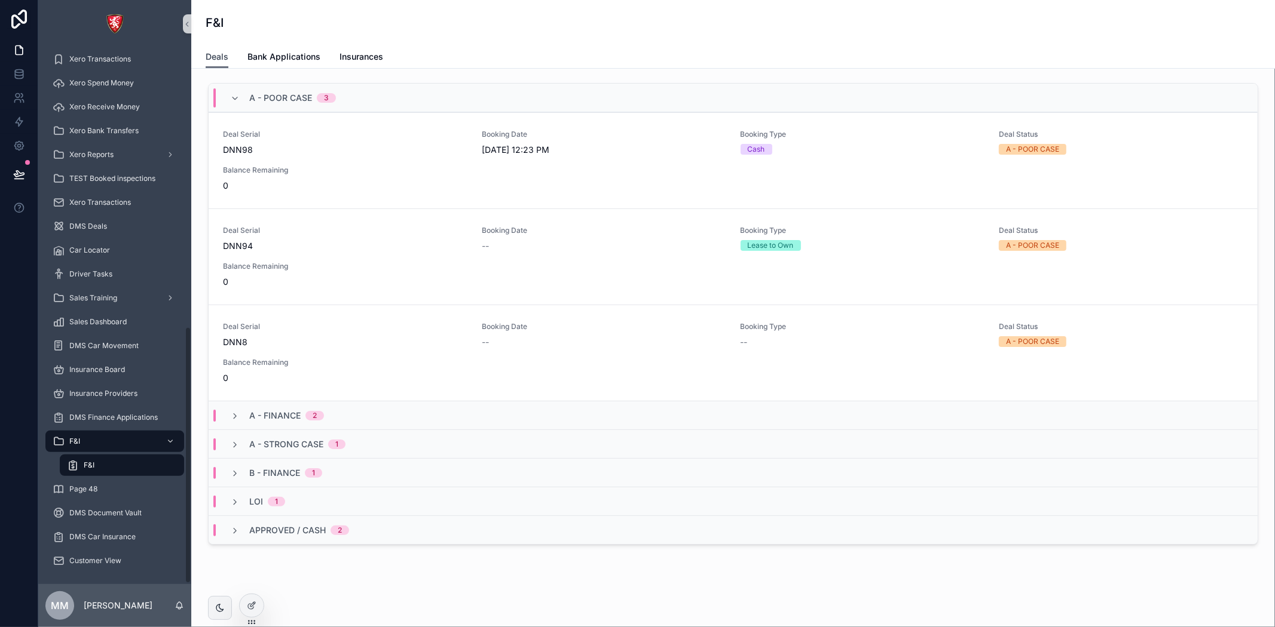
scroll to position [584, 0]
click at [311, 46] on link "Bank Applications" at bounding box center [283, 58] width 73 height 24
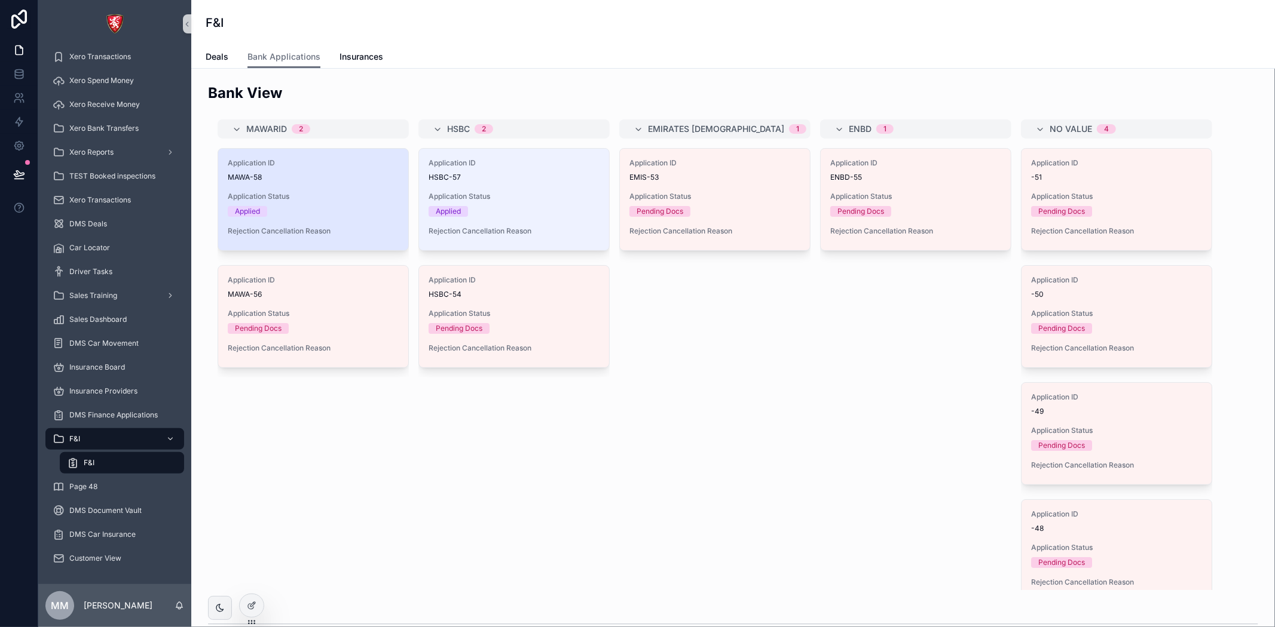
click at [285, 214] on div "Applied" at bounding box center [313, 211] width 171 height 11
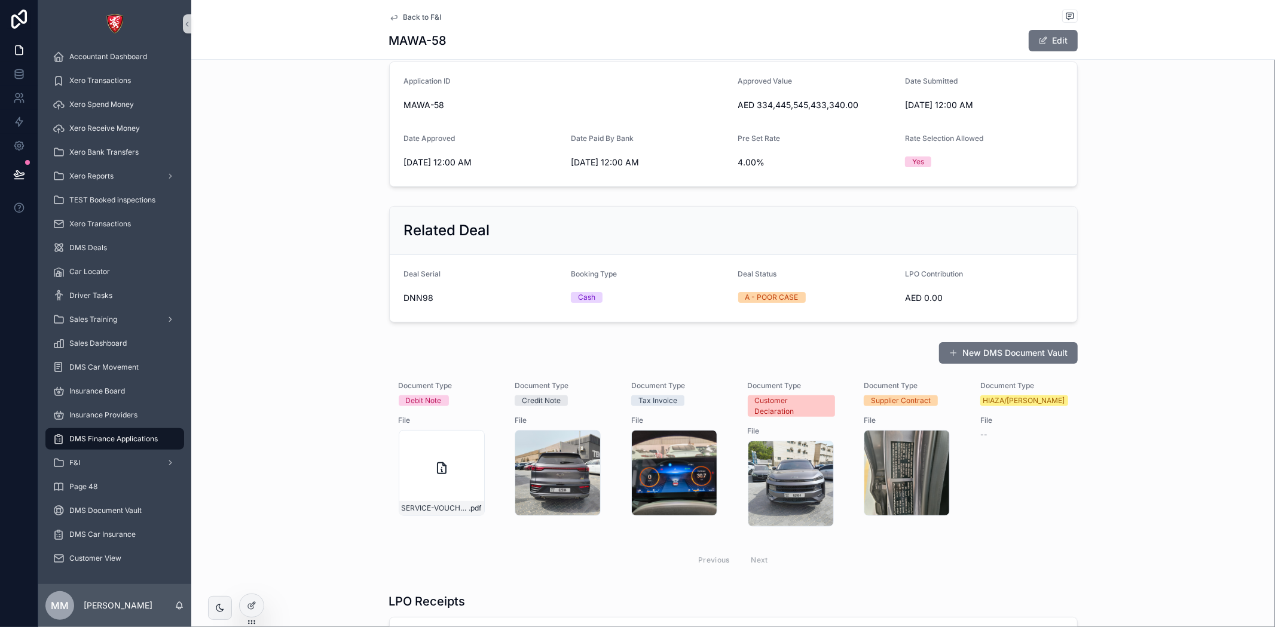
scroll to position [81, 0]
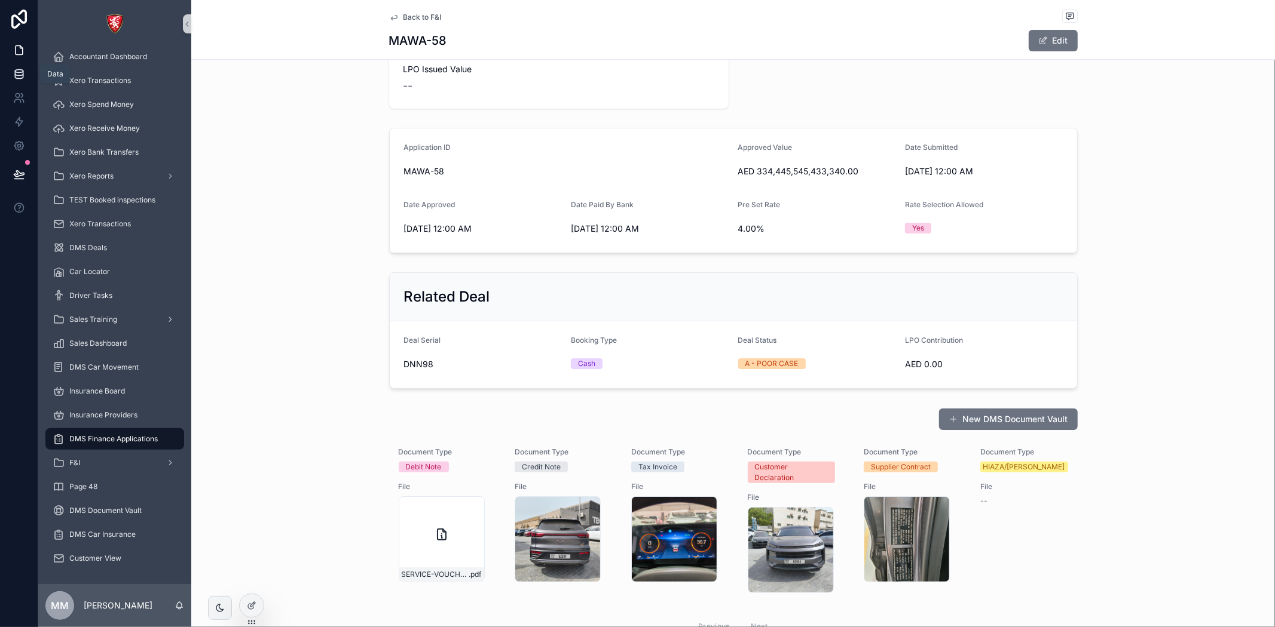
click at [12, 68] on link at bounding box center [19, 74] width 38 height 24
